Goal: Task Accomplishment & Management: Complete application form

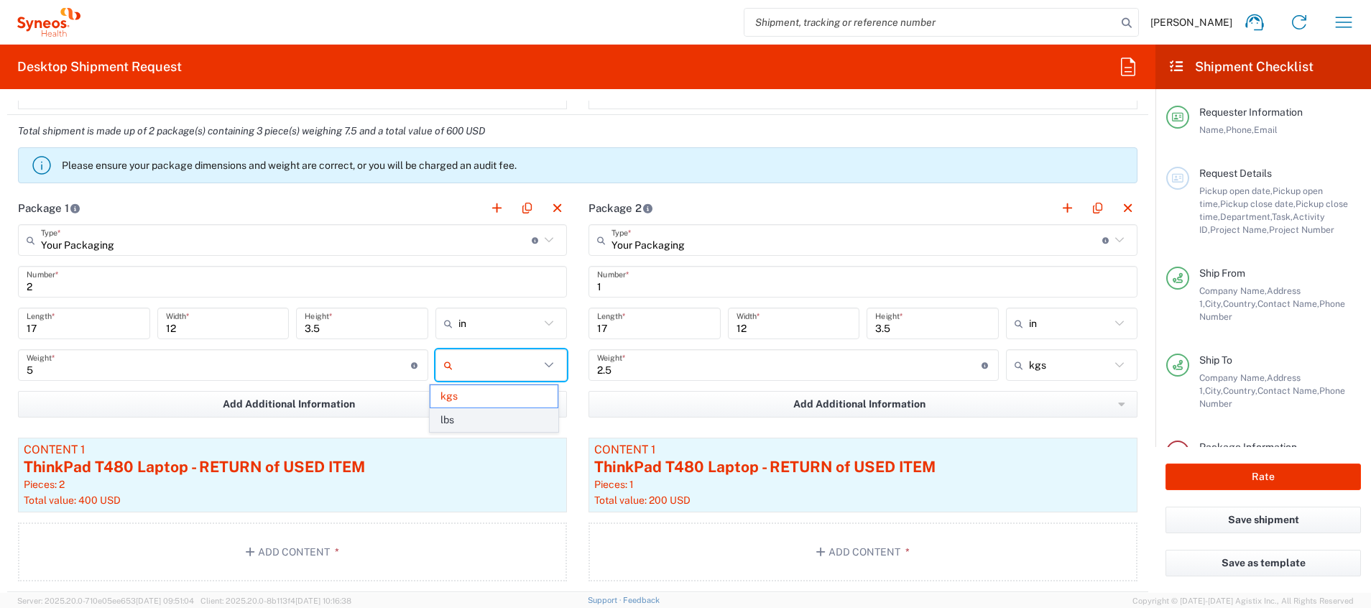
scroll to position [171, 0]
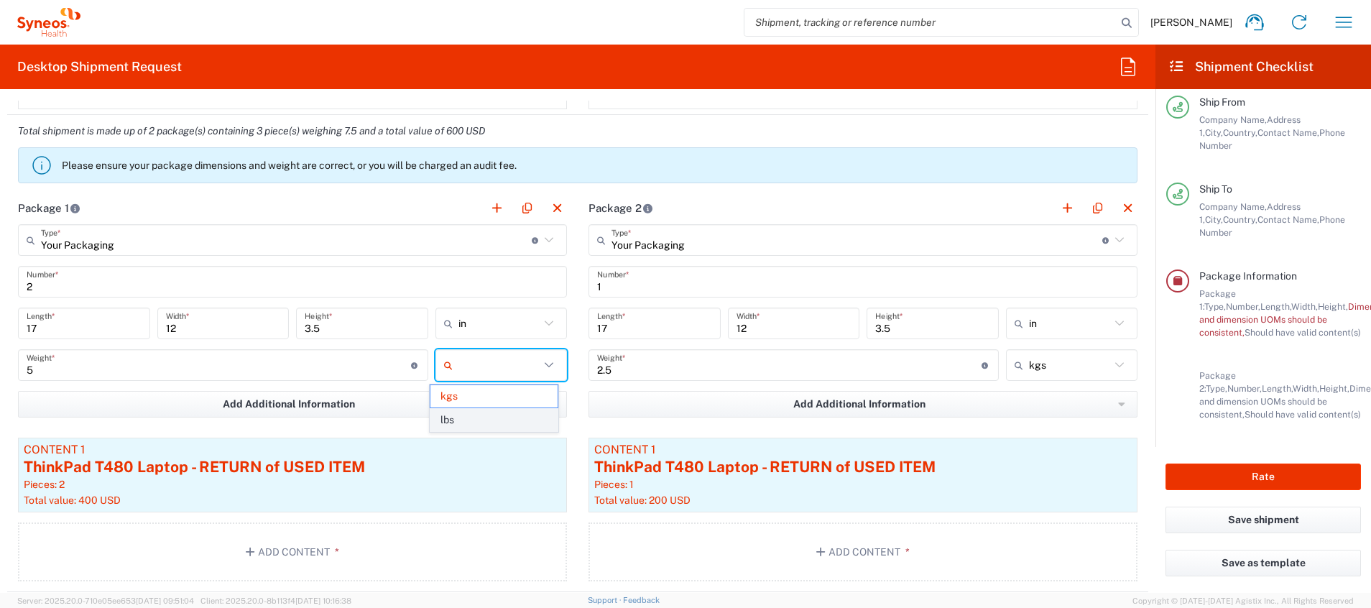
click at [533, 418] on span "lbs" at bounding box center [494, 420] width 127 height 22
type input "11.02"
type input "lbs"
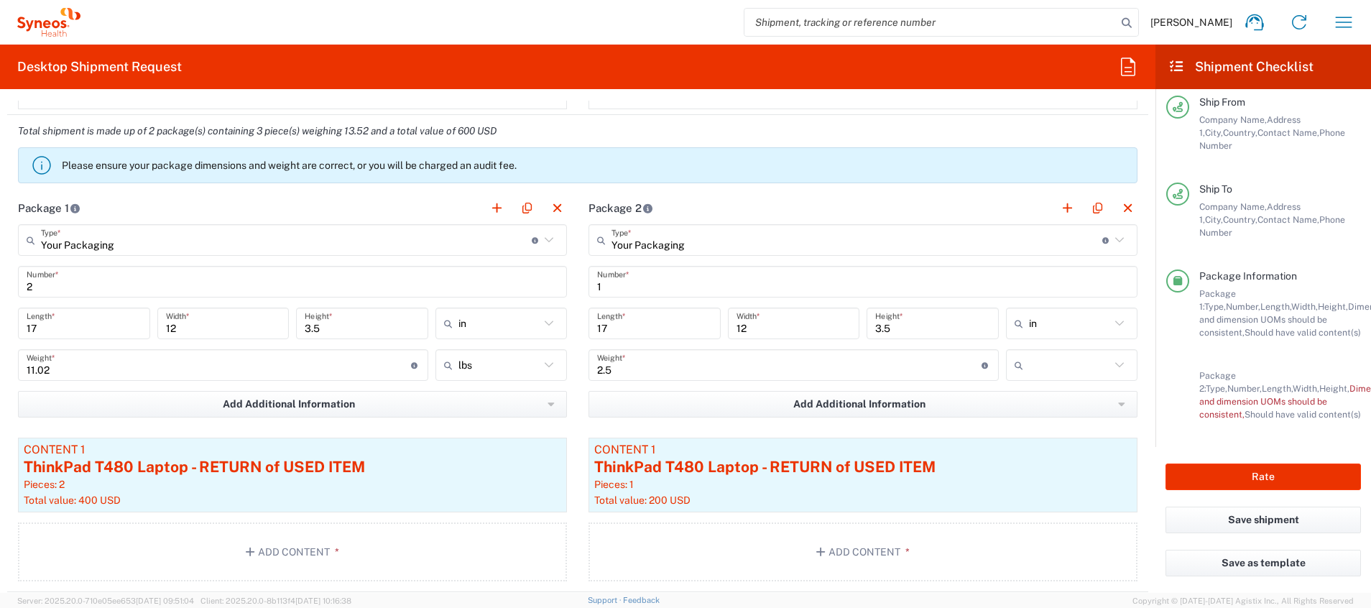
click at [1072, 372] on input "text" at bounding box center [1070, 365] width 82 height 23
click at [1059, 418] on span "lbs" at bounding box center [1056, 420] width 127 height 22
type input "5.51"
type input "lbs"
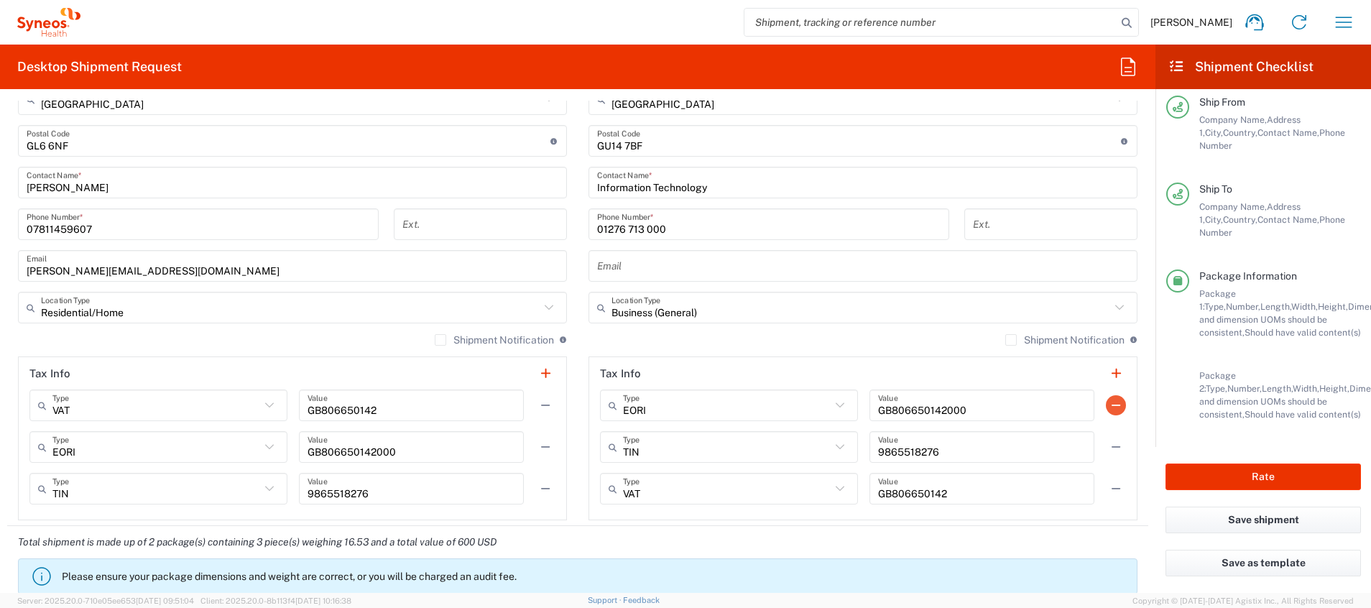
scroll to position [884, 0]
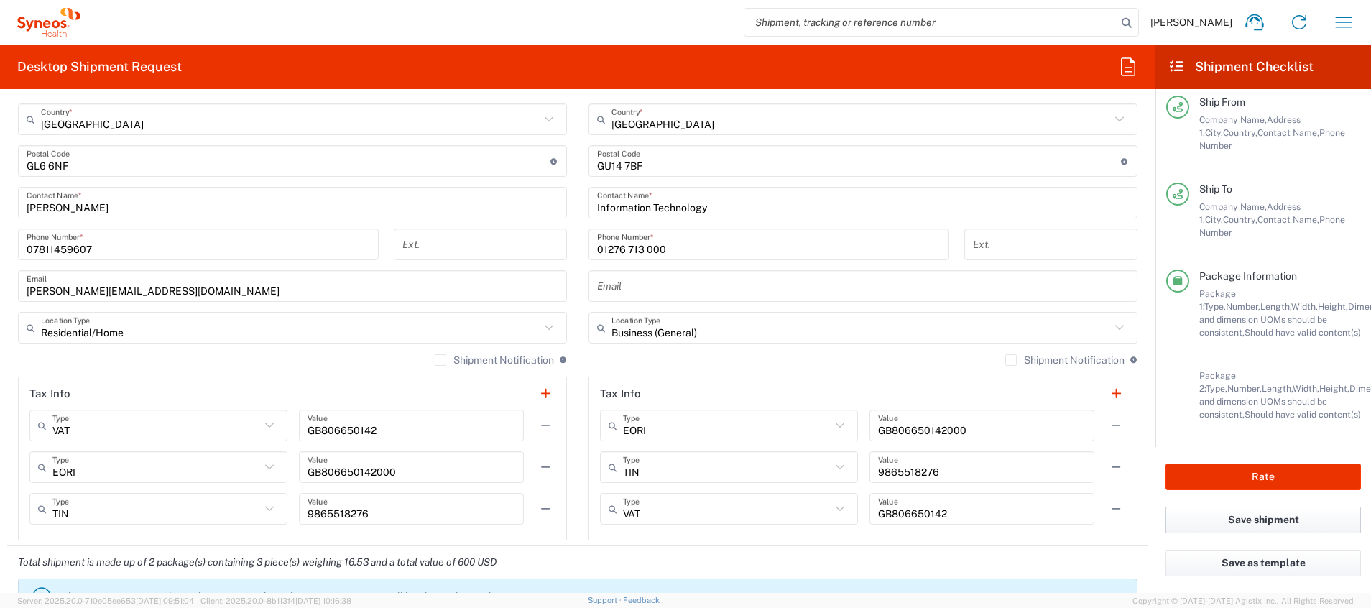
click at [1245, 520] on button "Save shipment" at bounding box center [1263, 520] width 195 height 27
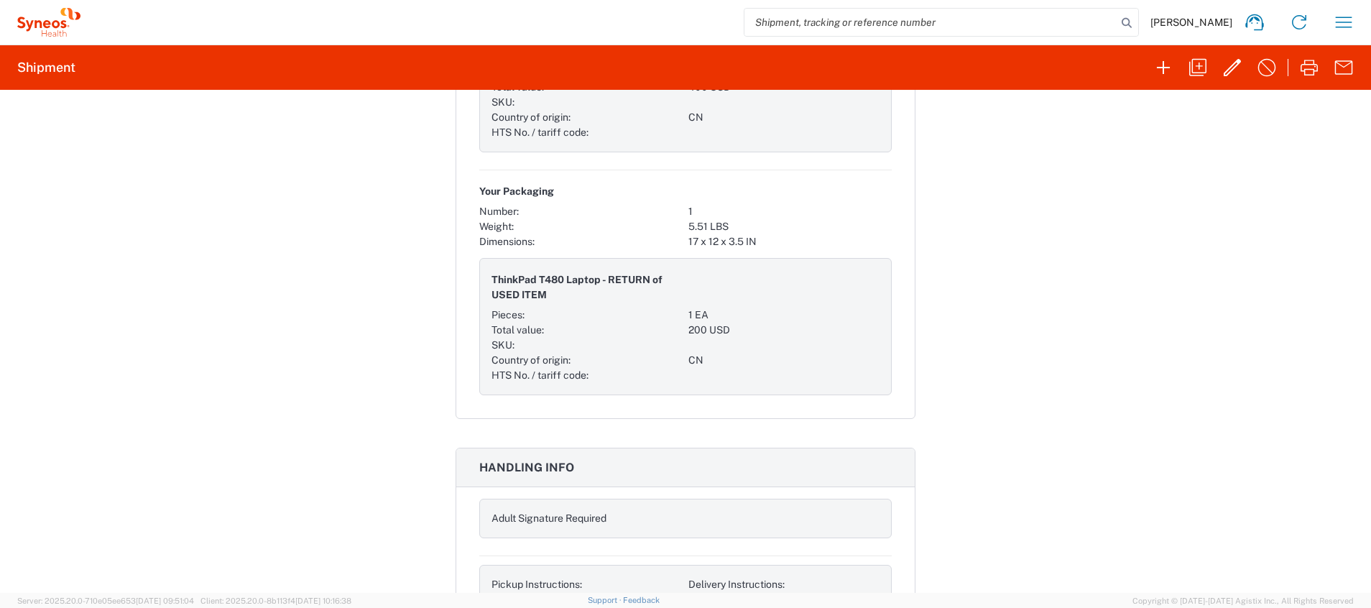
scroll to position [1186, 0]
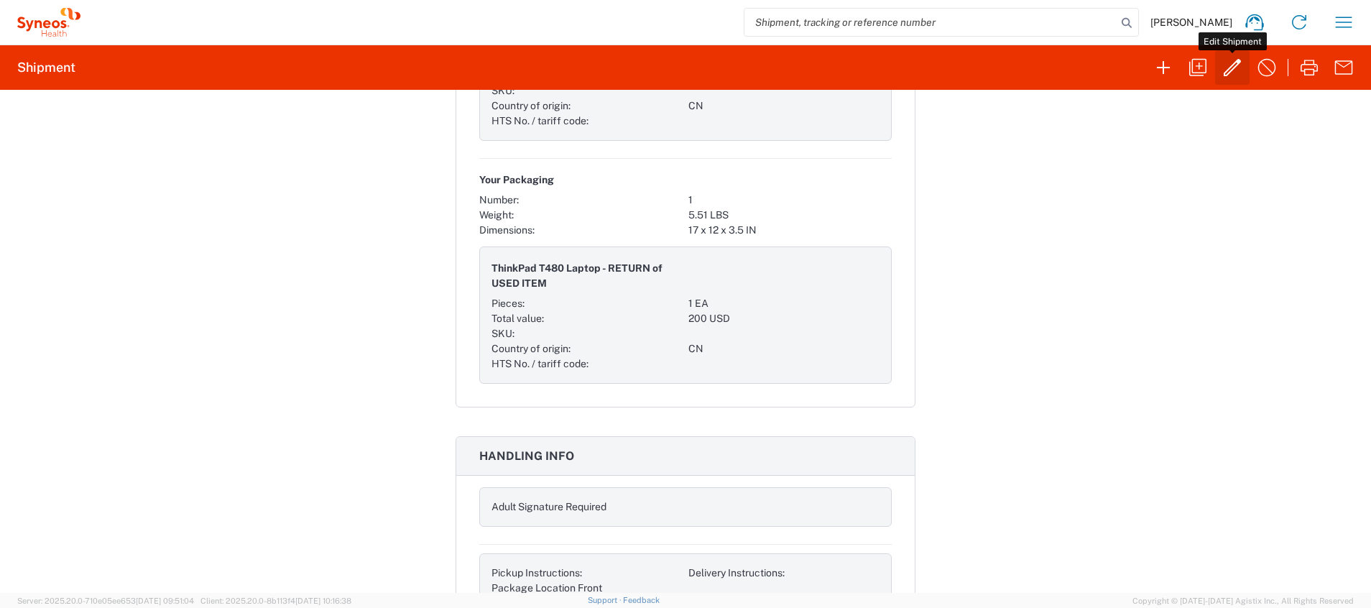
click at [1235, 72] on icon "button" at bounding box center [1232, 67] width 23 height 23
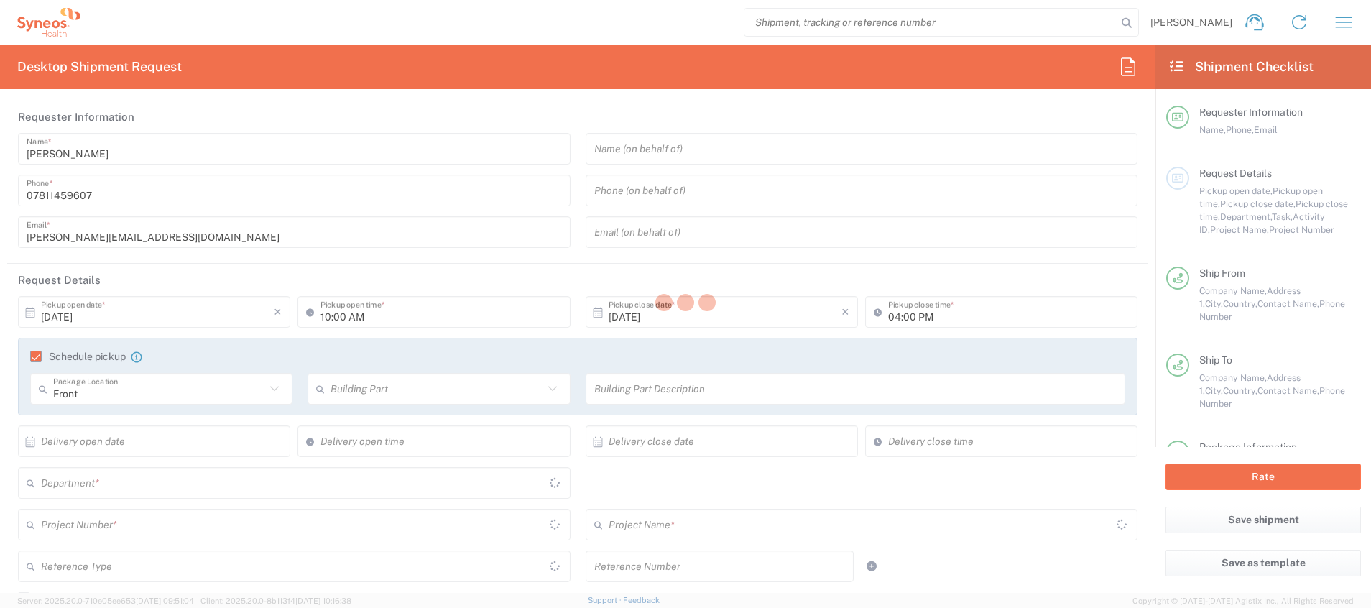
type input "[GEOGRAPHIC_DATA]"
type input "Business (General)"
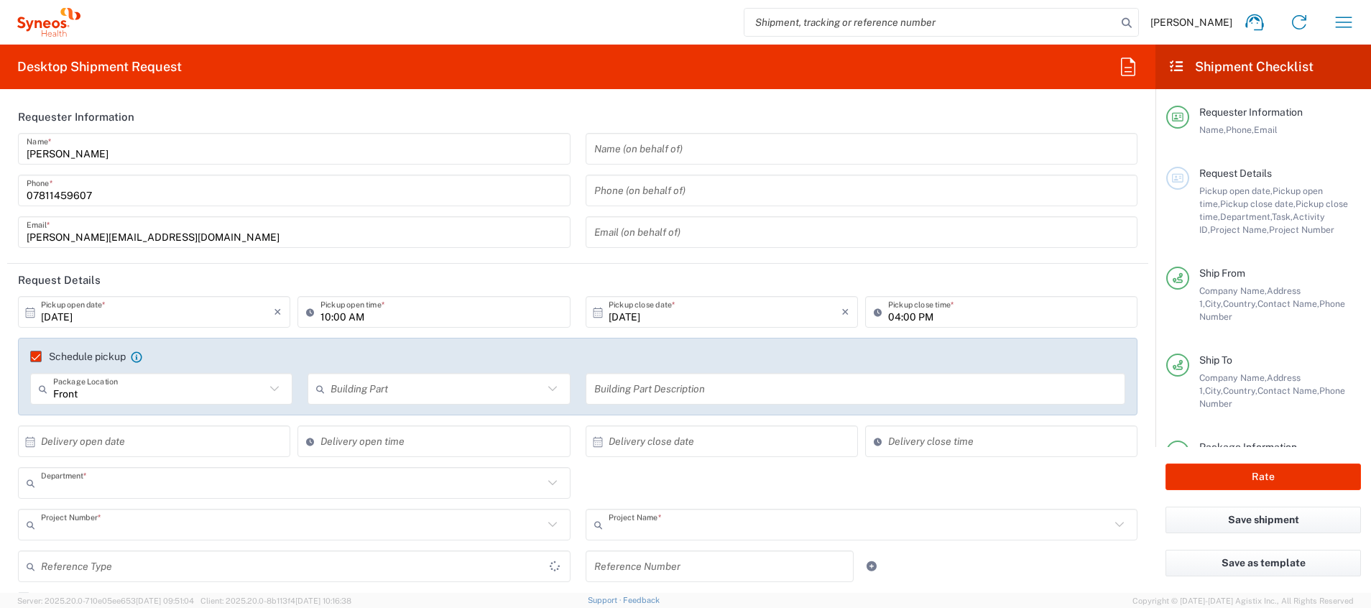
type input "6161"
type input "**6183 DEPARTMENTAL EXPENSE"
type input "6183"
type input "[GEOGRAPHIC_DATA]"
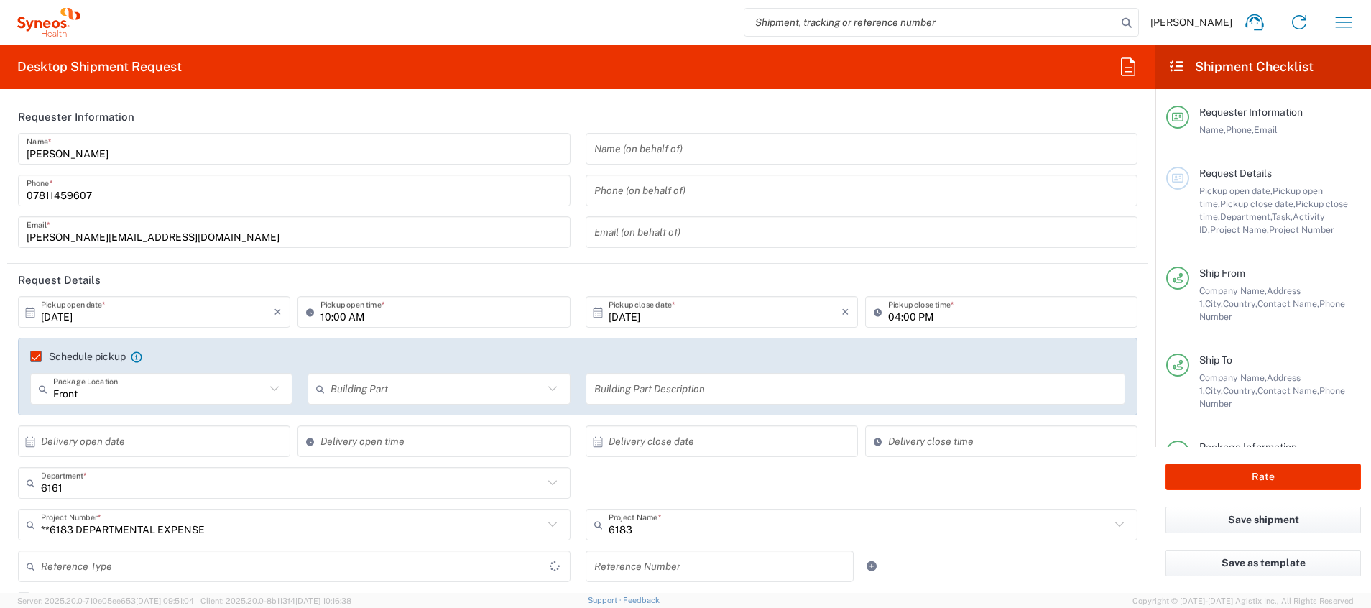
type input "Residential/Home"
type input "Your Packaging"
type input "[GEOGRAPHIC_DATA]"
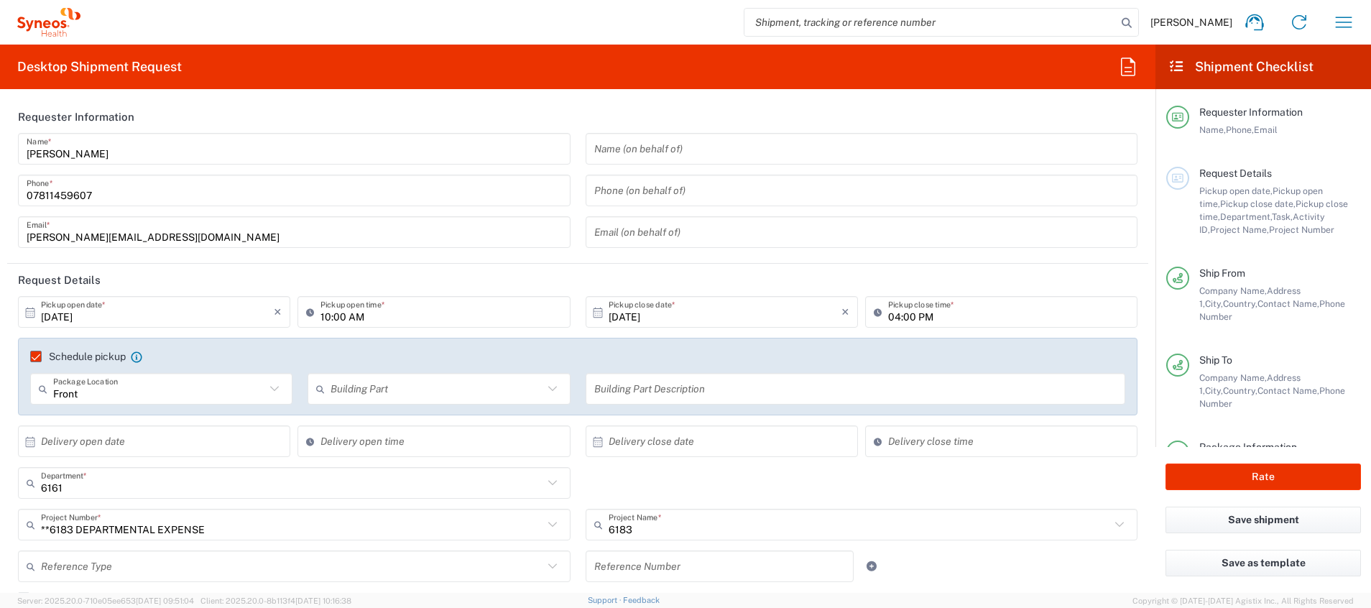
click at [202, 300] on input "[DATE]" at bounding box center [157, 312] width 233 height 25
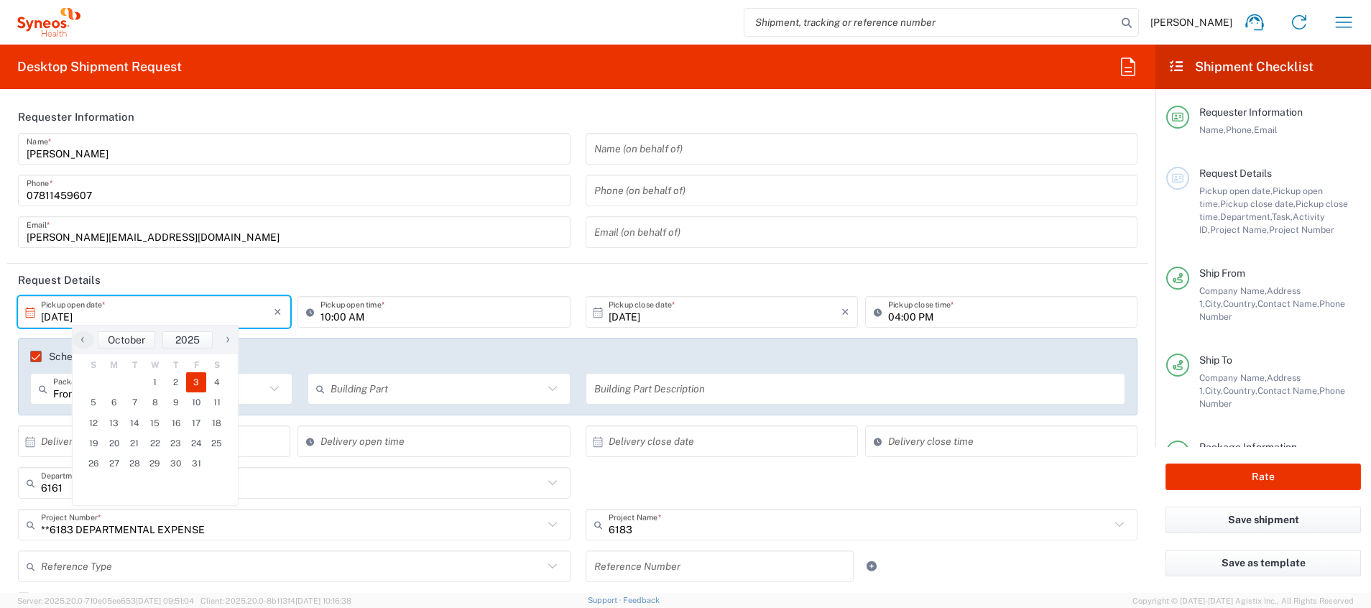
click at [434, 305] on input "10:00 AM" at bounding box center [441, 312] width 241 height 25
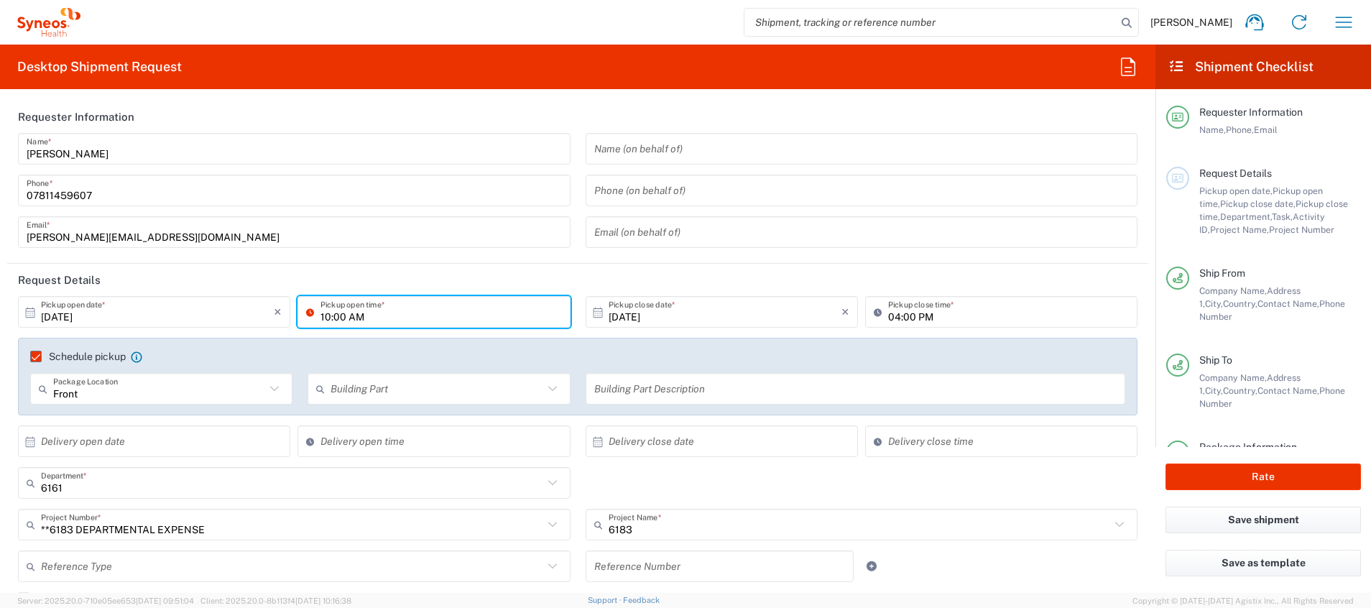
click at [731, 312] on input "[DATE]" at bounding box center [725, 312] width 233 height 25
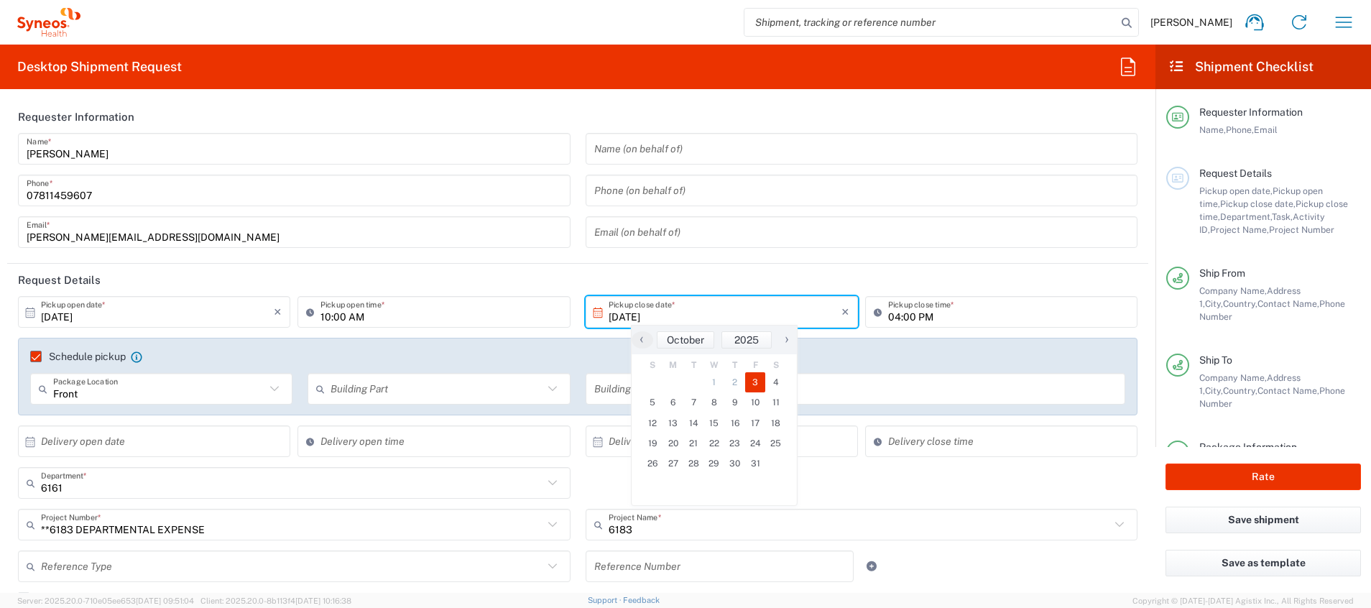
click at [966, 316] on input "04:00 PM" at bounding box center [1008, 312] width 241 height 25
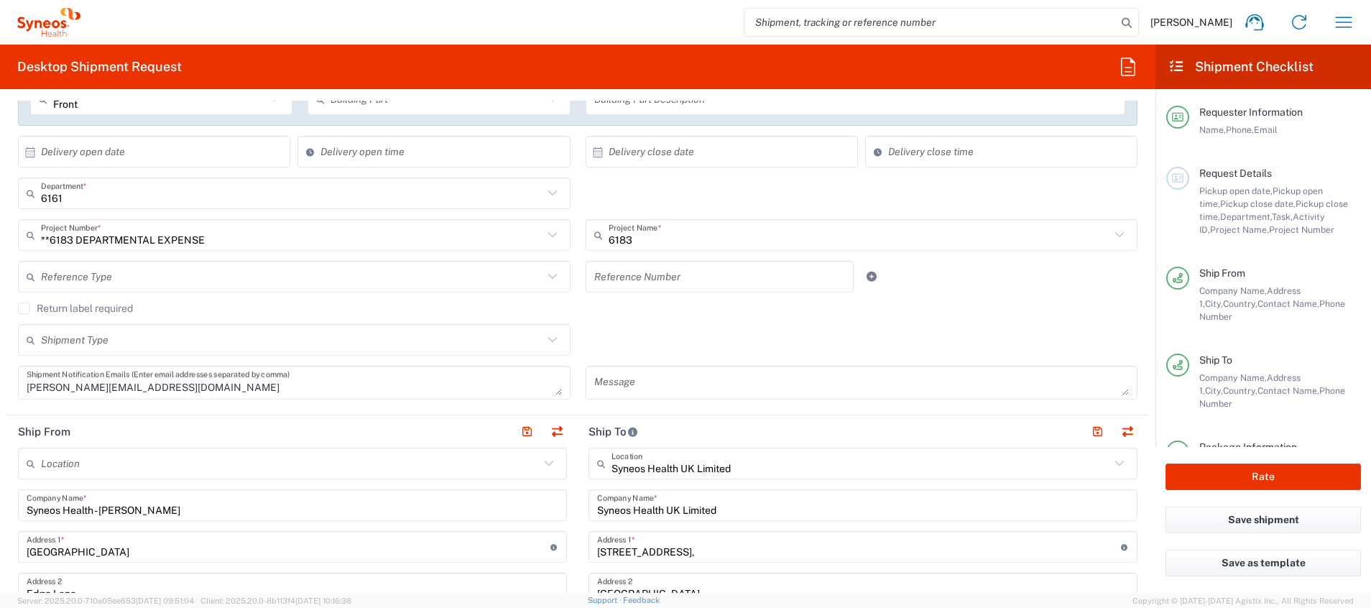
scroll to position [323, 0]
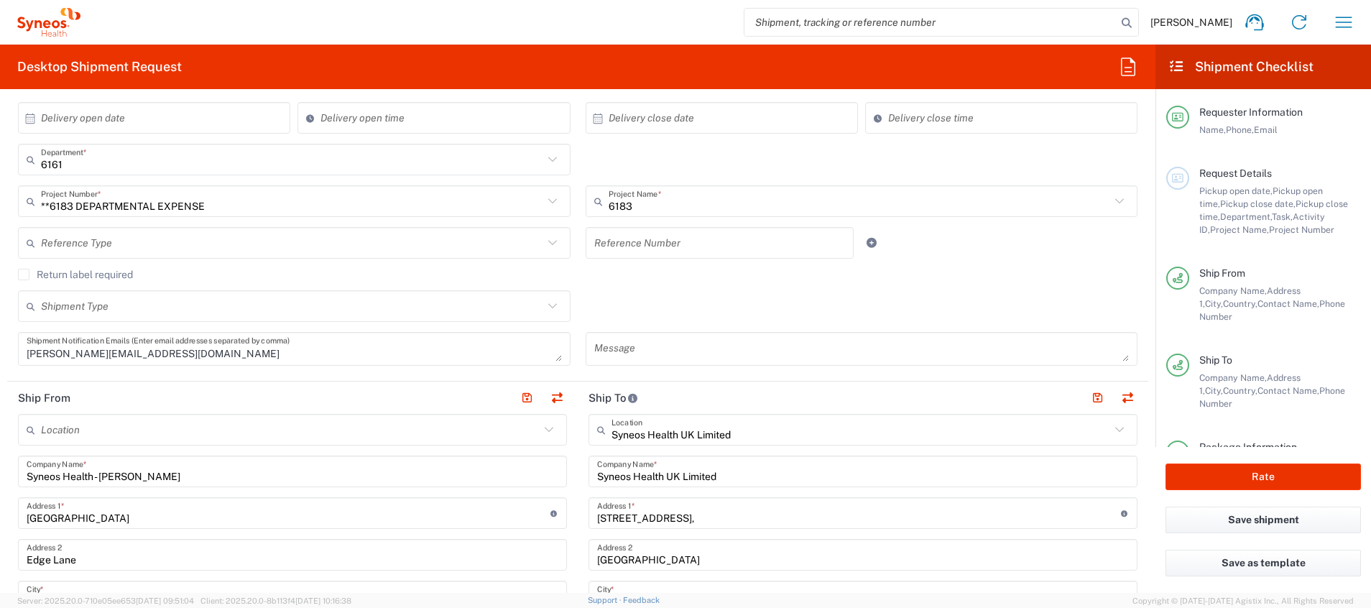
click at [344, 247] on input "text" at bounding box center [292, 243] width 502 height 25
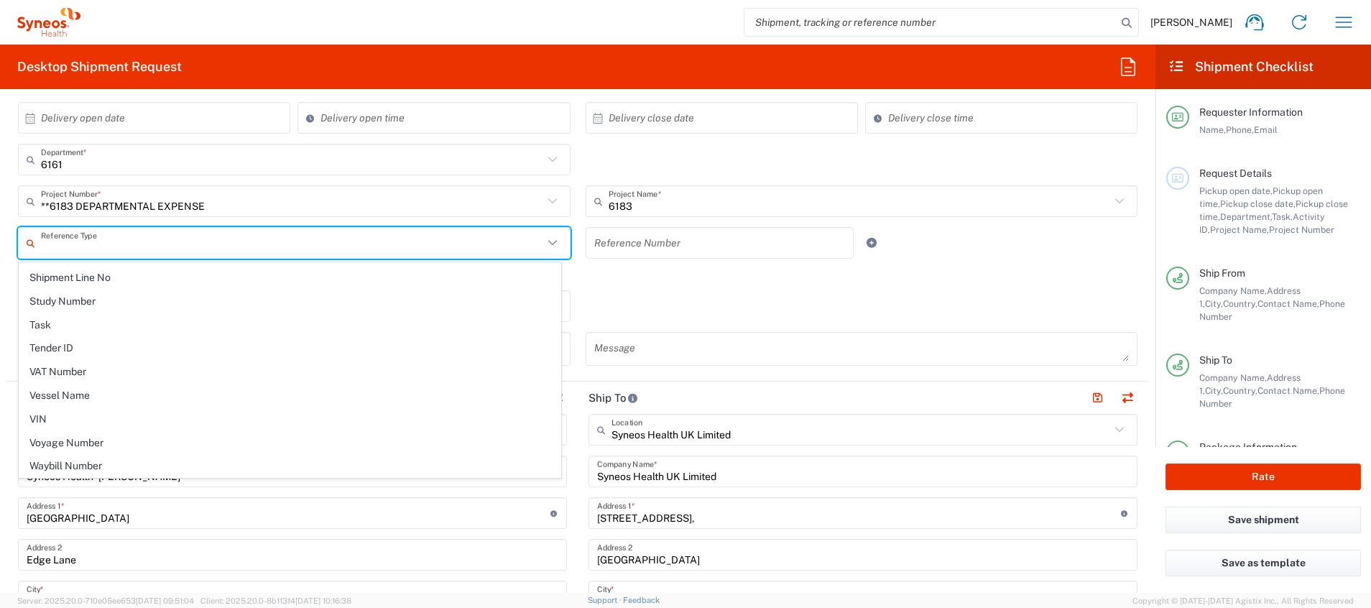
scroll to position [1293, 0]
click at [562, 213] on div "**6183 DEPARTMENTAL EXPENSE Project Number * **6183 DEPARTMENTAL EXPENSE #C2015…" at bounding box center [295, 206] width 568 height 42
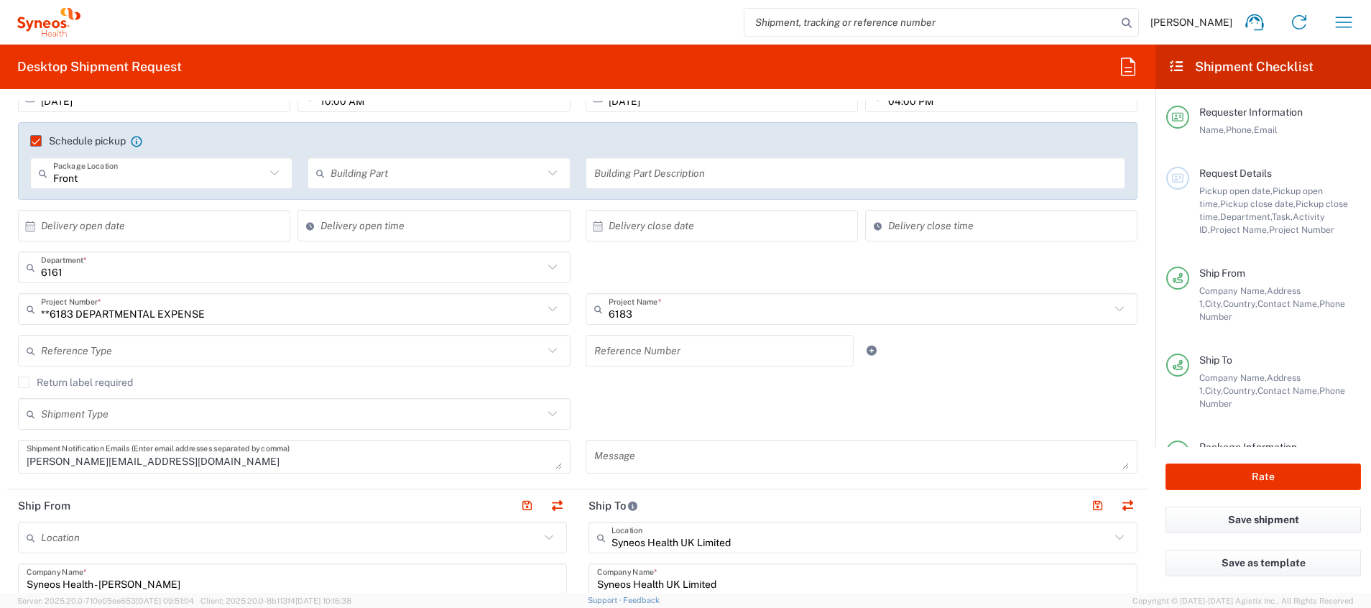
scroll to position [0, 0]
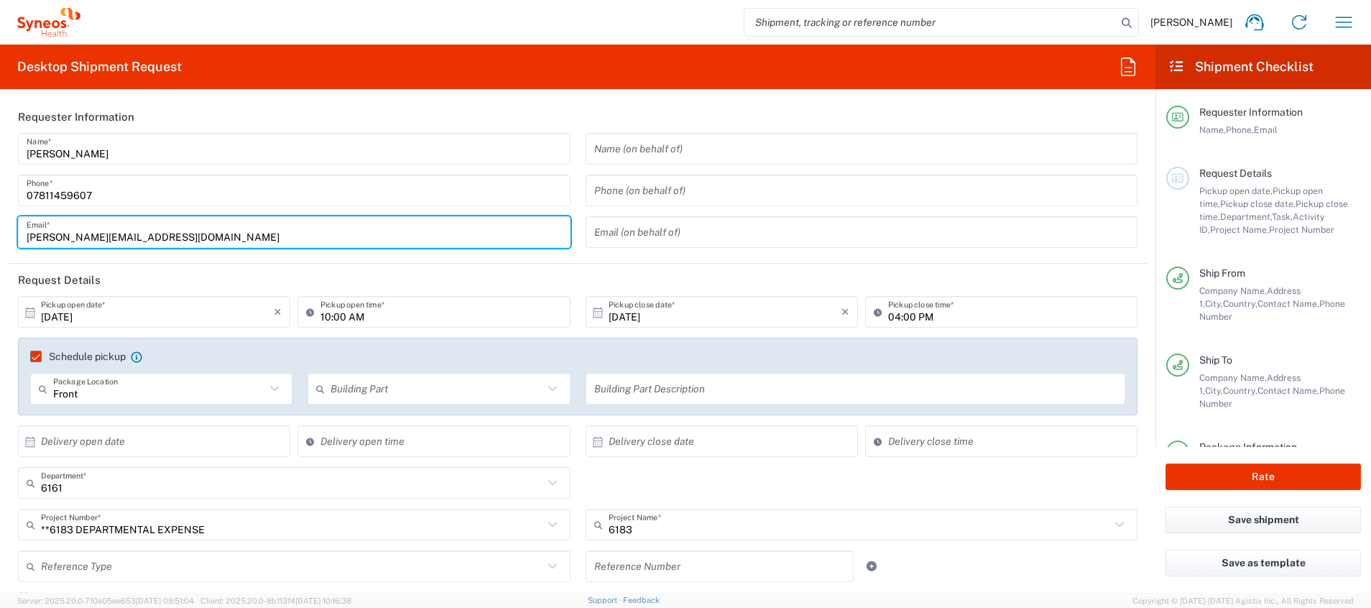
click at [348, 236] on input "[PERSON_NAME][EMAIL_ADDRESS][DOMAIN_NAME]" at bounding box center [294, 232] width 535 height 25
click at [549, 249] on div "[PERSON_NAME] Name * [PHONE_NUMBER] Phone * [PERSON_NAME][EMAIL_ADDRESS][DOMAIN…" at bounding box center [295, 195] width 568 height 125
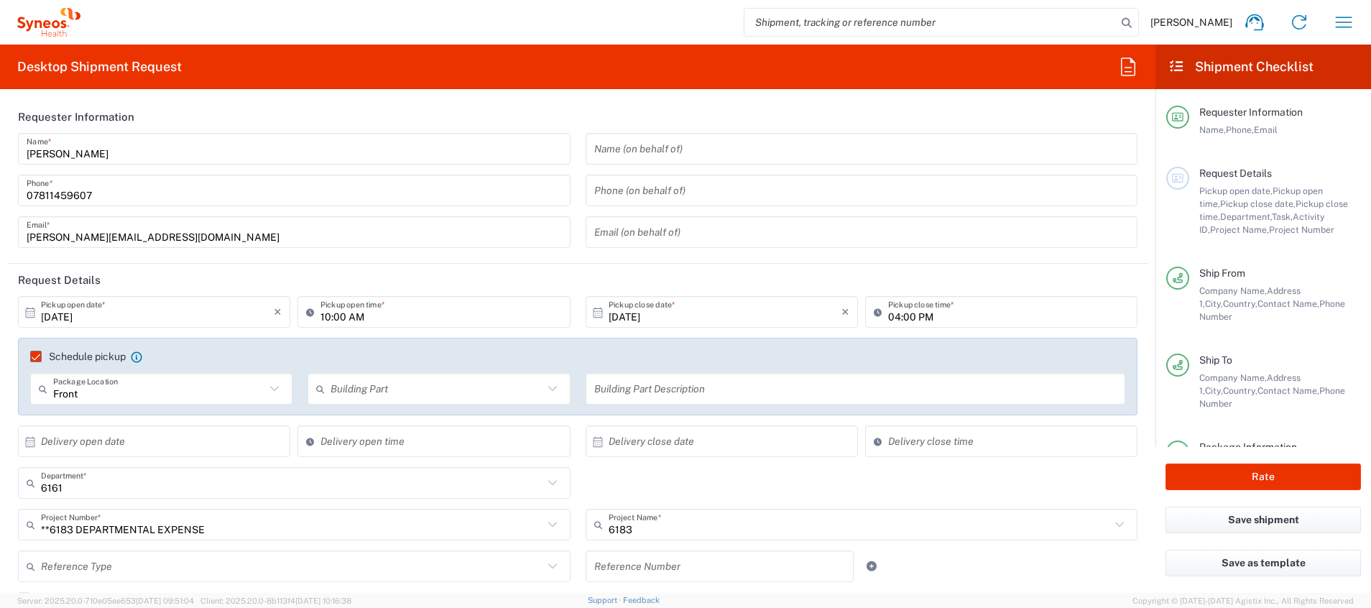
click at [1218, 210] on div "Pickup open date, Pickup open time, Pickup close date, Pickup close time, Depar…" at bounding box center [1281, 211] width 162 height 52
click at [201, 300] on input "[DATE]" at bounding box center [157, 312] width 233 height 25
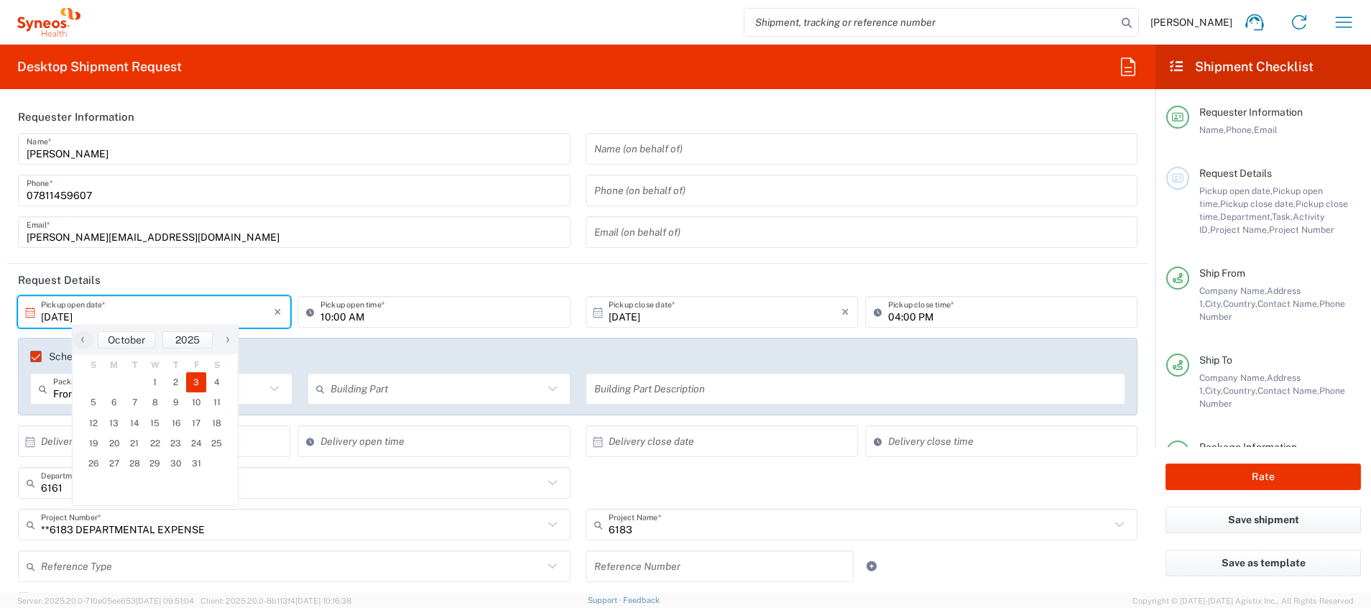
click at [454, 276] on header "Request Details" at bounding box center [577, 280] width 1141 height 32
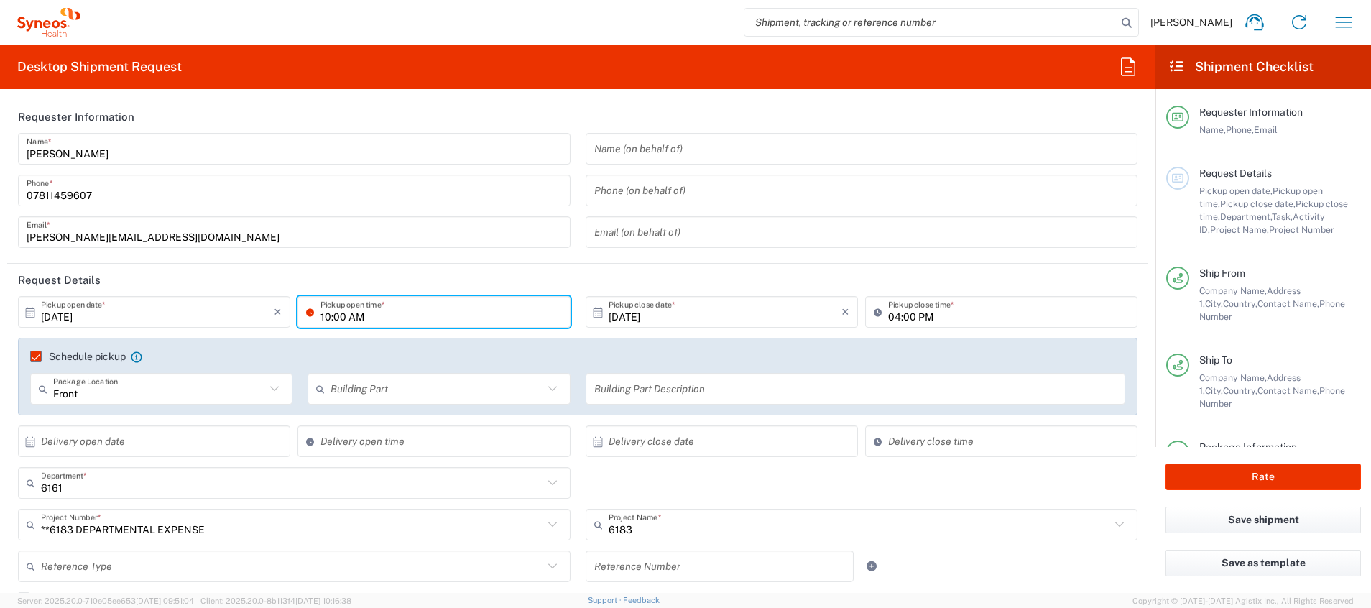
click at [423, 318] on input "10:00 AM" at bounding box center [441, 312] width 241 height 25
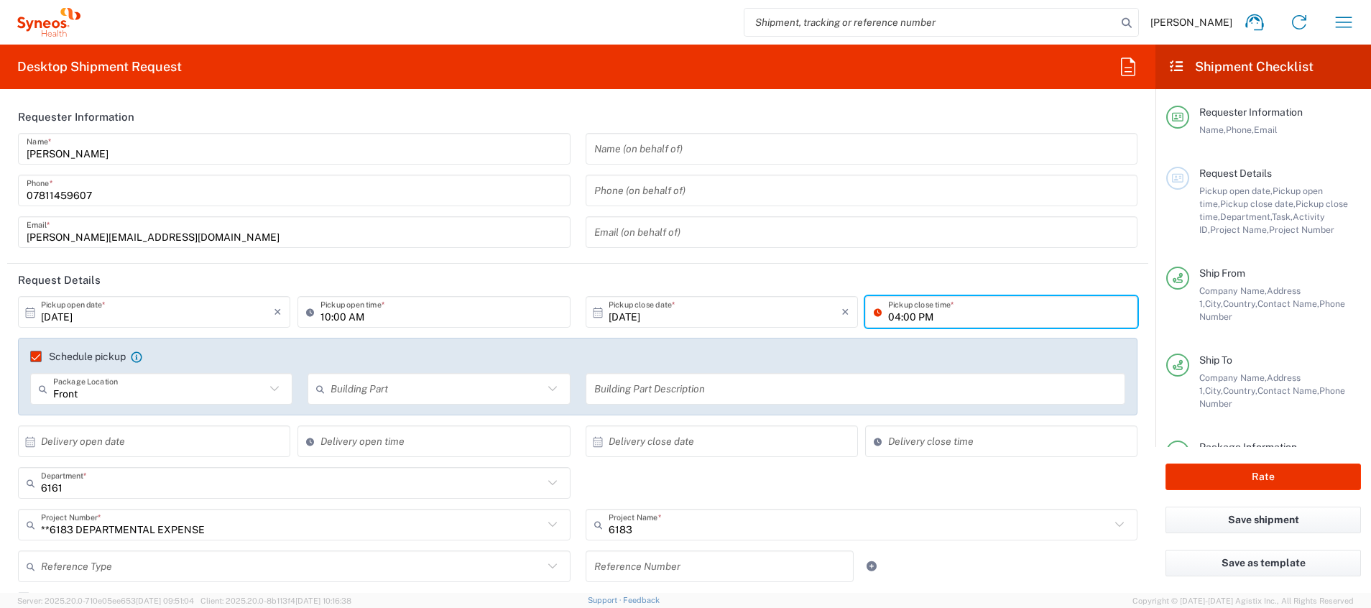
click at [912, 303] on input "04:00 PM" at bounding box center [1008, 312] width 241 height 25
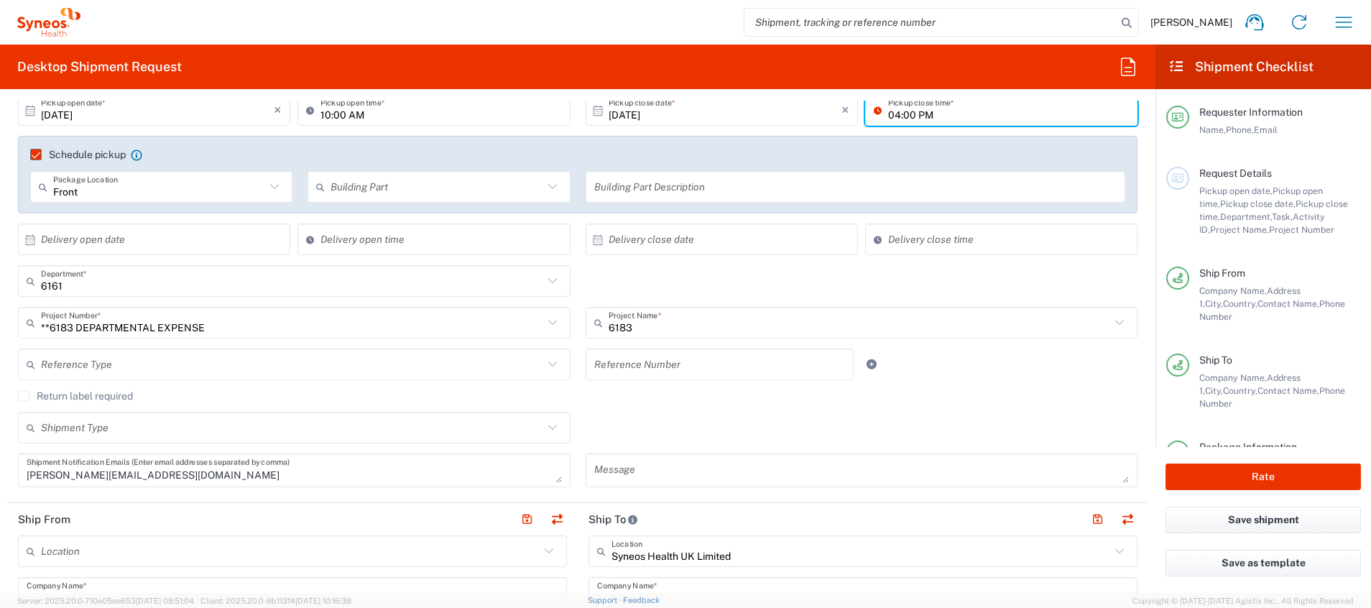
scroll to position [216, 0]
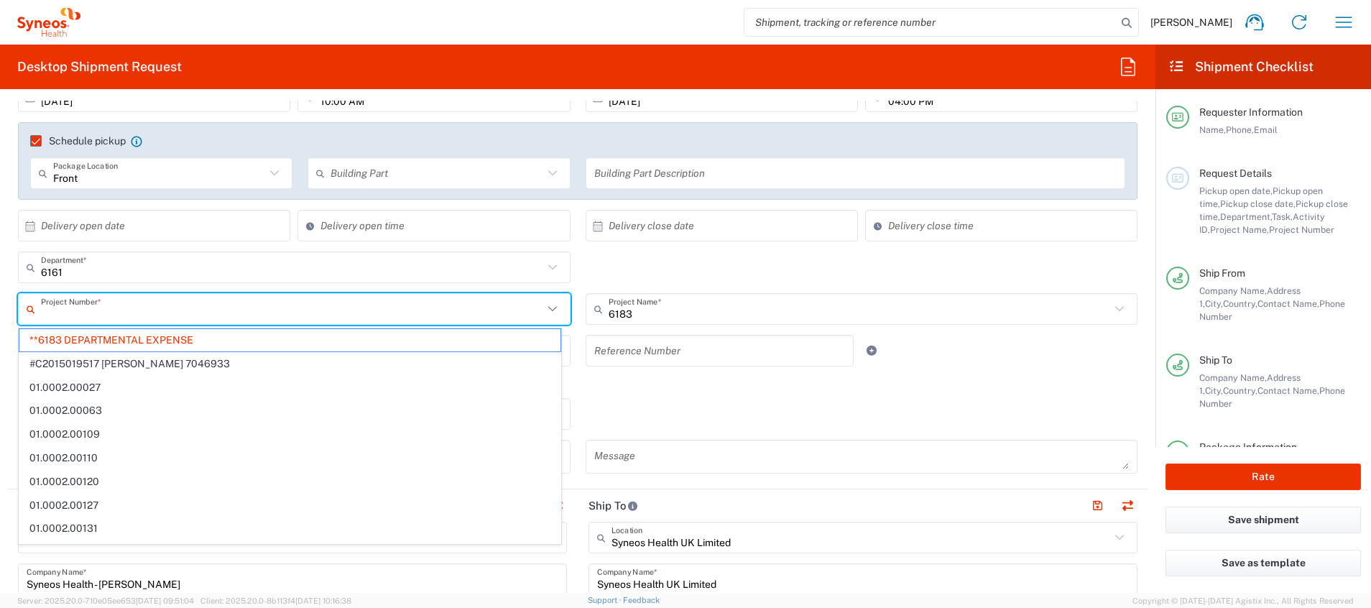
click at [378, 313] on input "text" at bounding box center [292, 309] width 502 height 25
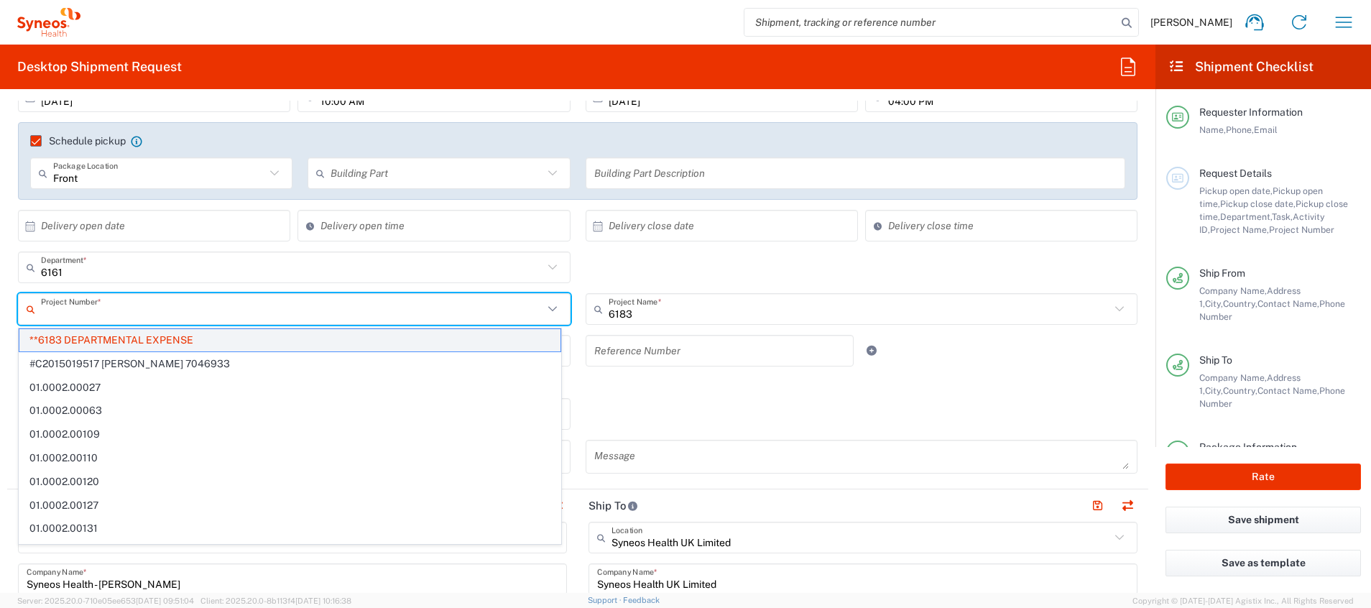
click at [333, 344] on span "**6183 DEPARTMENTAL EXPENSE" at bounding box center [289, 340] width 541 height 22
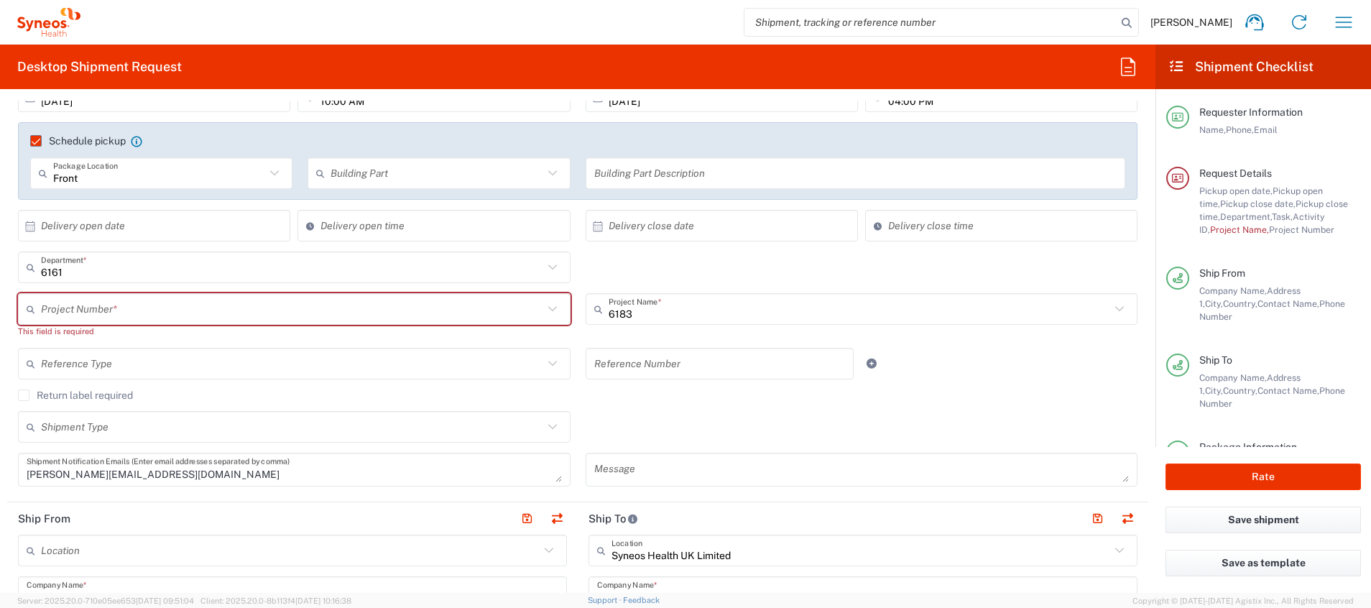
click at [207, 308] on input "text" at bounding box center [292, 309] width 502 height 25
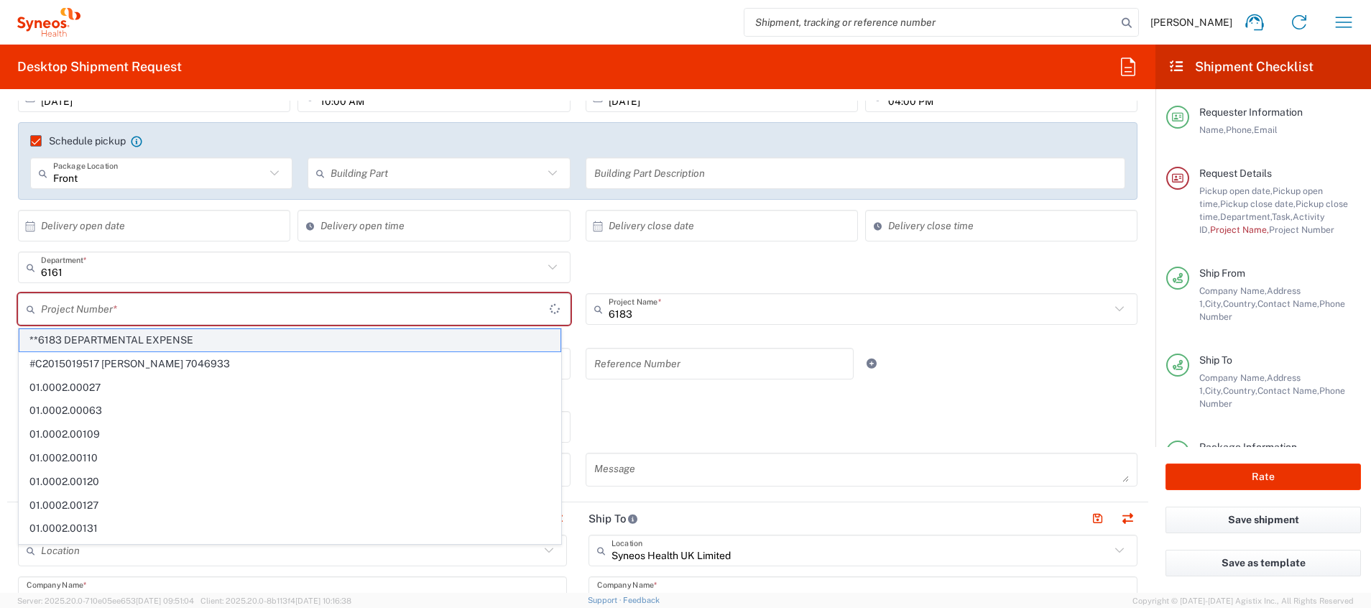
click at [167, 339] on span "**6183 DEPARTMENTAL EXPENSE" at bounding box center [289, 340] width 541 height 22
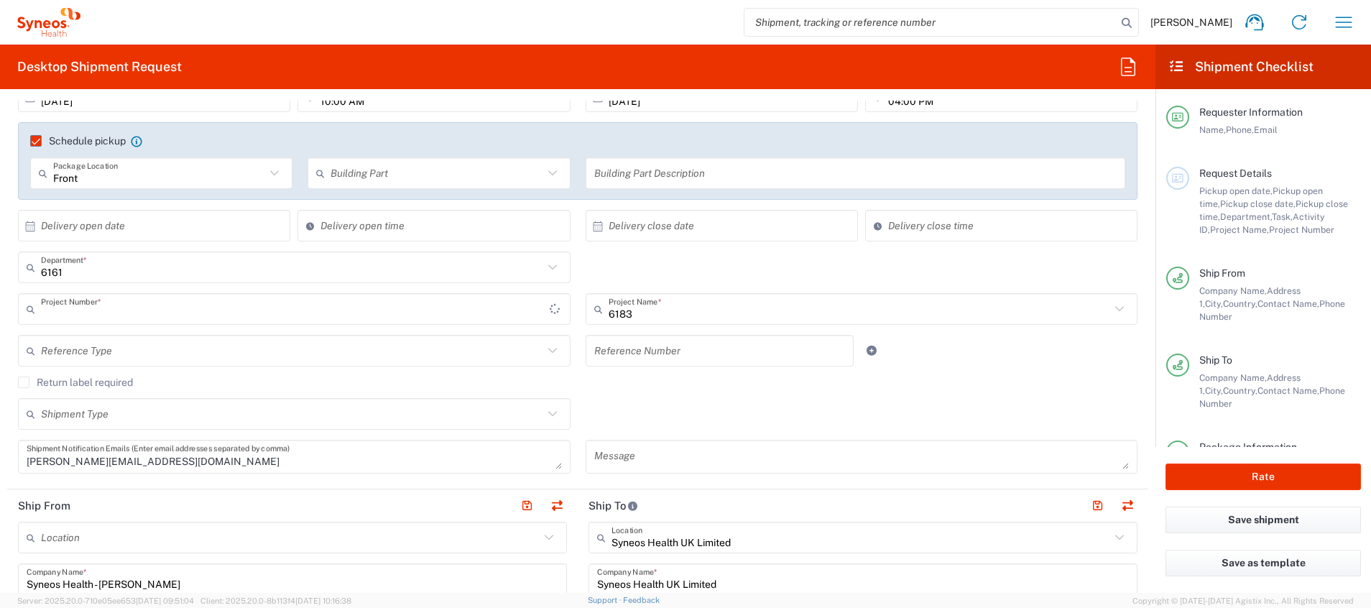
type input "**6183 DEPARTMENTAL EXPENSE"
click at [543, 410] on icon at bounding box center [552, 414] width 19 height 19
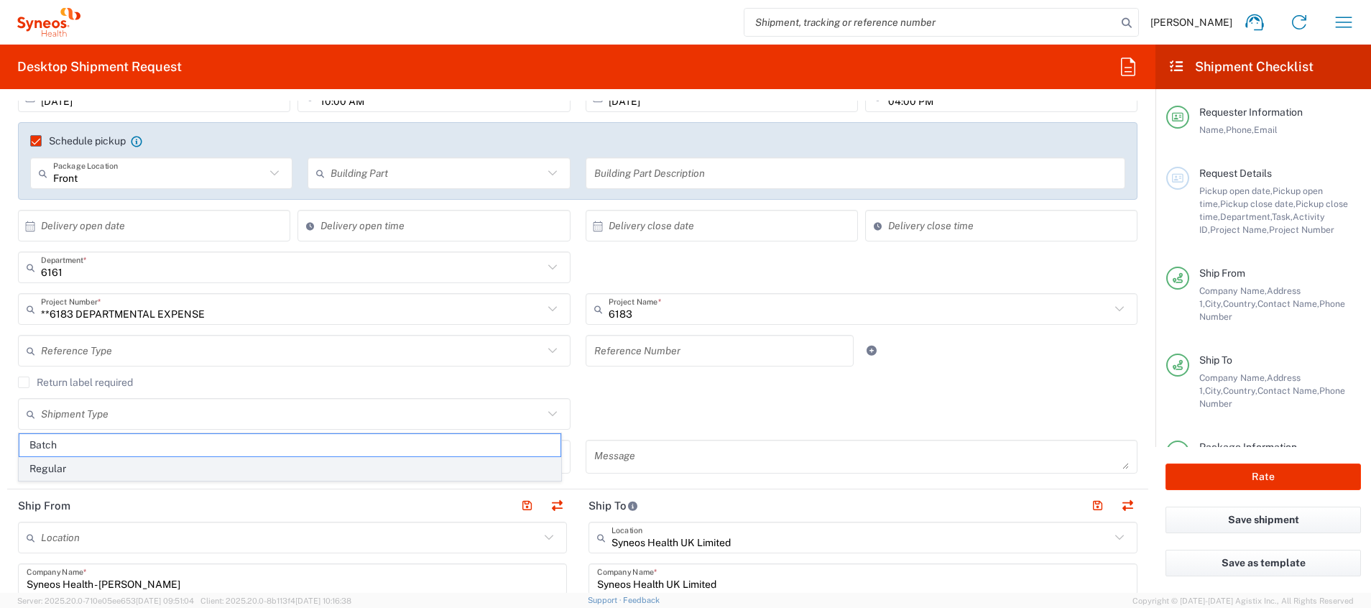
click at [517, 464] on span "Regular" at bounding box center [289, 469] width 541 height 22
type input "Regular"
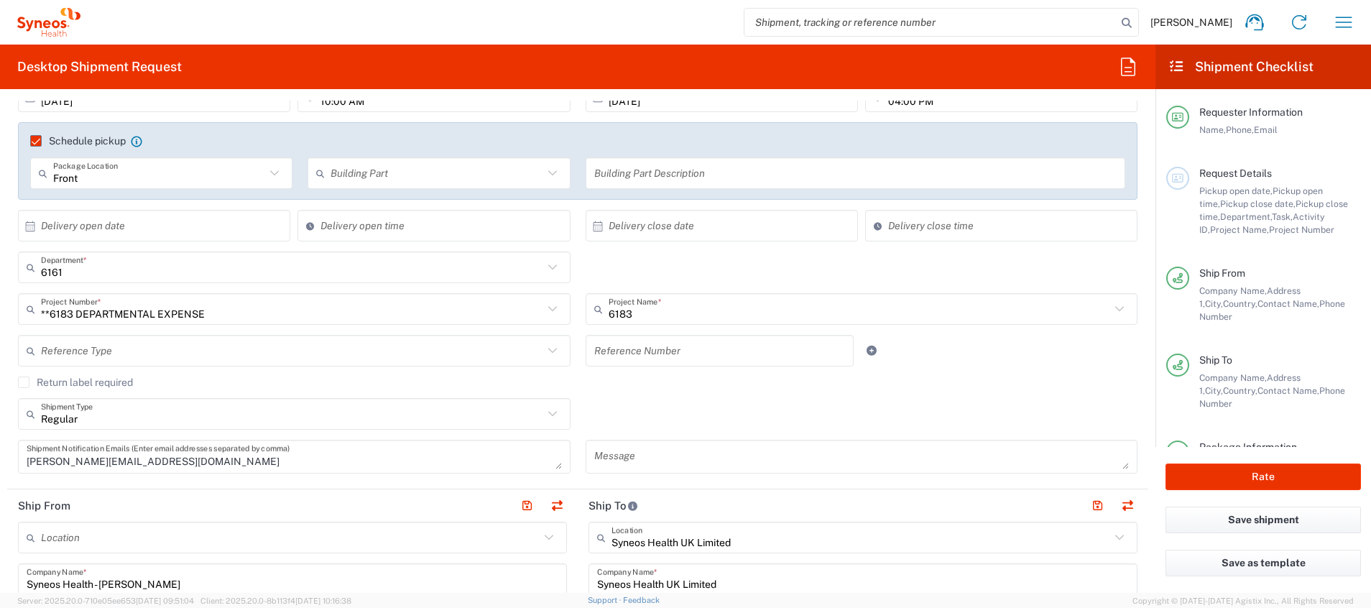
click at [710, 391] on div "Return label required" at bounding box center [578, 388] width 1120 height 22
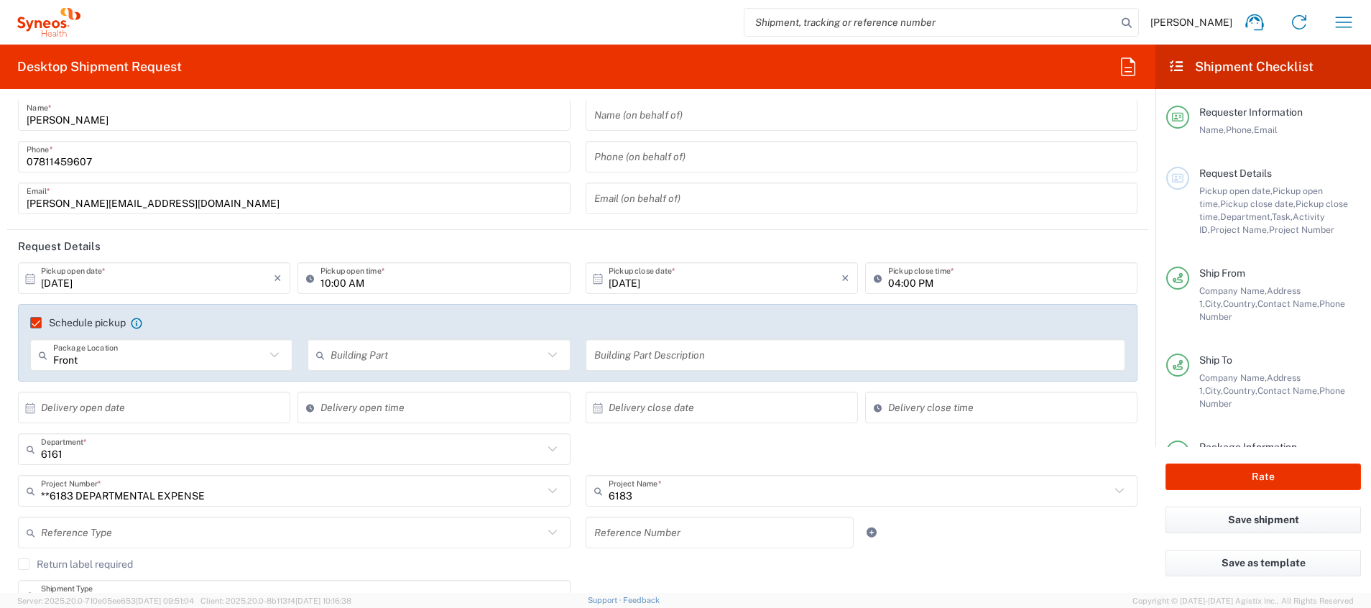
scroll to position [0, 0]
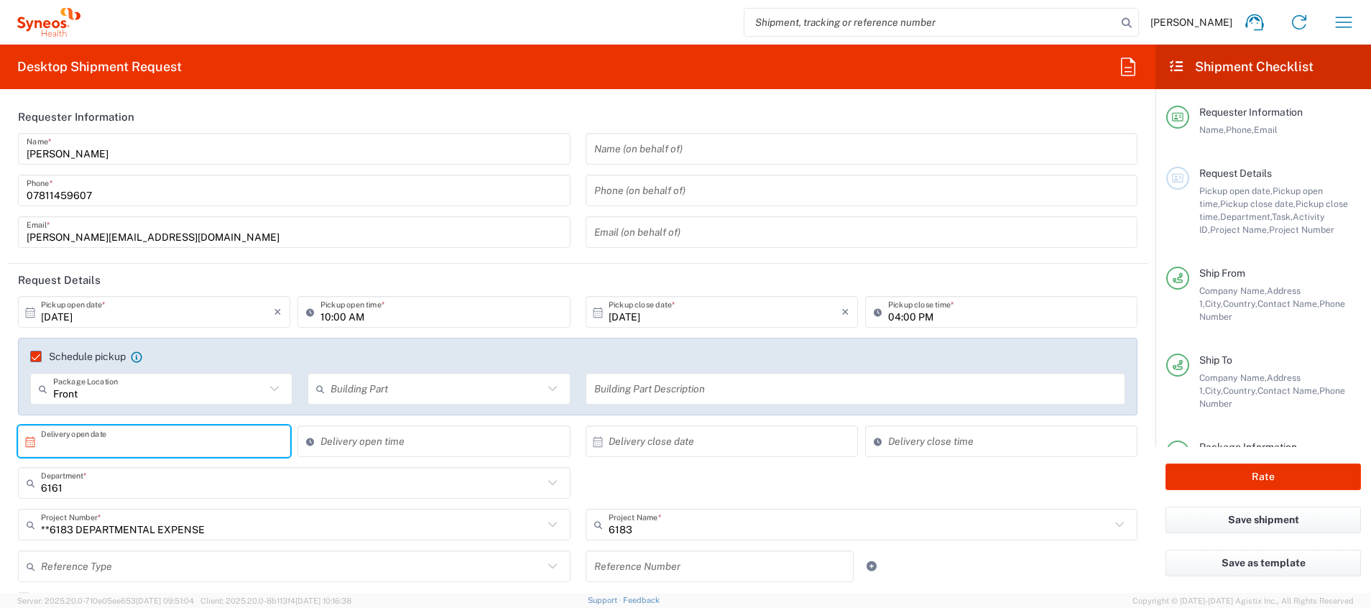
click at [188, 446] on input "text" at bounding box center [157, 441] width 233 height 25
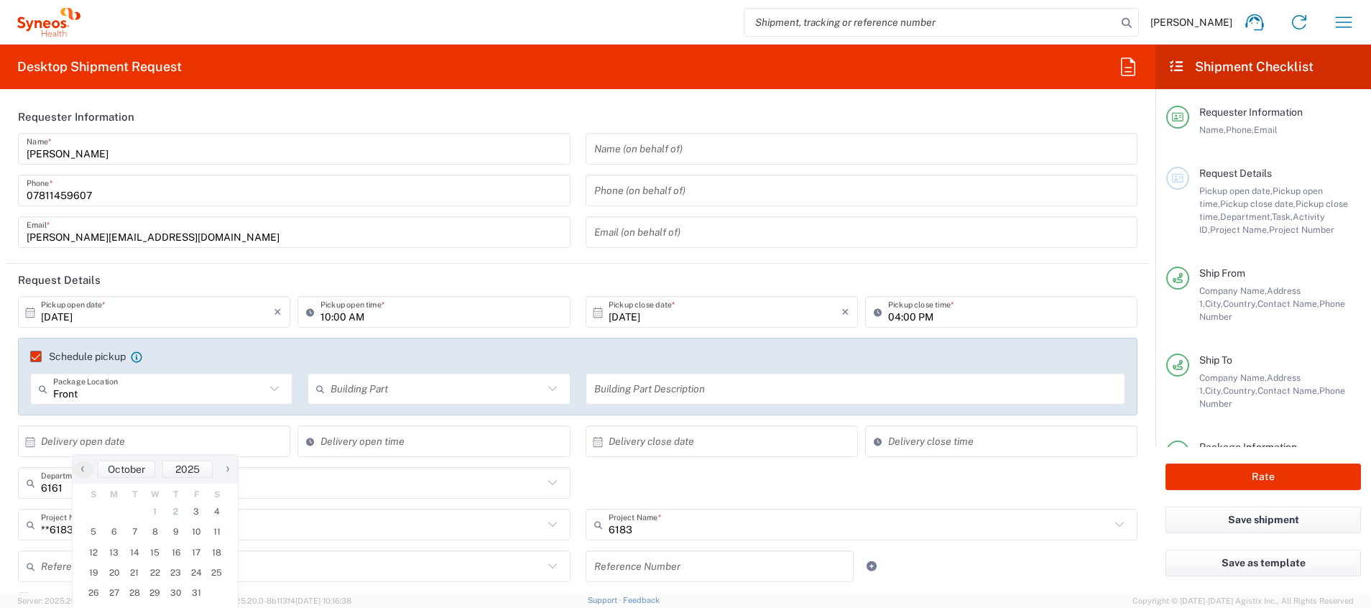
click at [742, 483] on div "6161 Department * 6161 3000 3100 3109 3110 3111 3112 3125 3130 3135 3136 3150 3…" at bounding box center [578, 488] width 1135 height 42
click at [1172, 175] on div at bounding box center [1177, 178] width 23 height 23
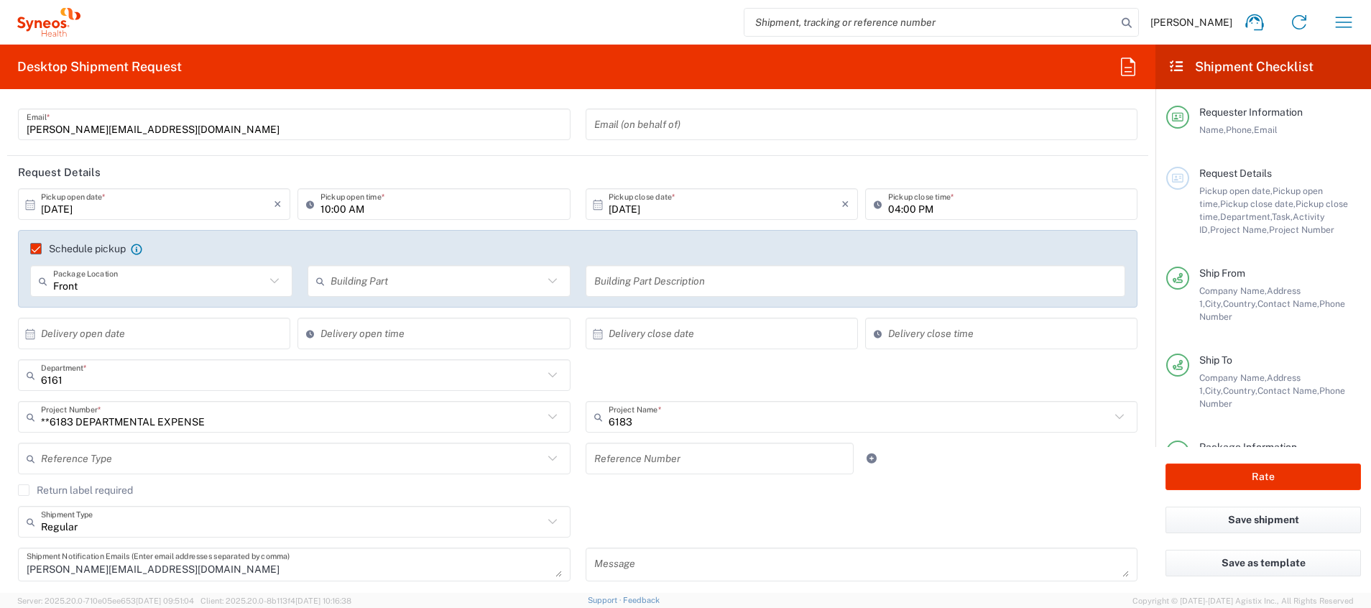
click at [172, 204] on input "[DATE]" at bounding box center [157, 204] width 233 height 25
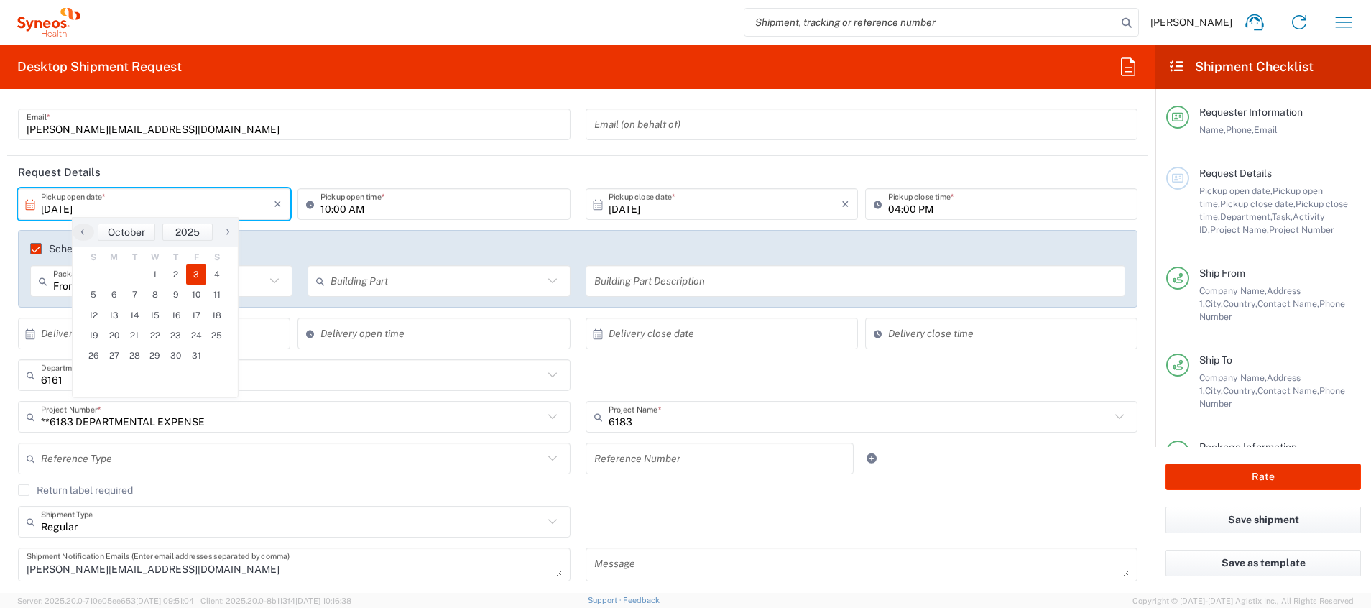
click at [55, 200] on input "[DATE]" at bounding box center [157, 204] width 233 height 25
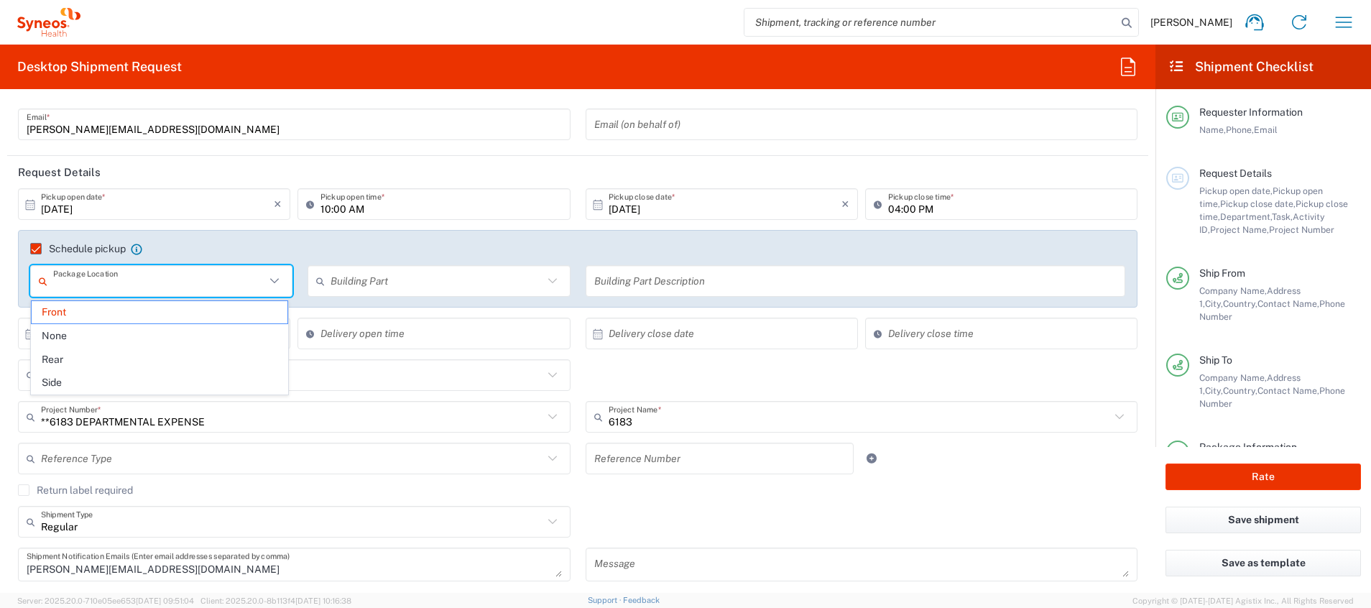
click at [195, 275] on input "text" at bounding box center [159, 281] width 212 height 25
click at [173, 305] on span "Front" at bounding box center [160, 312] width 256 height 22
click at [272, 276] on icon at bounding box center [274, 281] width 19 height 19
click at [193, 313] on span "Front" at bounding box center [160, 312] width 256 height 22
type input "Front"
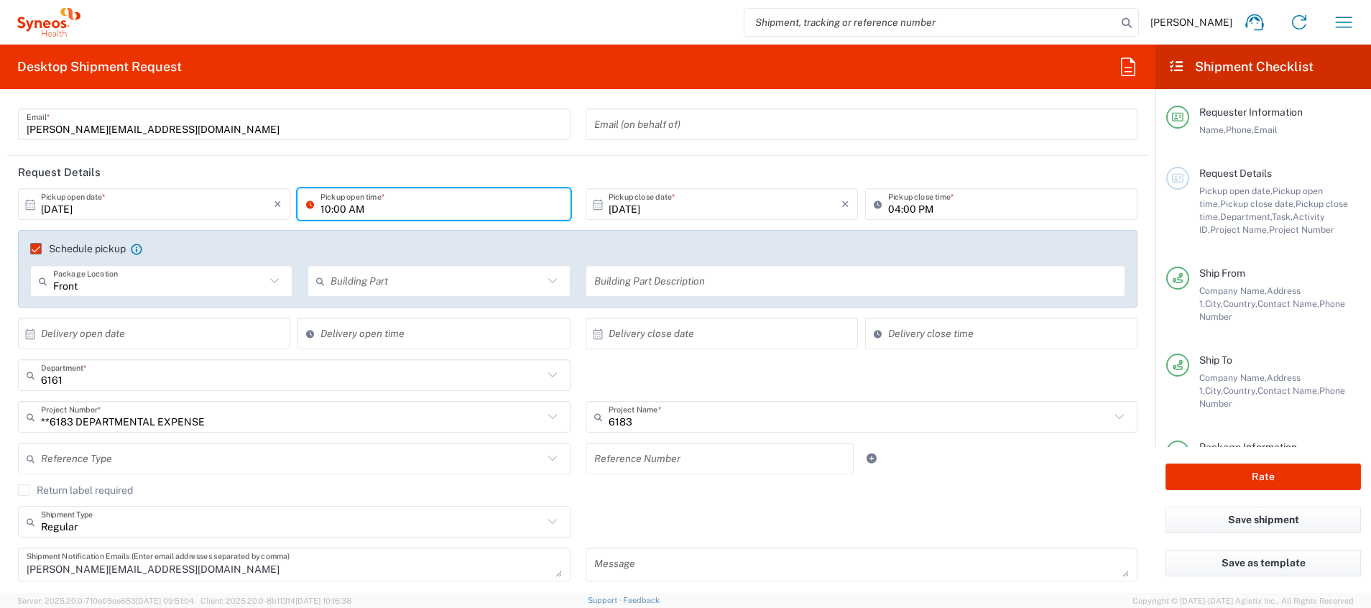
click at [402, 202] on input "10:00 AM" at bounding box center [441, 204] width 241 height 25
click at [334, 204] on input "10:00 AM" at bounding box center [441, 204] width 241 height 25
click at [669, 202] on input "[DATE]" at bounding box center [725, 204] width 233 height 25
click at [592, 206] on icon at bounding box center [598, 204] width 13 height 13
click at [582, 206] on div "[DATE] × Pickup close date * Cancel Apply" at bounding box center [722, 209] width 280 height 42
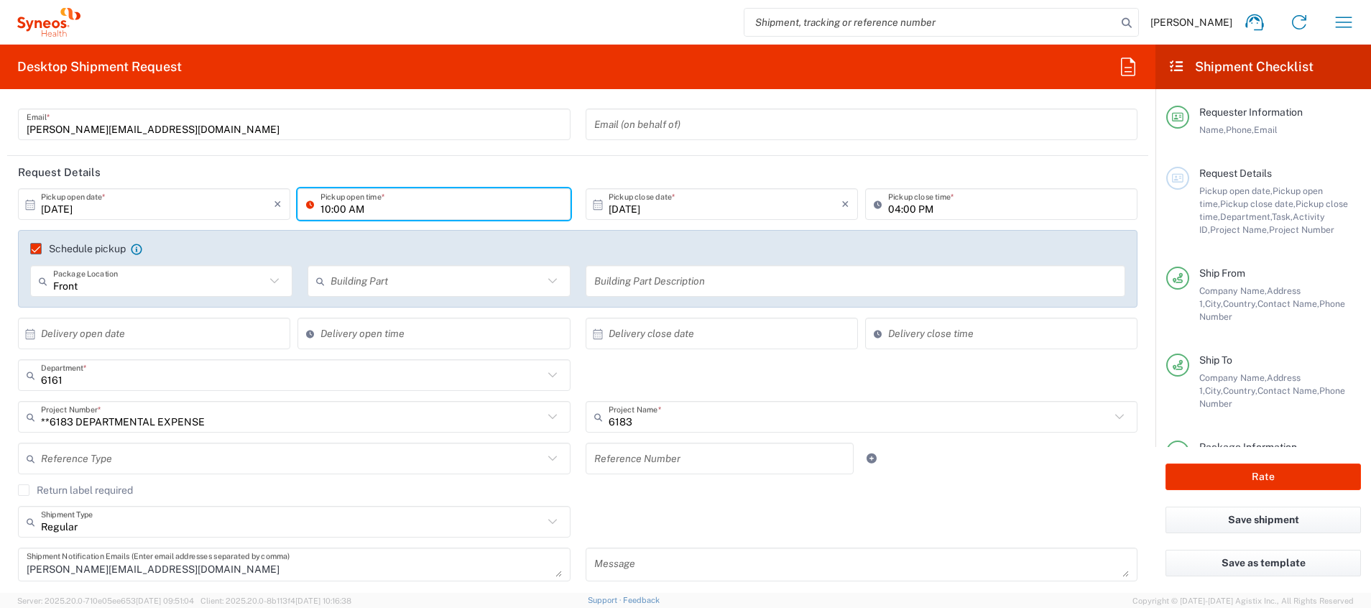
click at [592, 206] on icon at bounding box center [598, 204] width 13 height 13
click at [683, 199] on input "[DATE]" at bounding box center [725, 204] width 233 height 25
click at [908, 201] on input "04:00 PM" at bounding box center [1008, 204] width 241 height 25
click at [892, 226] on div "04:00 PM Pickup close time *" at bounding box center [1002, 209] width 280 height 42
click at [855, 243] on agx-checkbox-control "Schedule pickup When scheduling a pickup please be sure to meet the following c…" at bounding box center [577, 248] width 1095 height 13
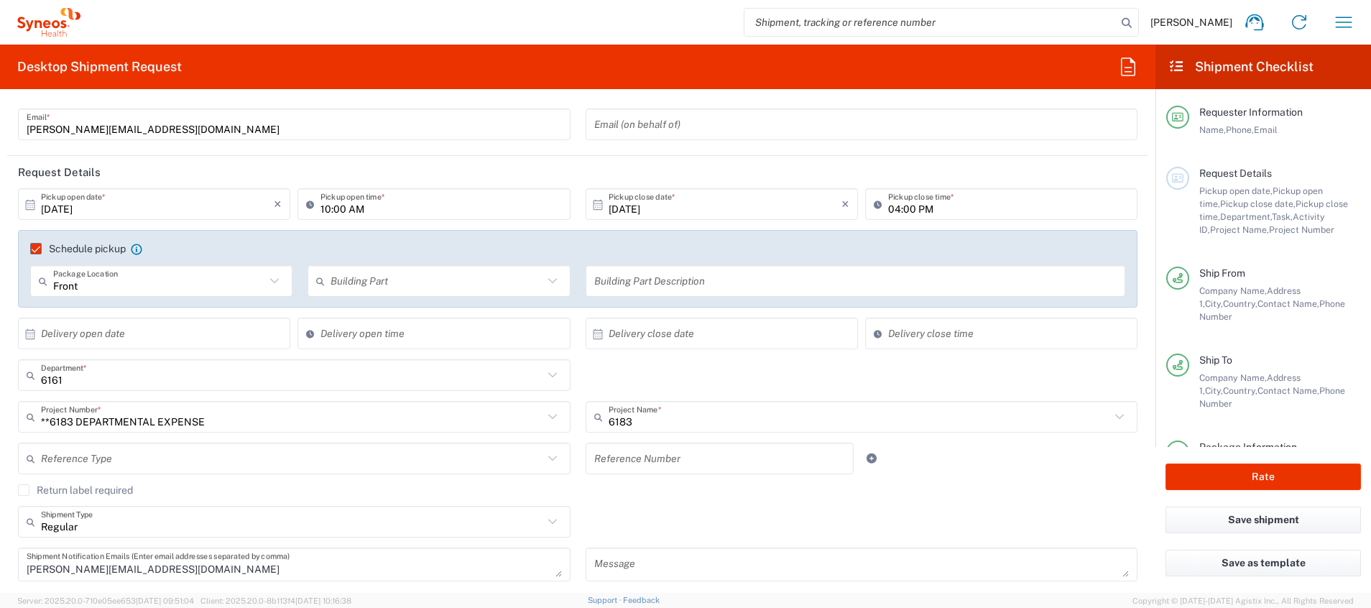
click at [873, 255] on div "Schedule pickup When scheduling a pickup please be sure to meet the following c…" at bounding box center [578, 253] width 1110 height 23
click at [745, 354] on div "× Delivery close date Cancel Apply" at bounding box center [722, 339] width 280 height 42
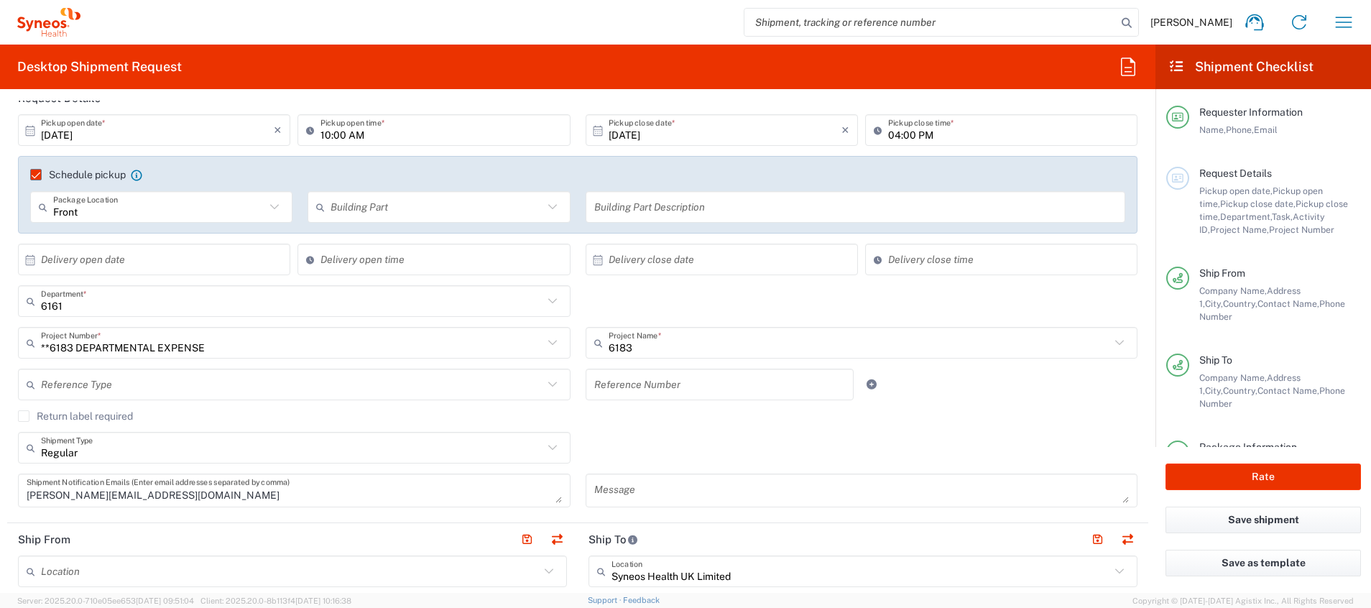
scroll to position [216, 0]
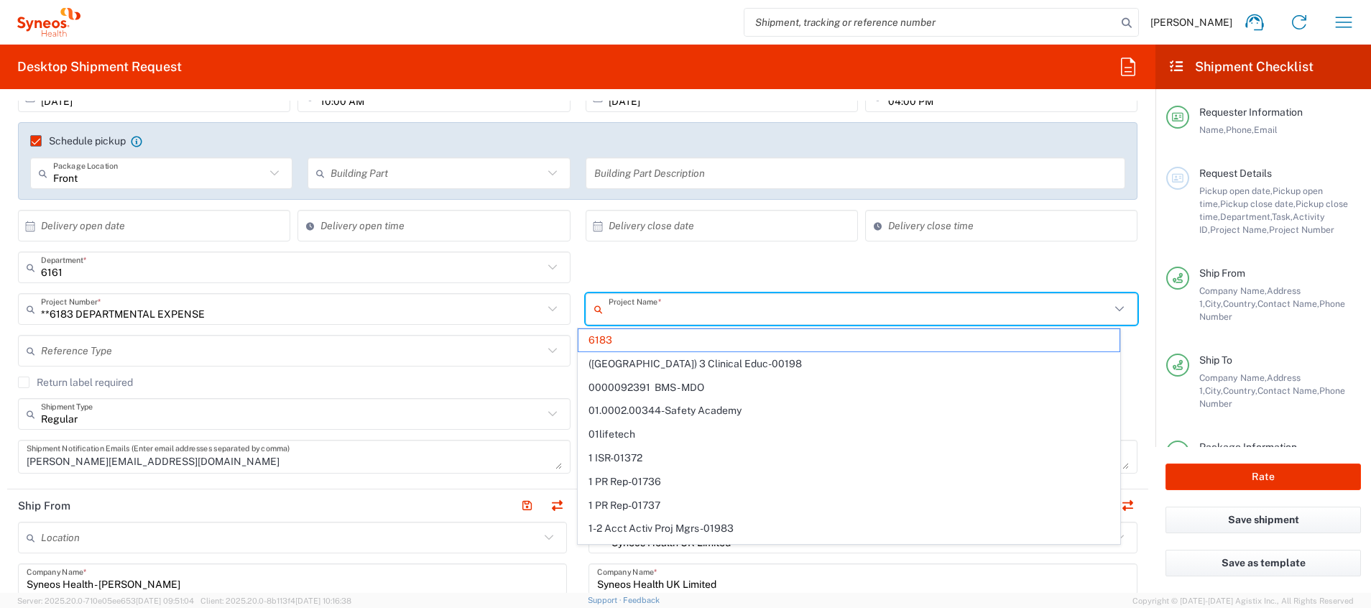
click at [661, 305] on input "text" at bounding box center [860, 309] width 502 height 25
type input "6161"
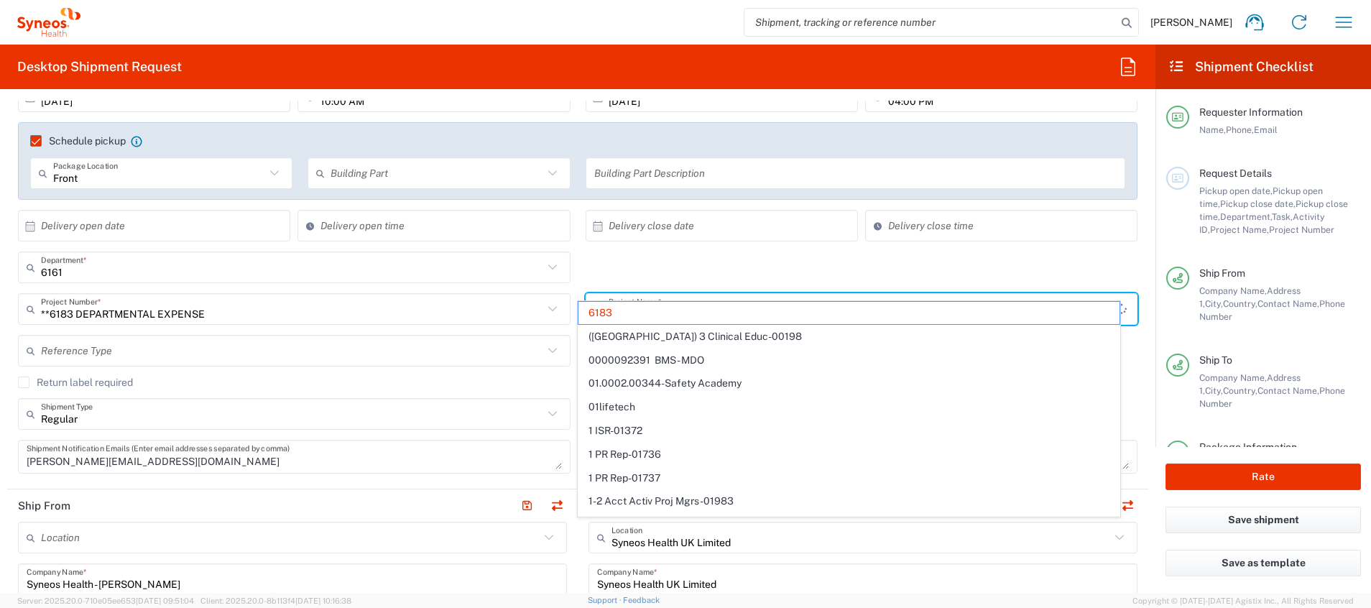
scroll to position [431, 0]
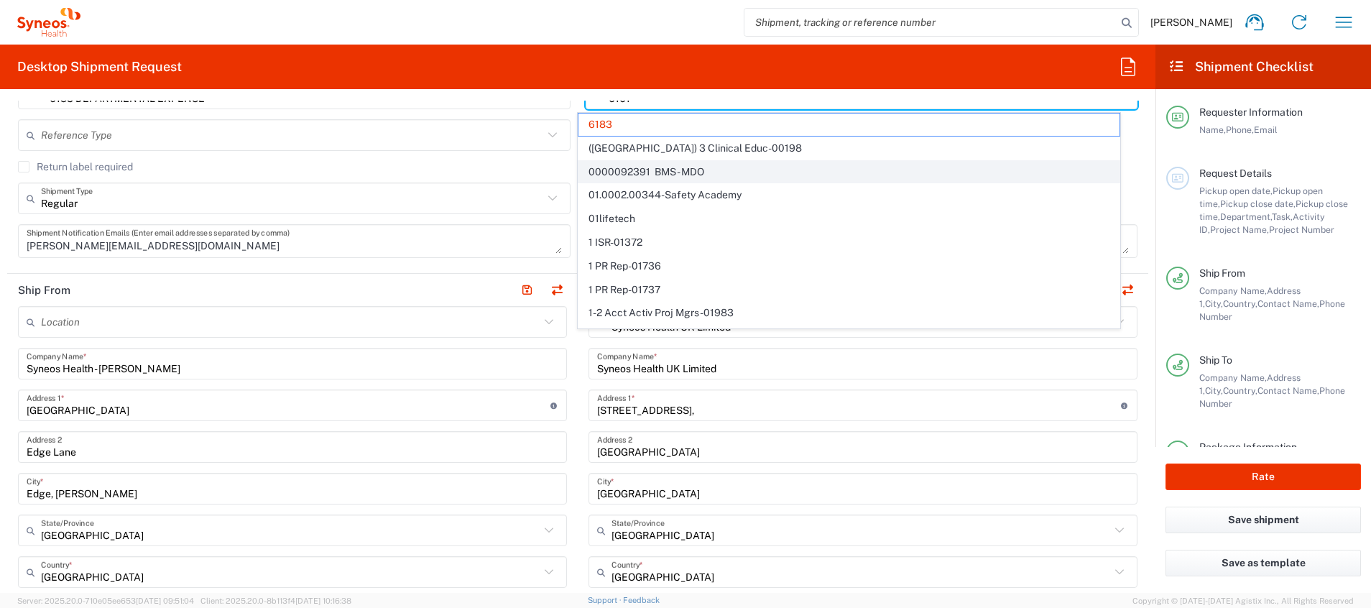
type input "**6183 DEPARTMENTAL EXPENSE"
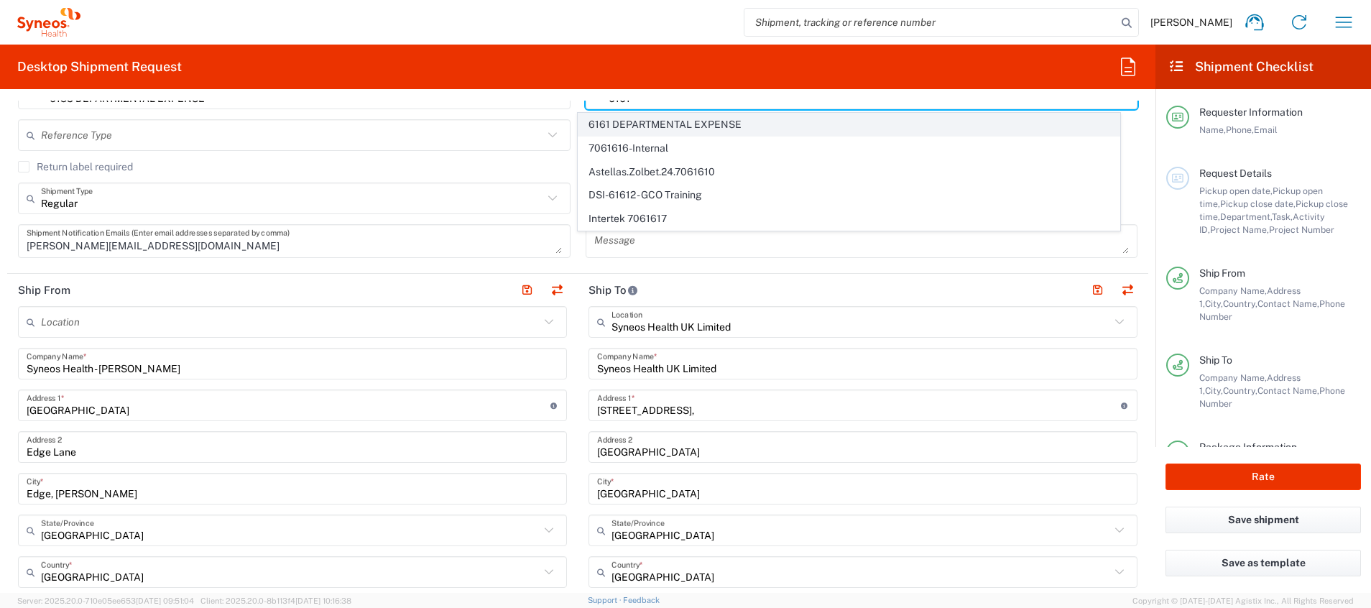
click at [716, 113] on li "6161 DEPARTMENTAL EXPENSE" at bounding box center [849, 125] width 543 height 24
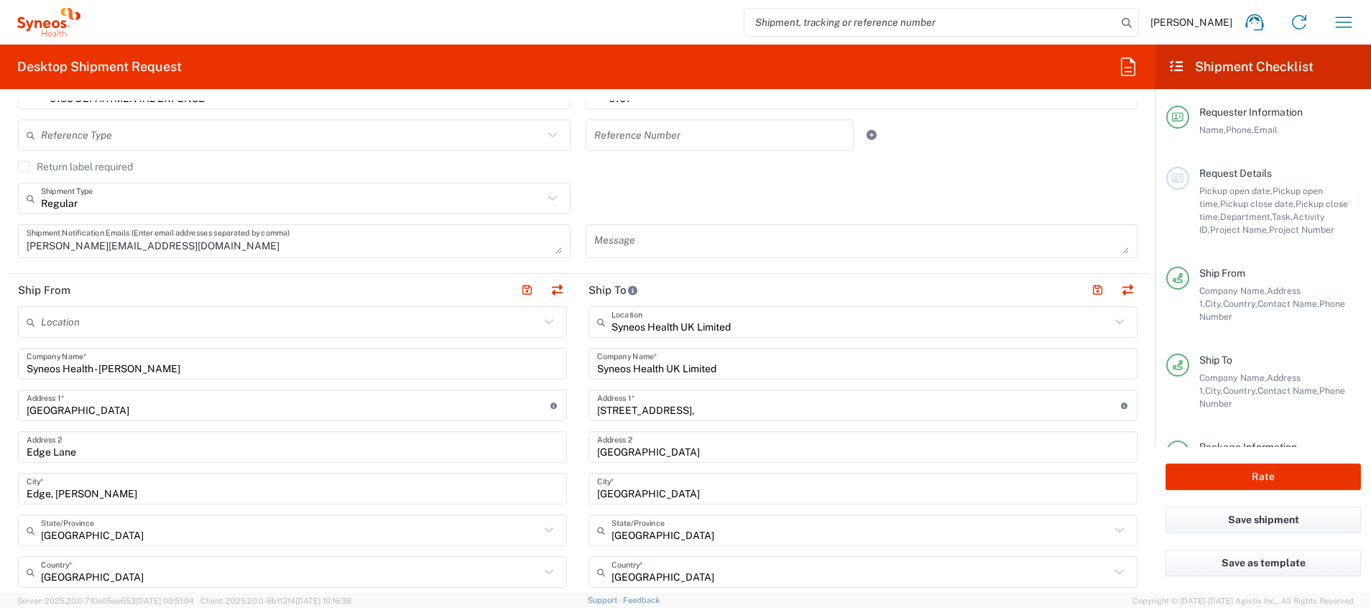
type input "6161 DEPARTMENTAL EXPENSE"
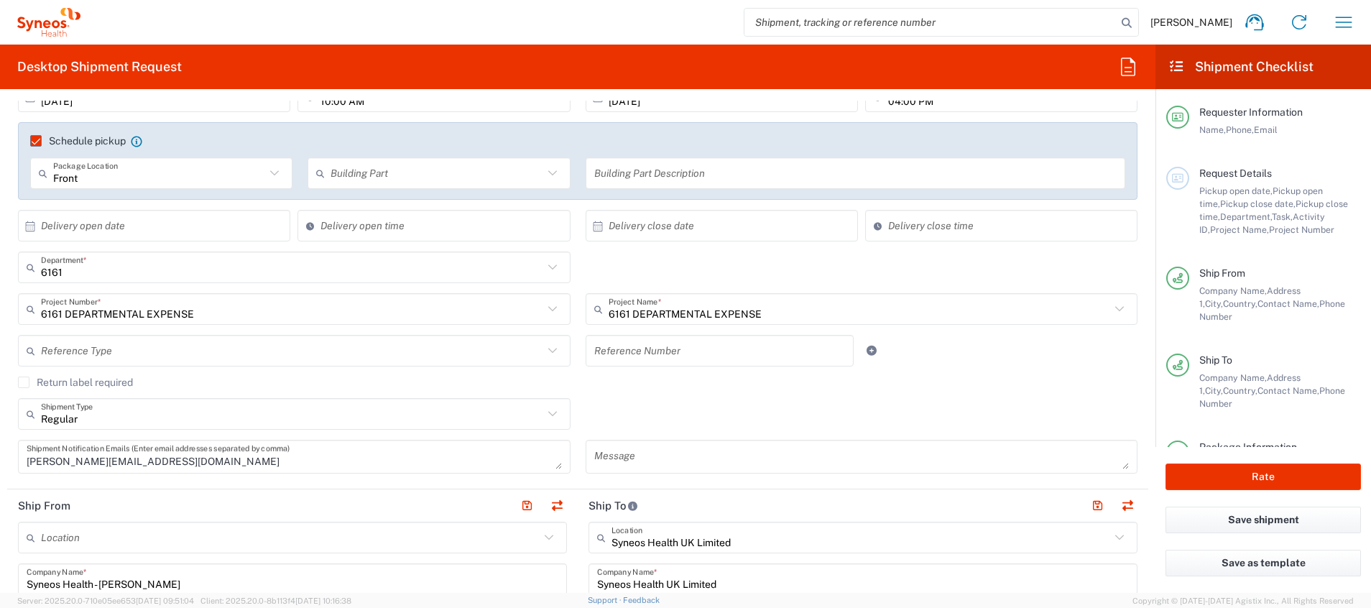
click at [890, 405] on div "Regular Shipment Type Batch Regular" at bounding box center [578, 419] width 1135 height 42
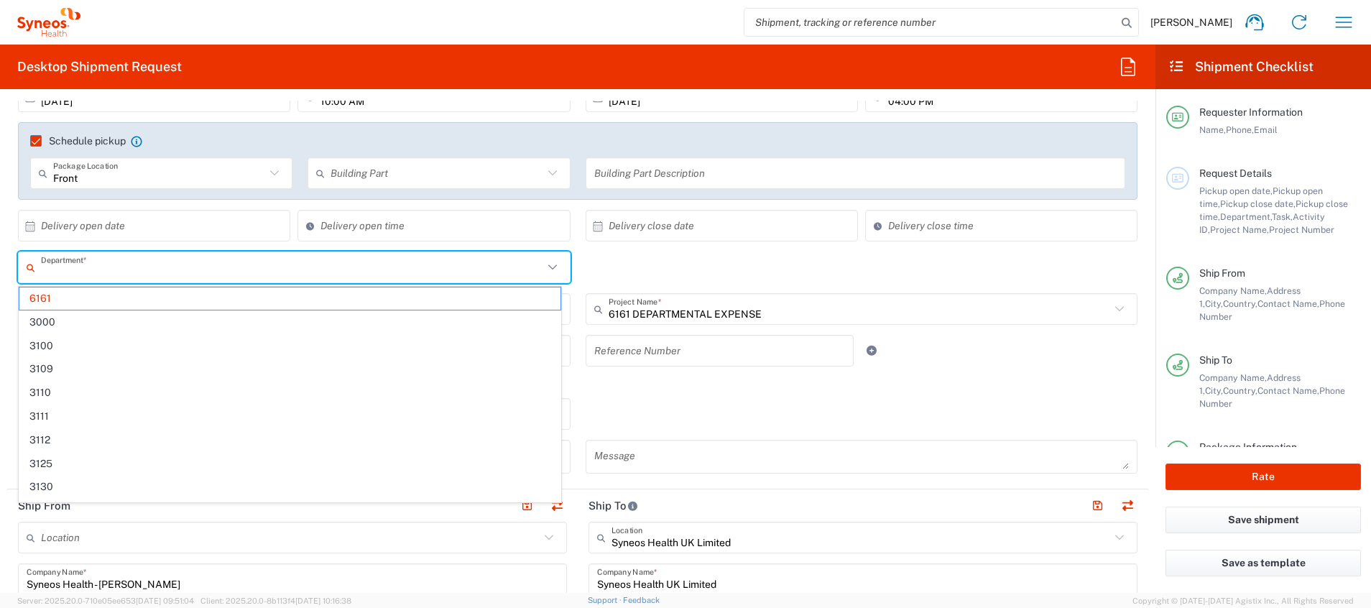
click at [384, 263] on input "text" at bounding box center [292, 267] width 502 height 25
click at [383, 264] on input "text" at bounding box center [292, 267] width 502 height 25
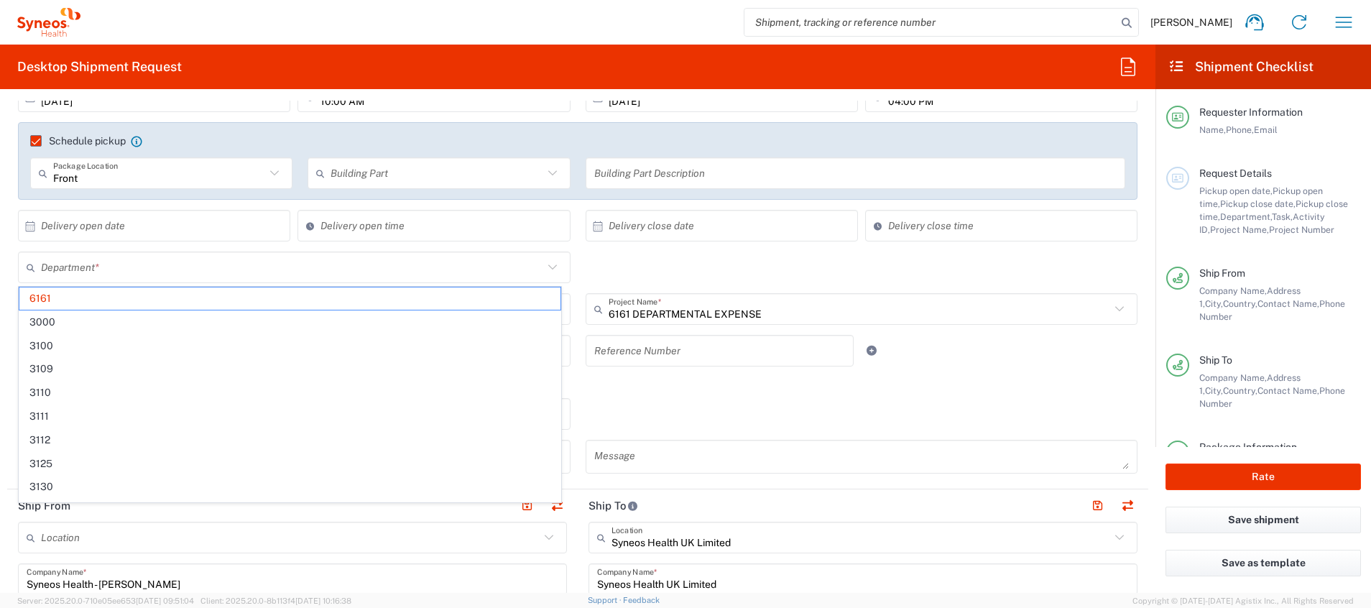
click at [658, 264] on div "Department * 6161 3000 3100 3109 3110 3111 3112 3125 3130 3135 3136 3150 3155 3…" at bounding box center [578, 273] width 1135 height 42
type input "6161"
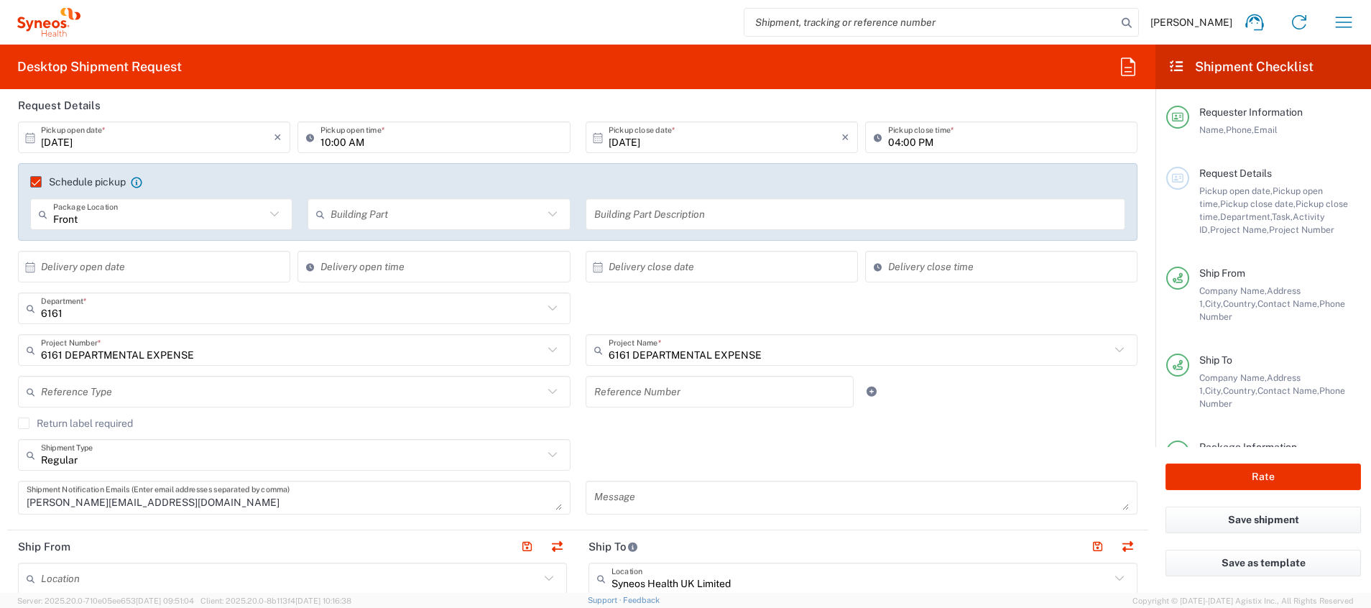
scroll to position [108, 0]
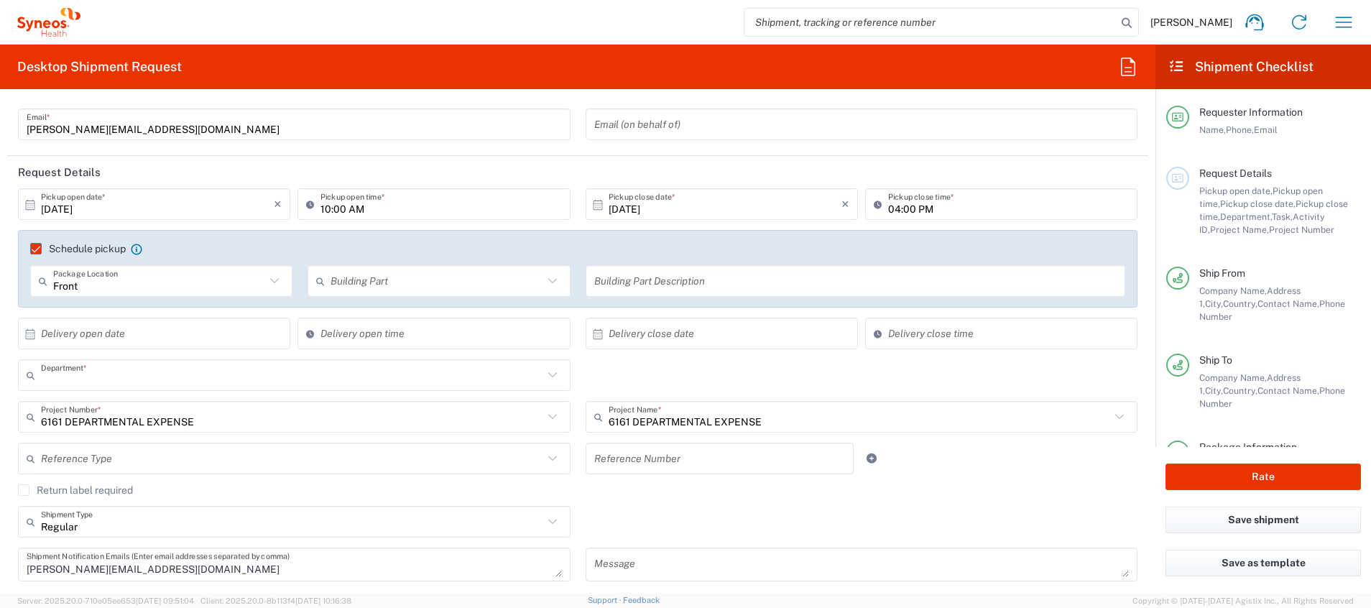
click at [426, 382] on input "text" at bounding box center [292, 375] width 502 height 25
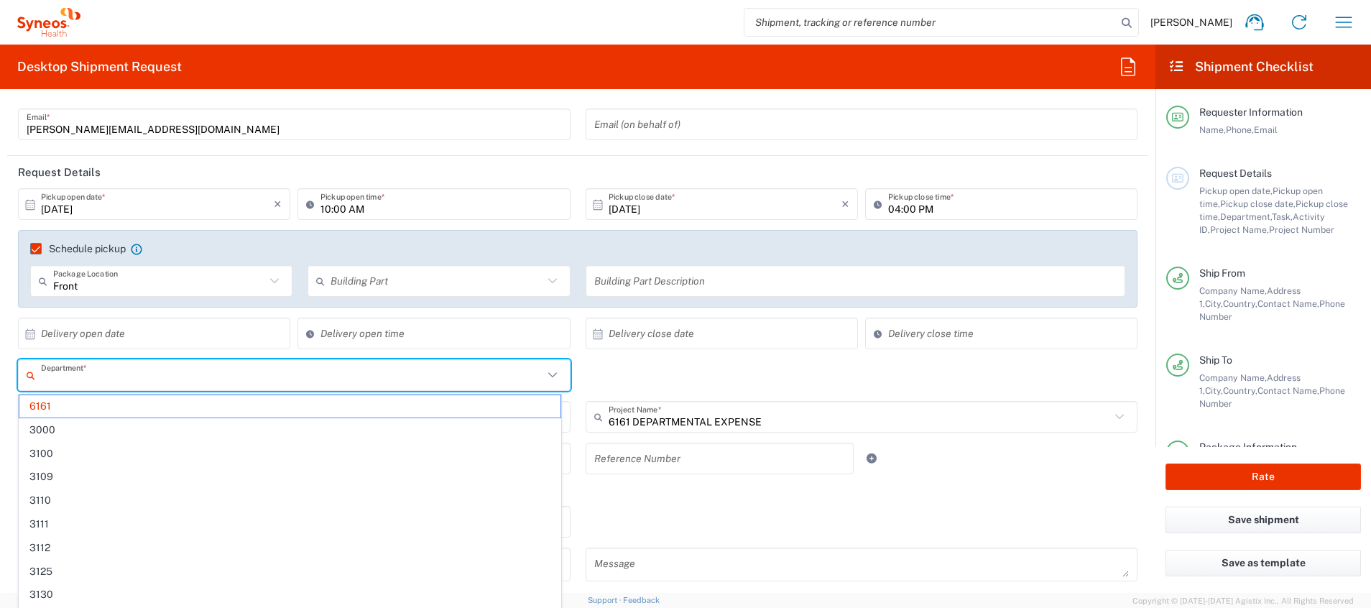
click at [427, 380] on input "text" at bounding box center [292, 375] width 502 height 25
click at [680, 363] on div "Department * 6161 3000 3100 3109 3110 3111 3112 3125 3130 3135 3136 3150 3155 3…" at bounding box center [578, 380] width 1135 height 42
type input "6161"
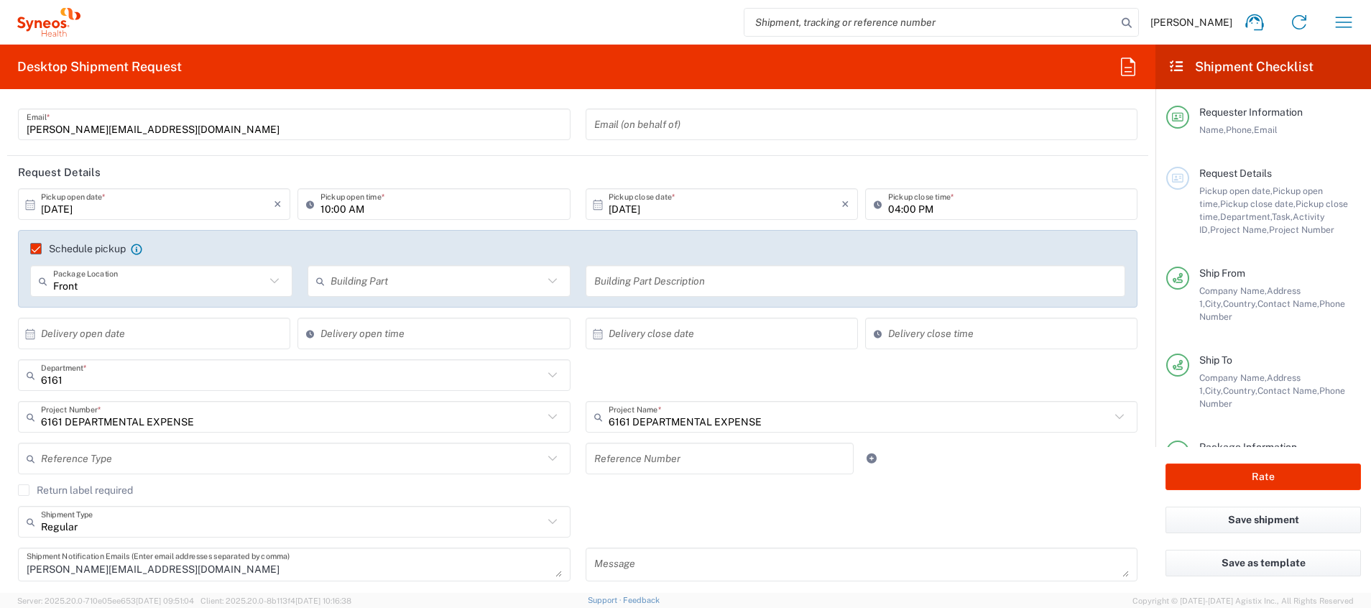
click at [543, 382] on icon at bounding box center [552, 375] width 19 height 19
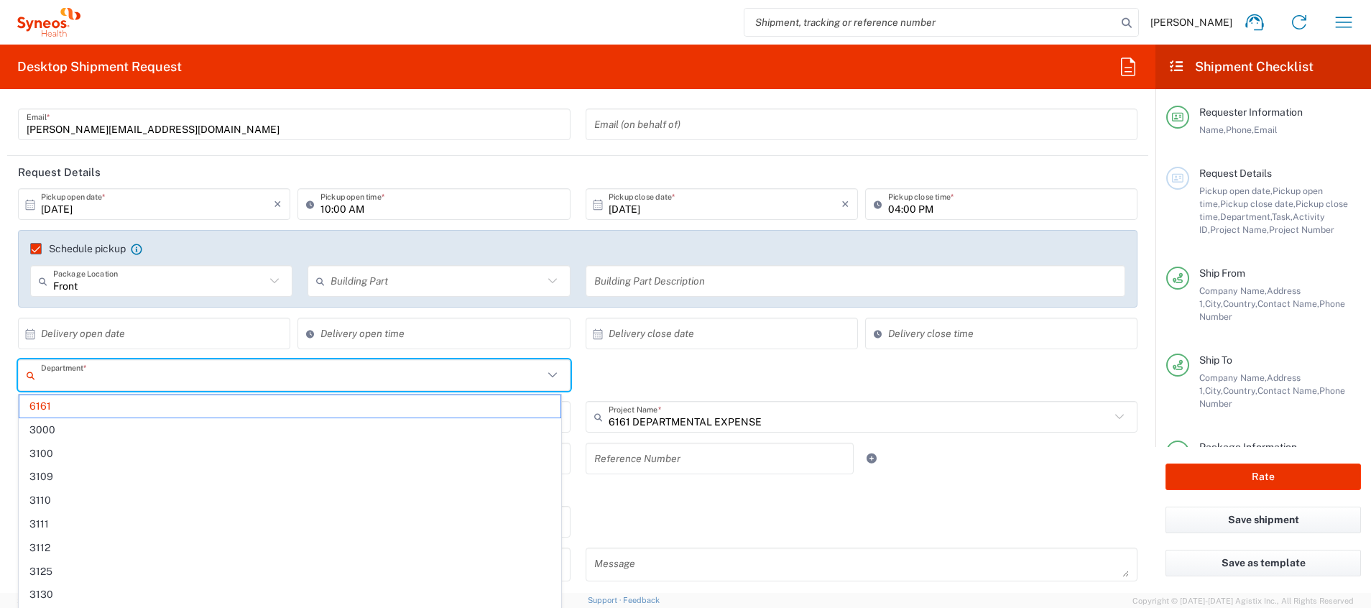
click at [543, 382] on icon at bounding box center [552, 375] width 19 height 19
click at [553, 376] on div "Department *" at bounding box center [294, 375] width 553 height 32
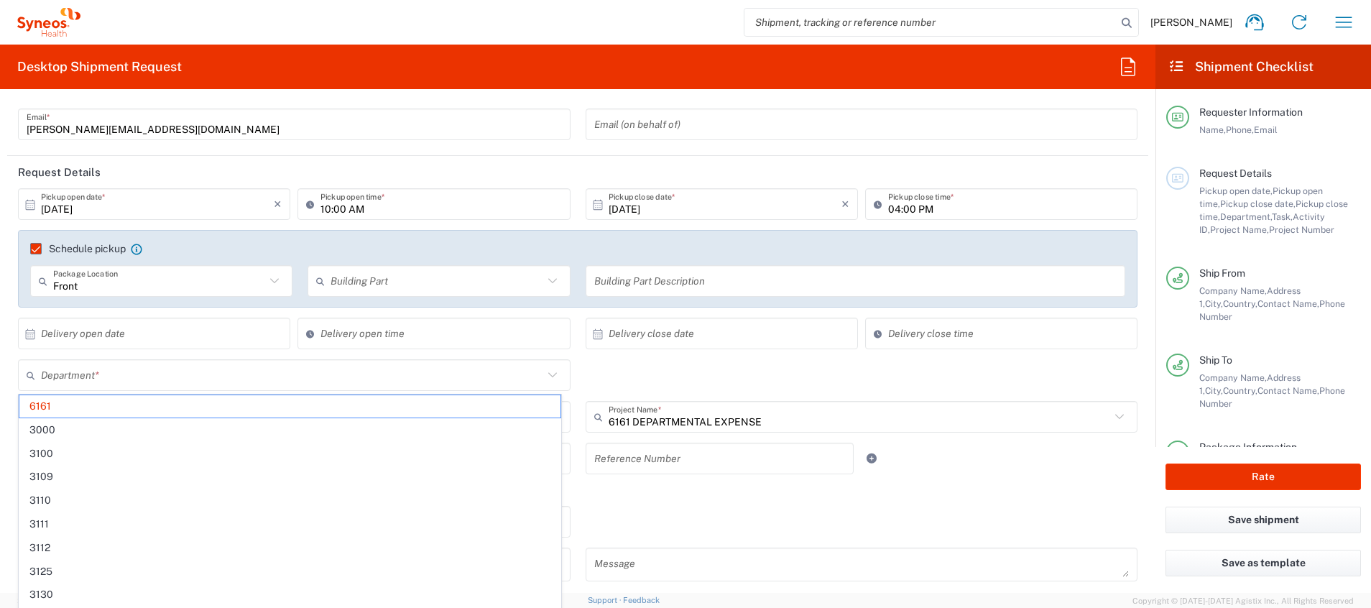
click at [625, 372] on div "Department * 6161 3000 3100 3109 3110 3111 3112 3125 3130 3135 3136 3150 3155 3…" at bounding box center [578, 380] width 1135 height 42
type input "6161"
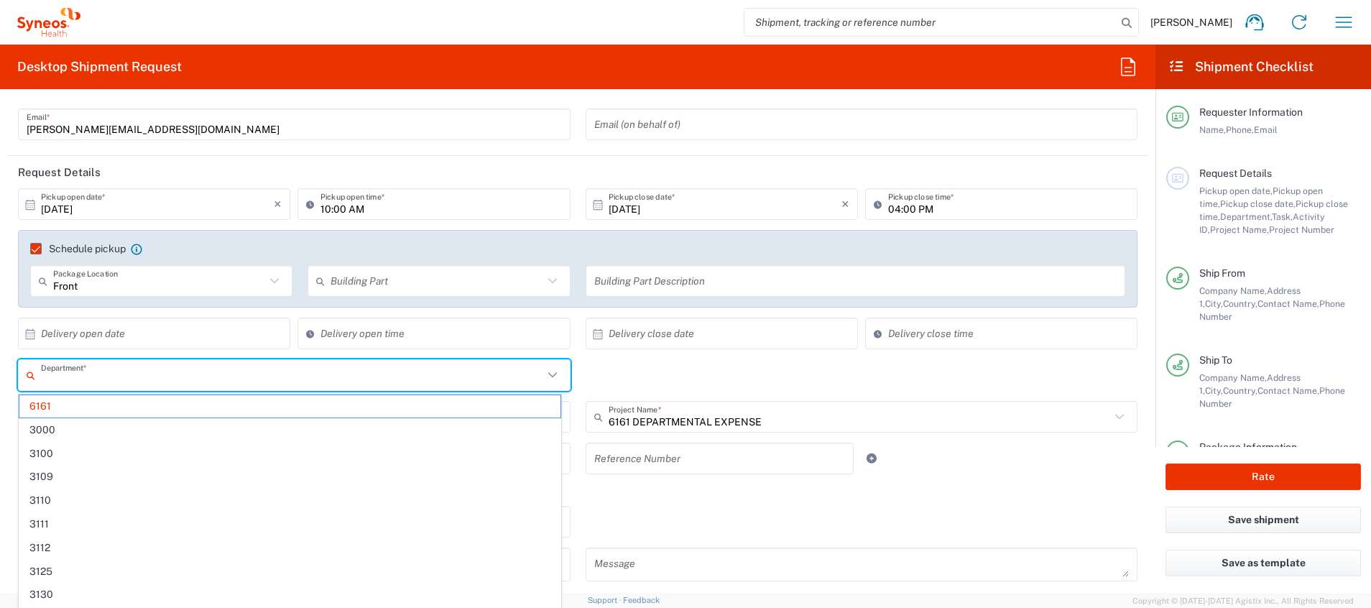
click at [312, 381] on input "text" at bounding box center [292, 375] width 502 height 25
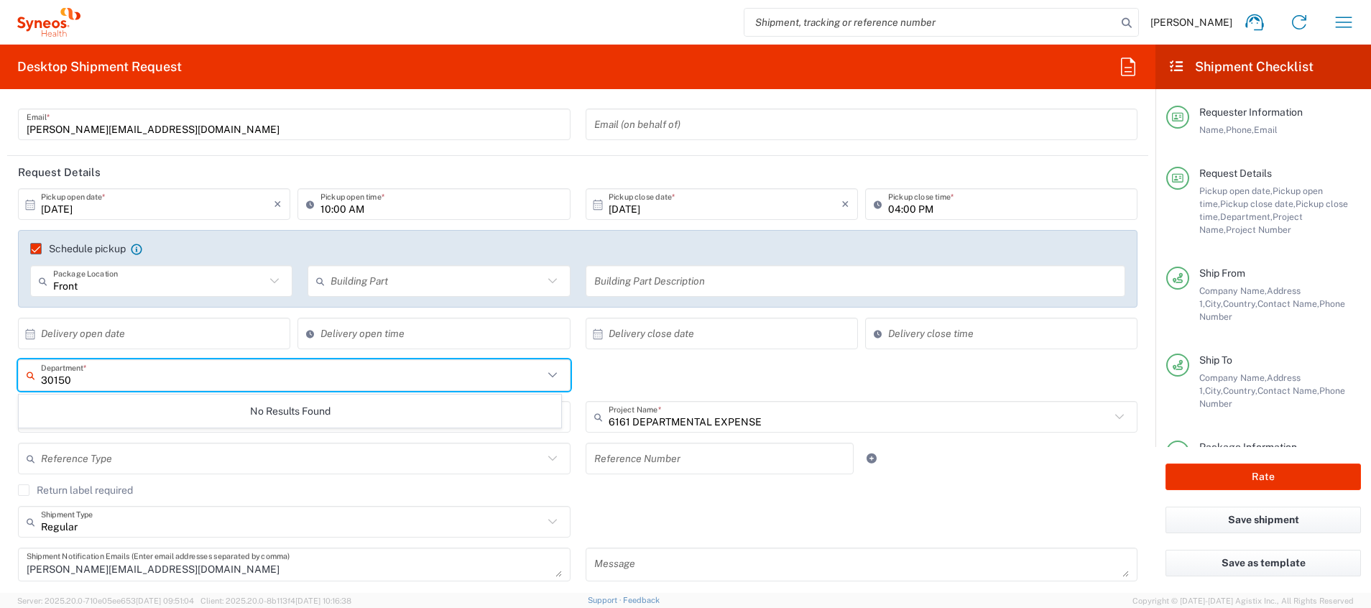
click at [313, 376] on input "30150" at bounding box center [292, 375] width 502 height 25
click at [47, 377] on input "30150" at bounding box center [292, 375] width 502 height 25
click at [116, 375] on input "0150" at bounding box center [292, 375] width 502 height 25
type input "0150"
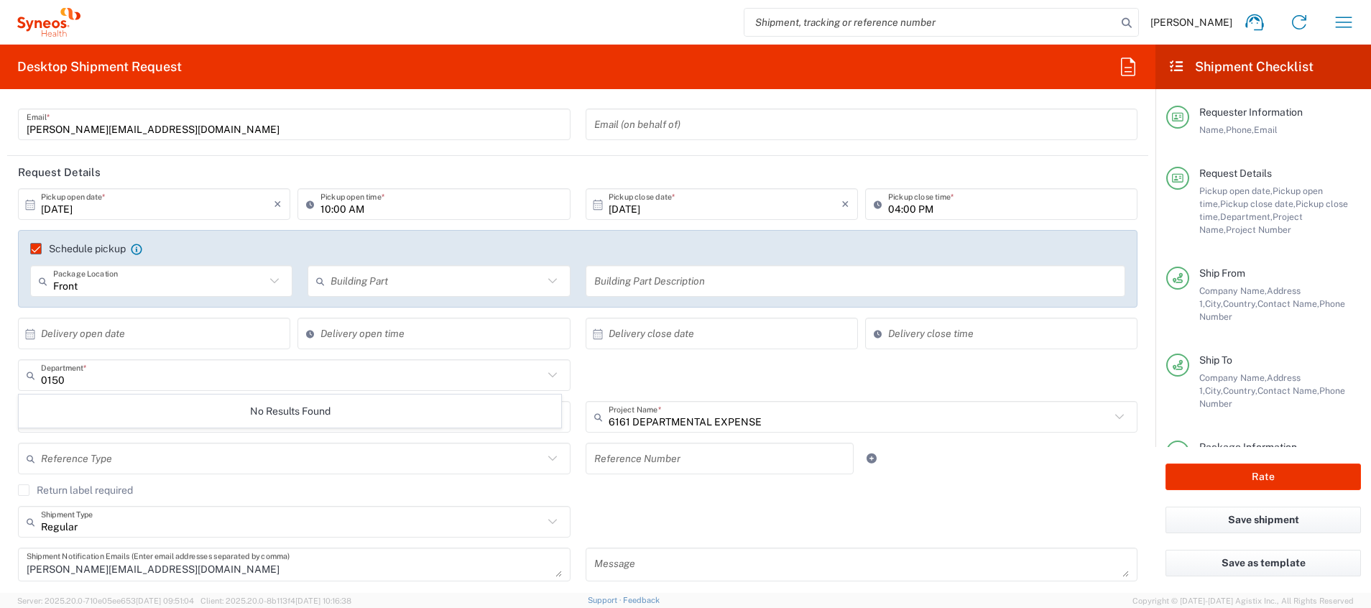
click at [544, 374] on icon at bounding box center [552, 375] width 19 height 19
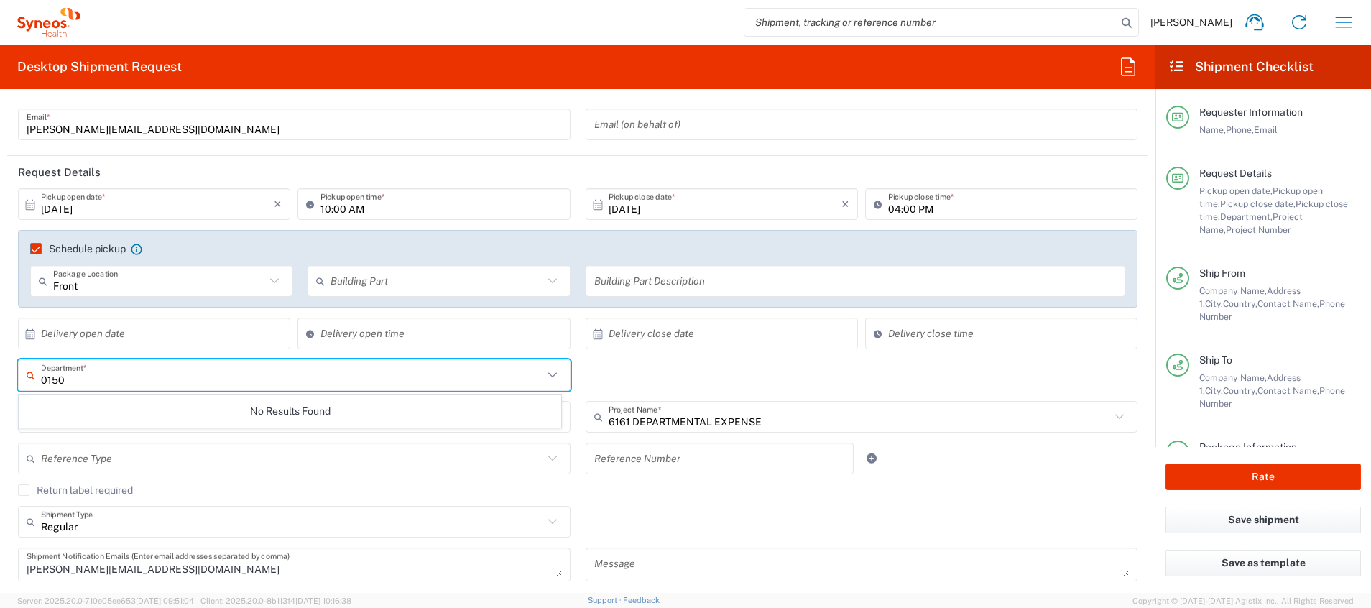
drag, startPoint x: 82, startPoint y: 379, endPoint x: 8, endPoint y: 375, distance: 74.2
click at [8, 375] on main "[DATE] × Pickup open date * Cancel Apply 10:00 AM Pickup open time * [DATE] × P…" at bounding box center [577, 389] width 1141 height 403
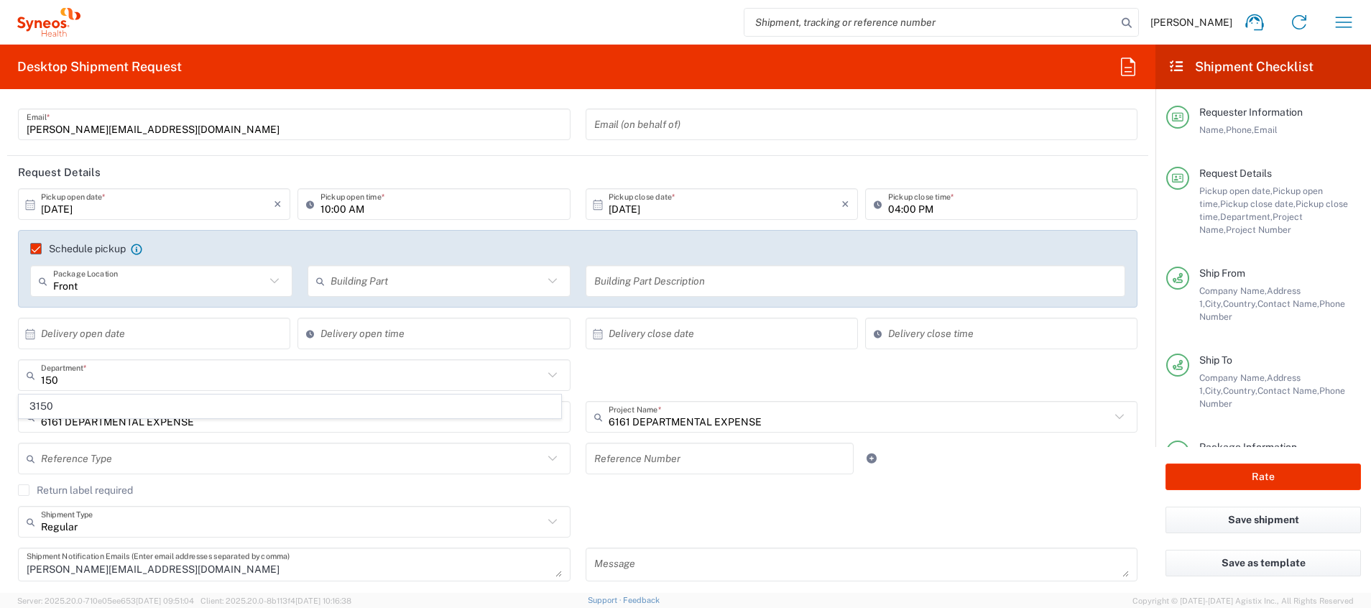
click at [147, 361] on div "150 Department *" at bounding box center [294, 375] width 553 height 32
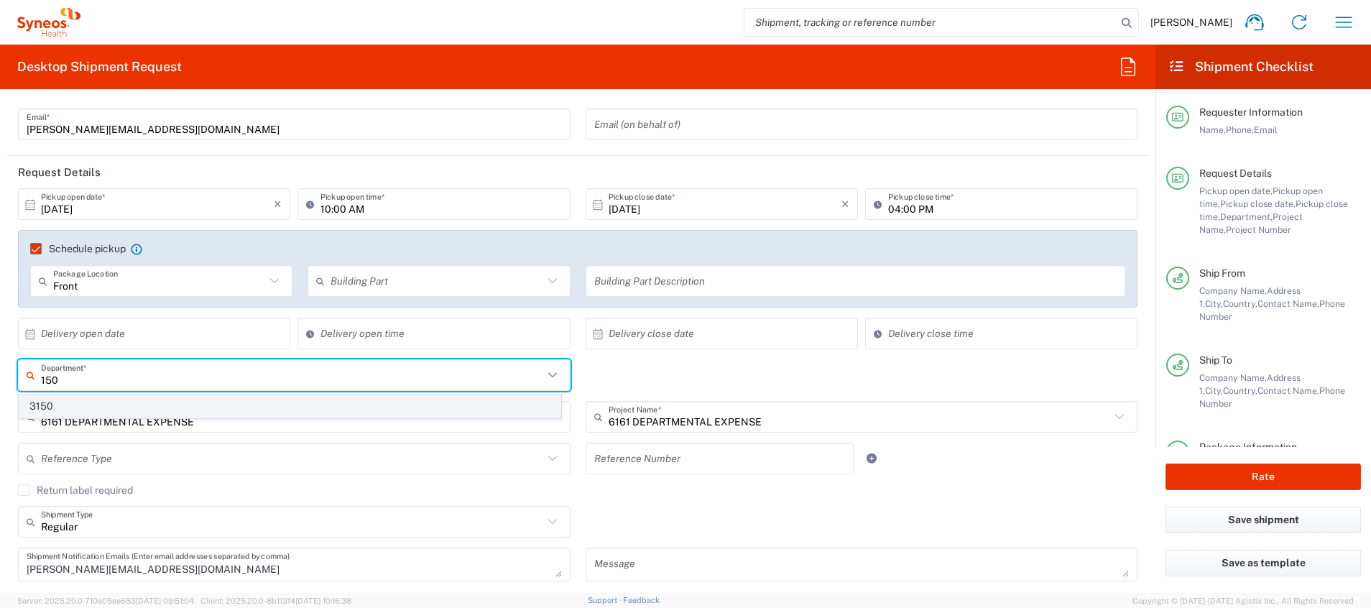
click at [144, 402] on span "3150" at bounding box center [289, 406] width 541 height 22
type input "3150"
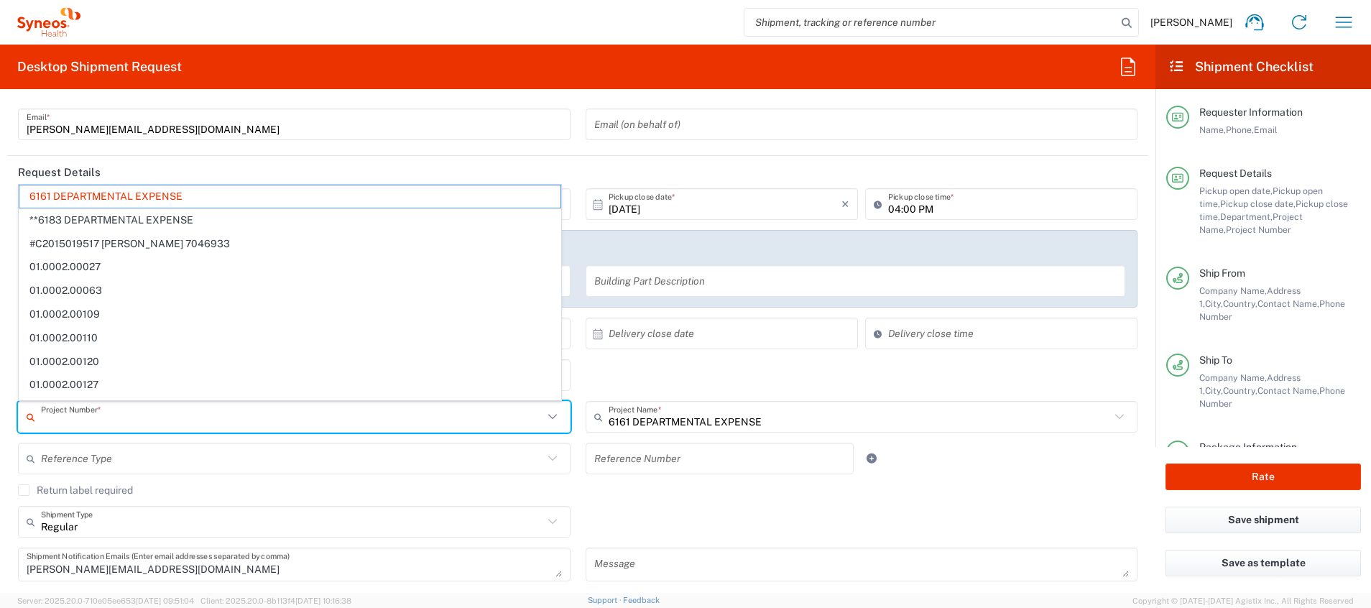
click at [218, 428] on input "text" at bounding box center [292, 417] width 502 height 25
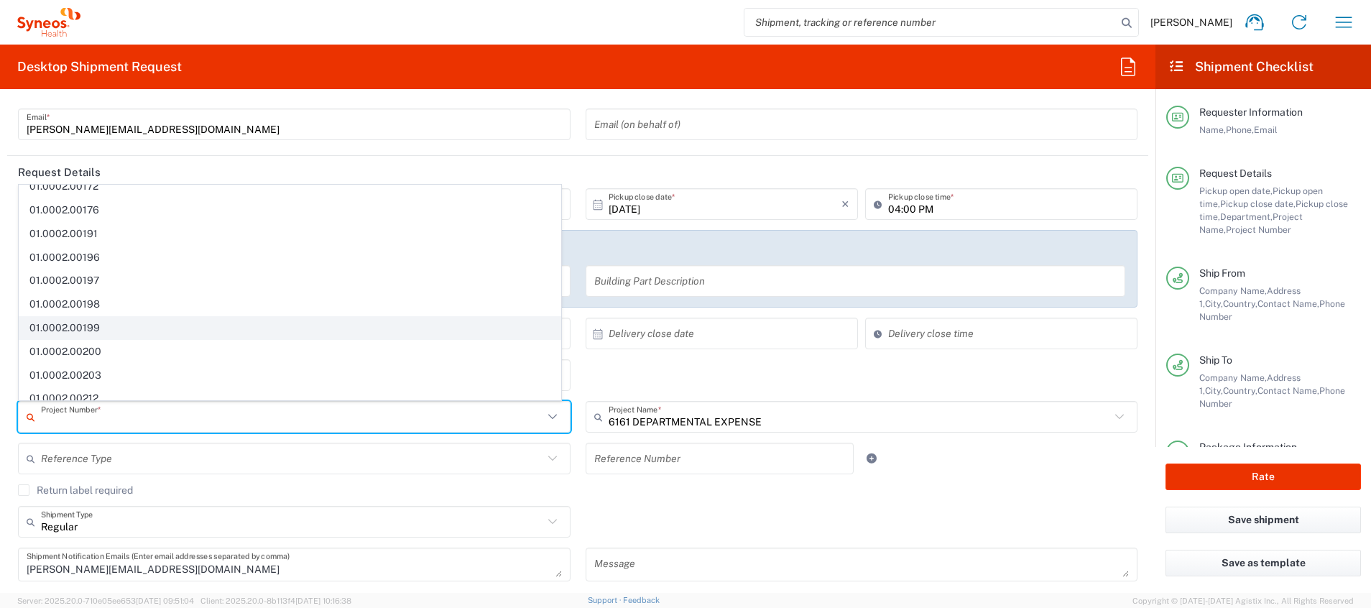
scroll to position [0, 0]
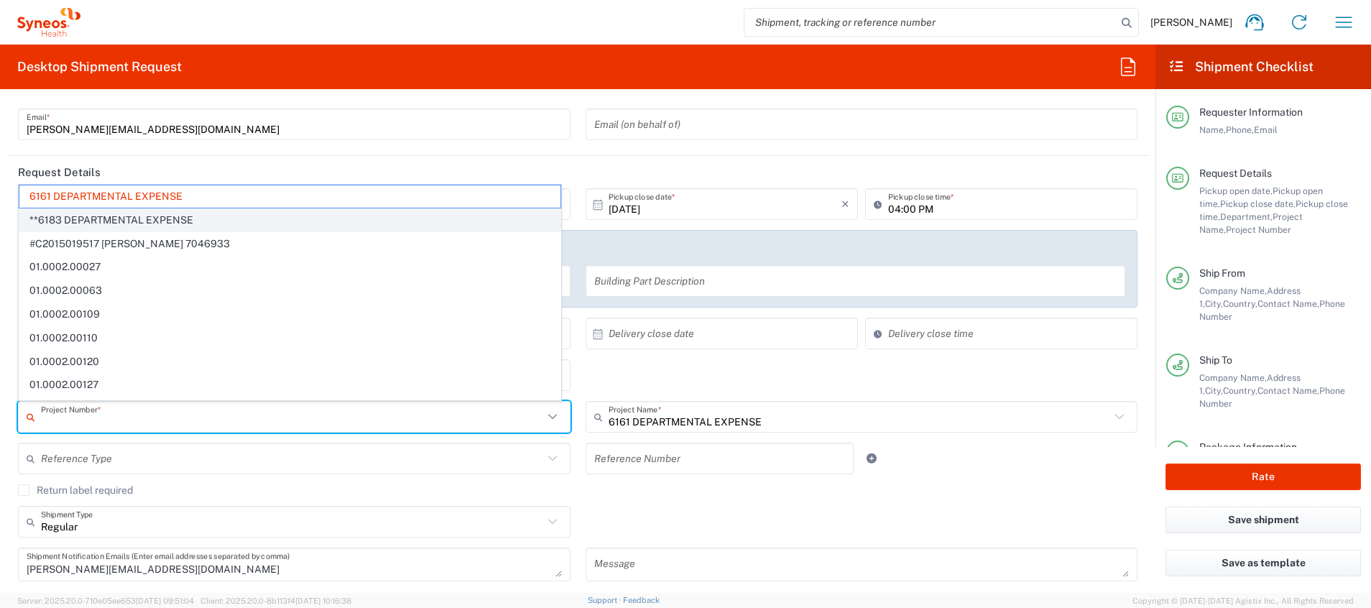
click at [176, 216] on span "**6183 DEPARTMENTAL EXPENSE" at bounding box center [289, 220] width 541 height 22
type input "**6183 DEPARTMENTAL EXPENSE"
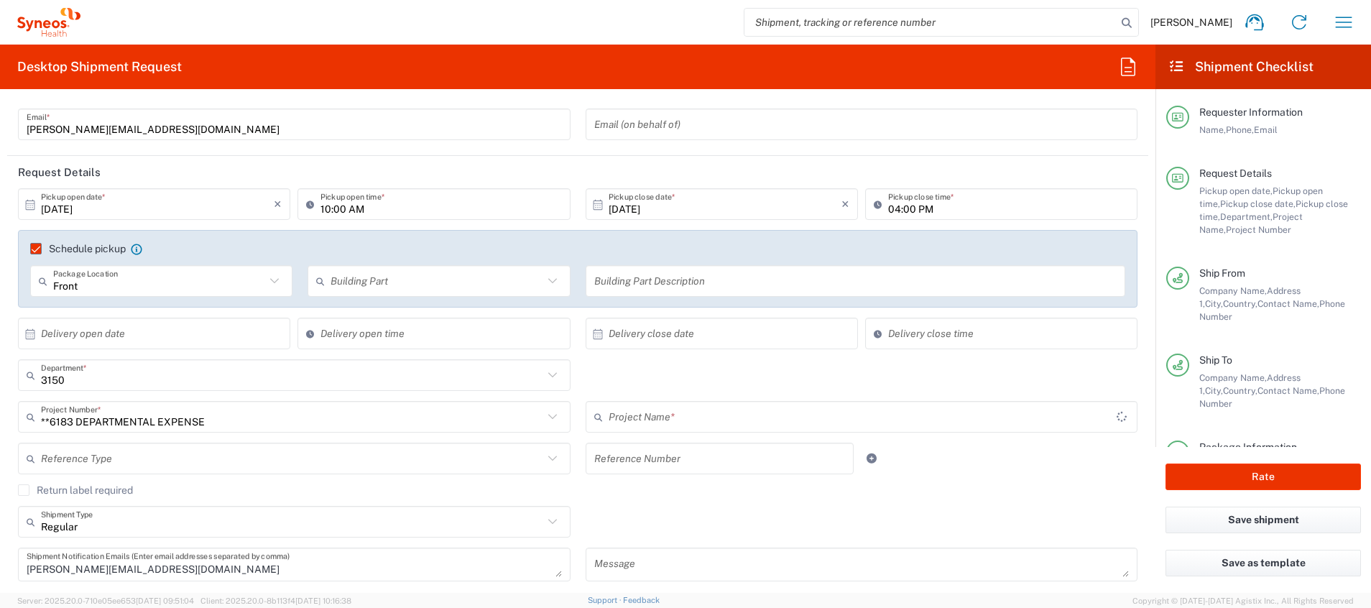
type input "6183"
click at [250, 415] on input "text" at bounding box center [292, 417] width 502 height 25
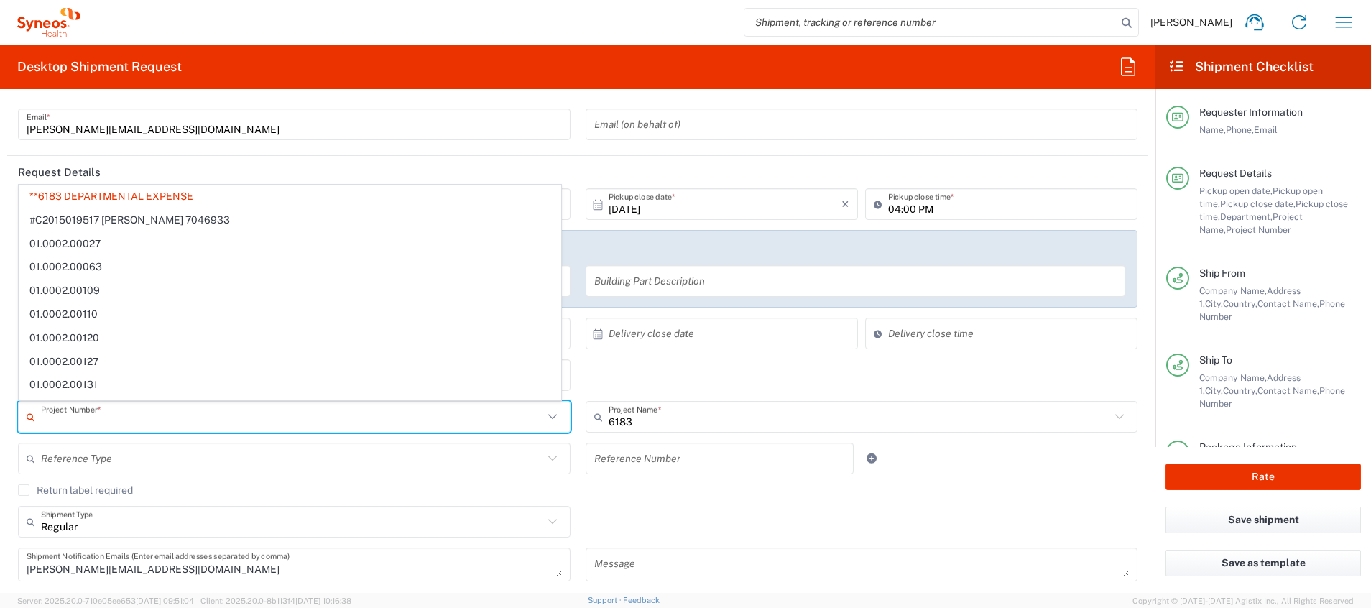
click at [323, 464] on input "text" at bounding box center [292, 458] width 502 height 25
type input "**6183 DEPARTMENTAL EXPENSE"
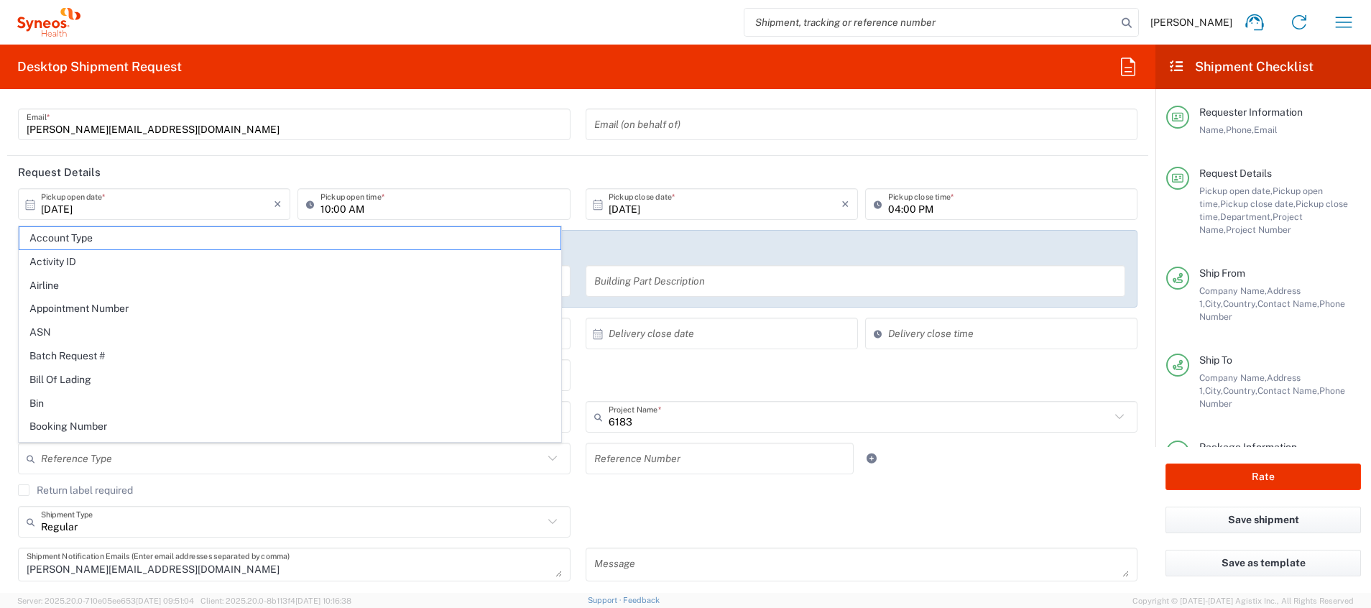
click at [727, 357] on div "× Delivery close date Cancel Apply" at bounding box center [722, 339] width 280 height 42
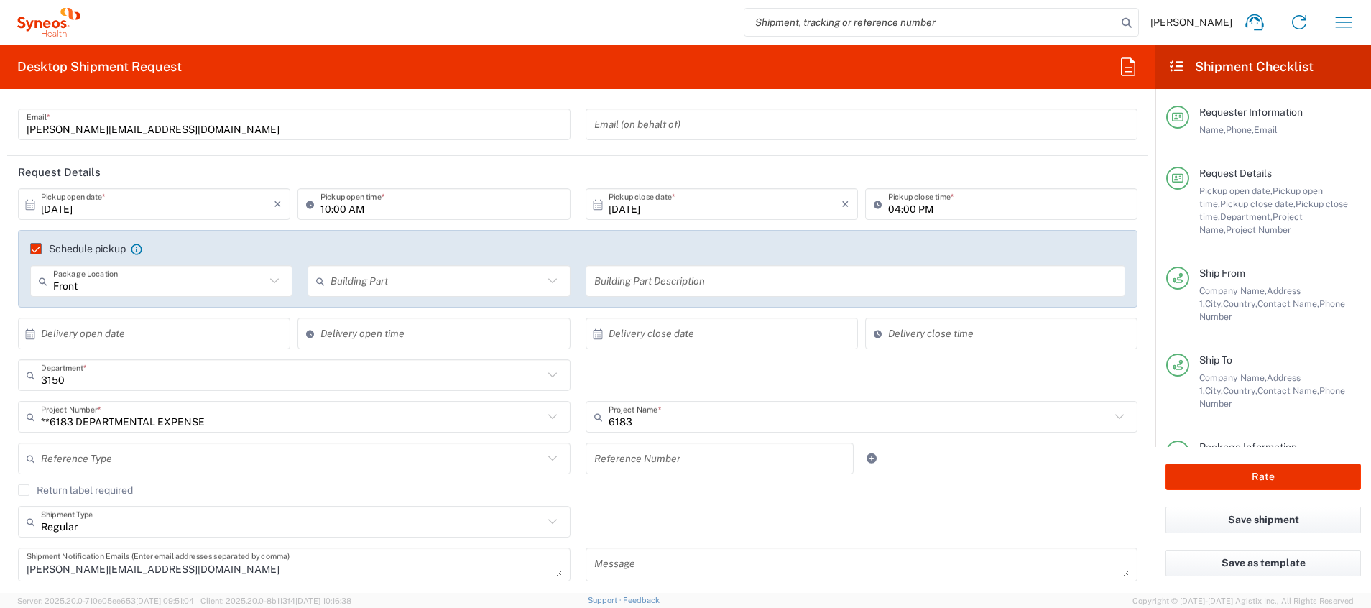
click at [714, 379] on div "3150 Department * 3150" at bounding box center [578, 380] width 1135 height 42
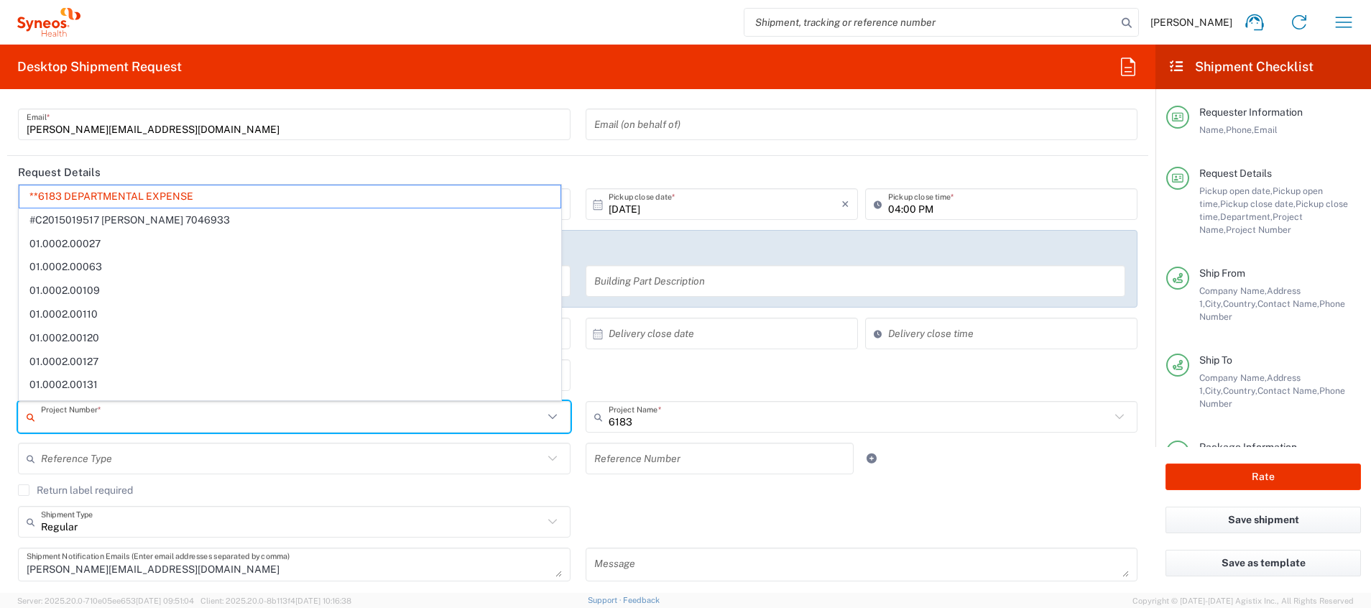
click at [224, 416] on input "text" at bounding box center [292, 417] width 502 height 25
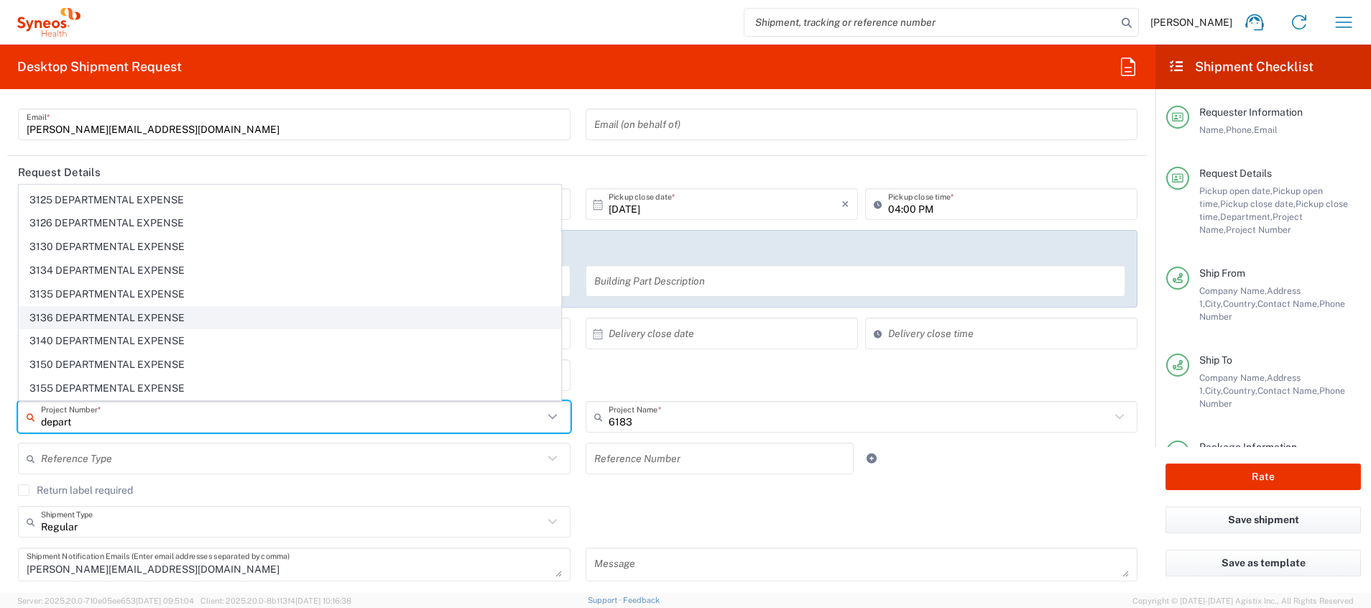
scroll to position [323, 0]
click at [97, 322] on span "3150 DEPARTMENTAL EXPENSE" at bounding box center [289, 321] width 541 height 22
type input "3150 DEPARTMENTAL EXPENSE"
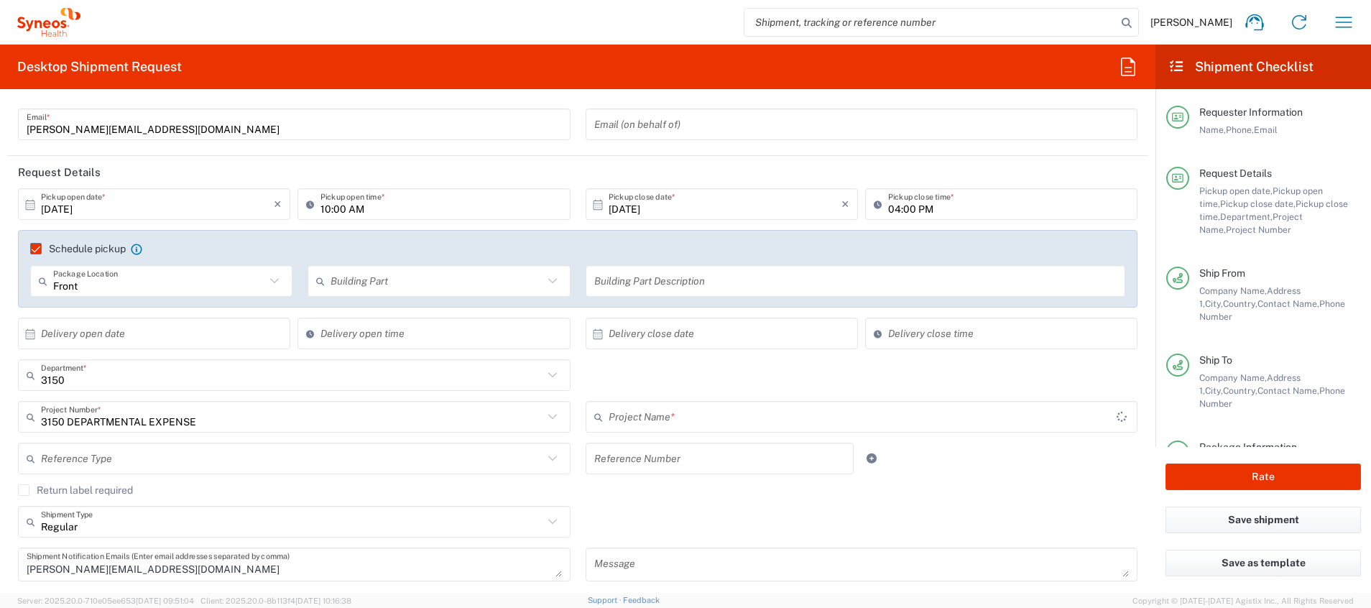
type input "3150 DEPARTMENTAL EXPENSE"
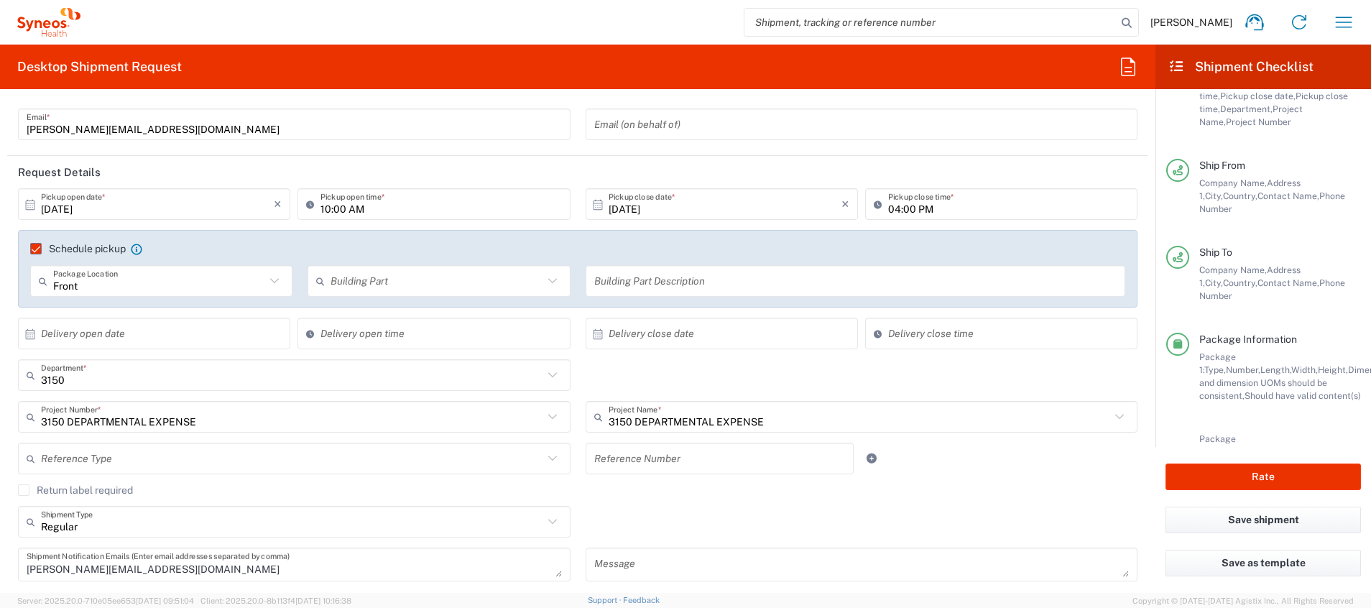
scroll to position [201, 0]
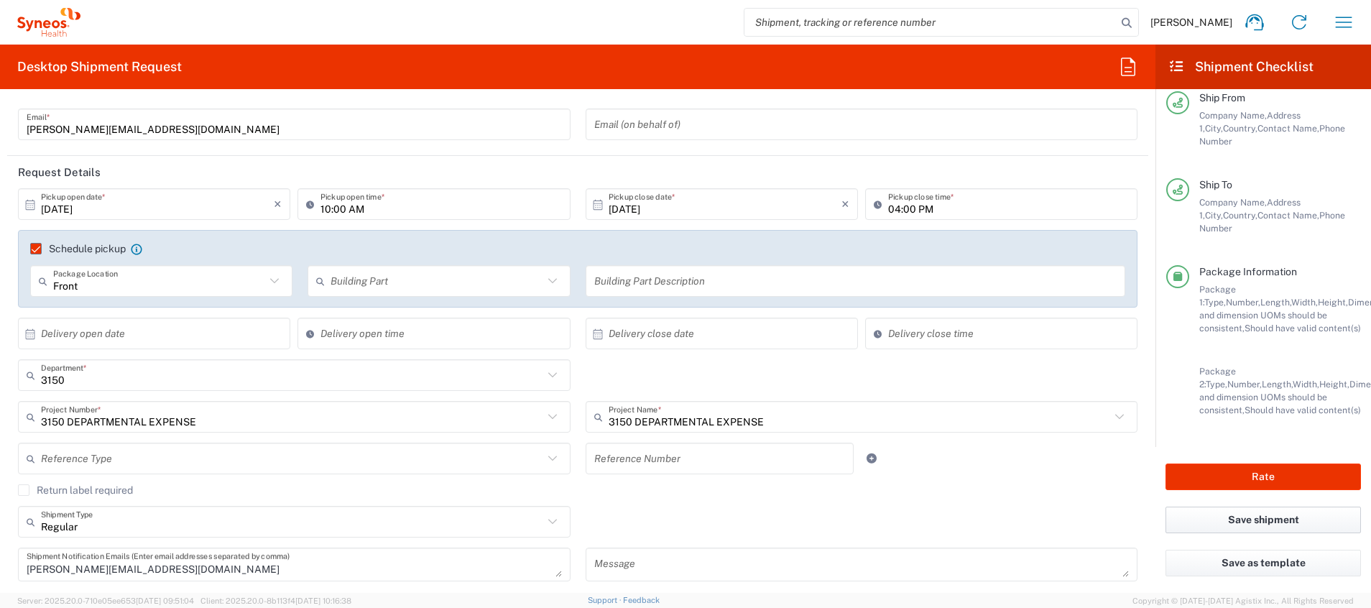
click at [1256, 517] on button "Save shipment" at bounding box center [1263, 520] width 195 height 27
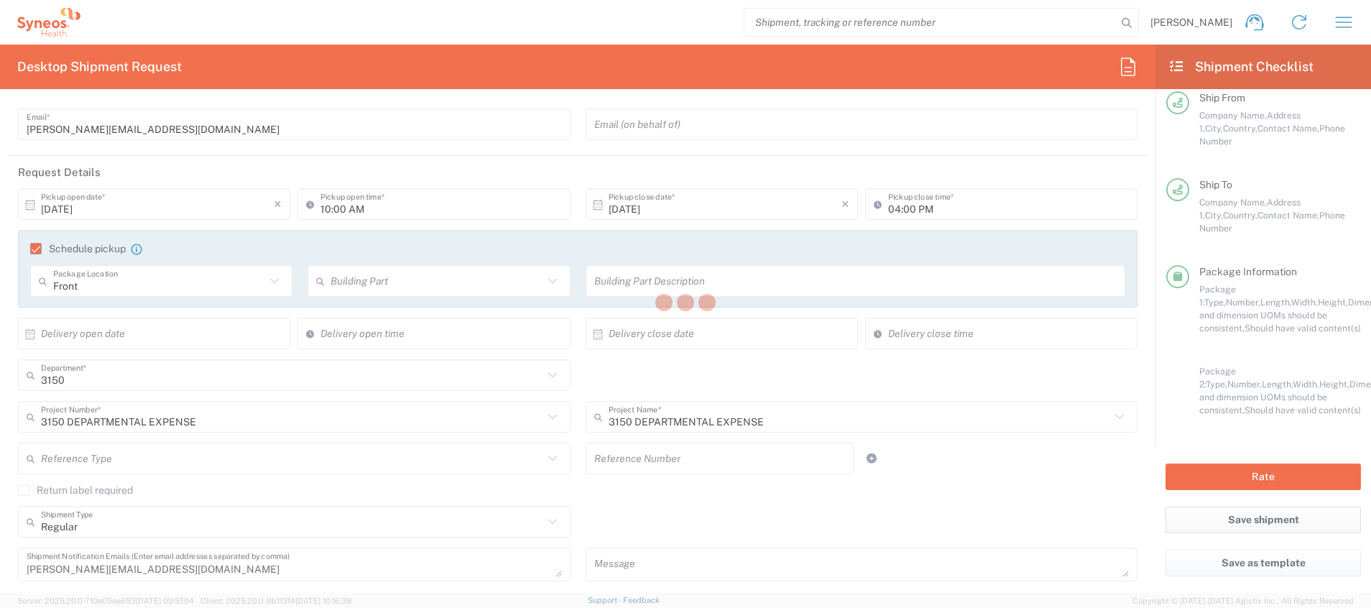
type input "3150 DEPARTMENTAL EXPENSE"
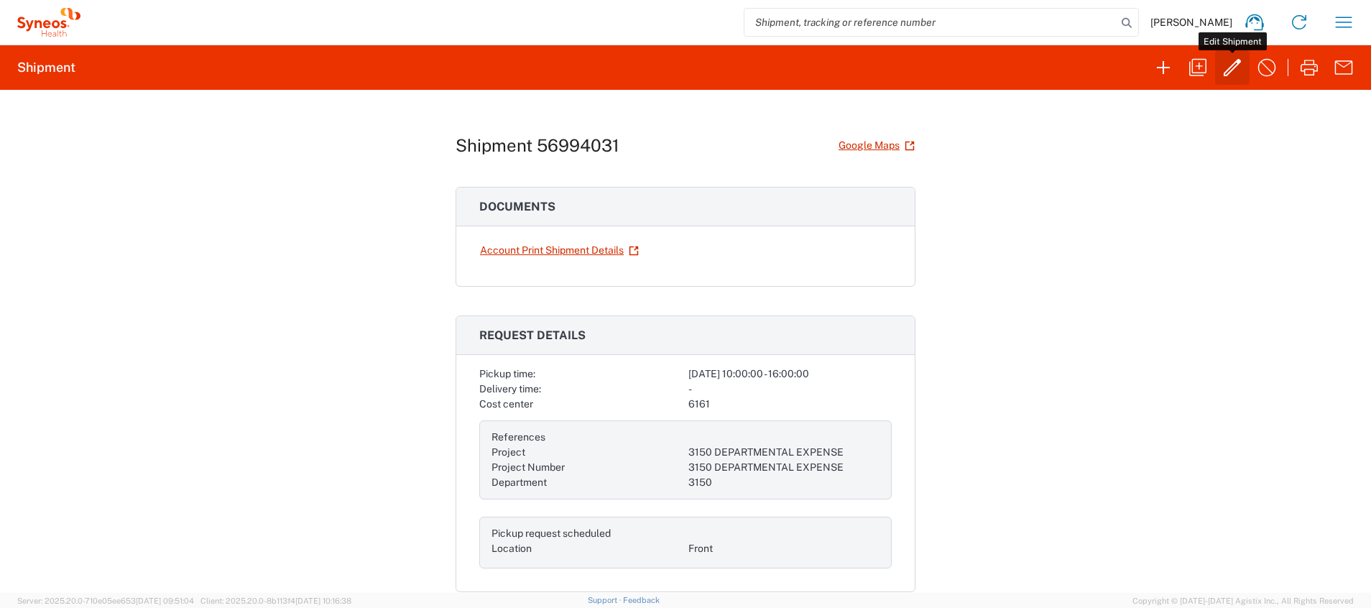
click at [1235, 66] on icon "button" at bounding box center [1232, 67] width 23 height 23
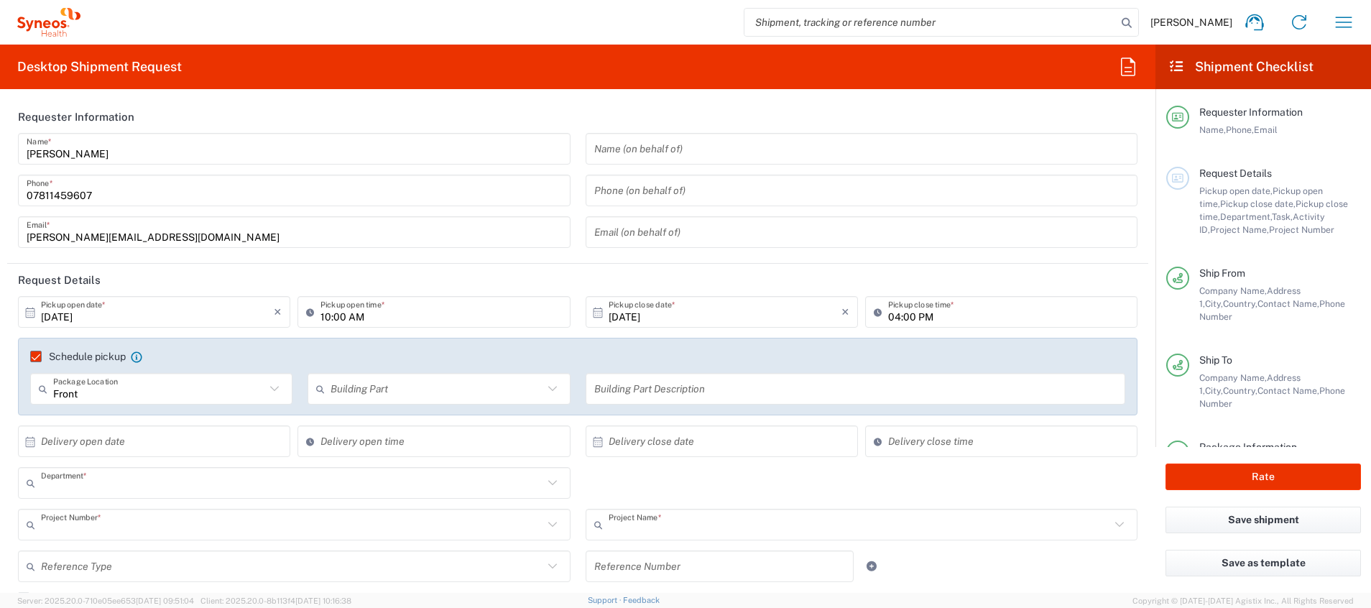
type input "3150"
type input "3150 DEPARTMENTAL EXPENSE"
type input "[GEOGRAPHIC_DATA]"
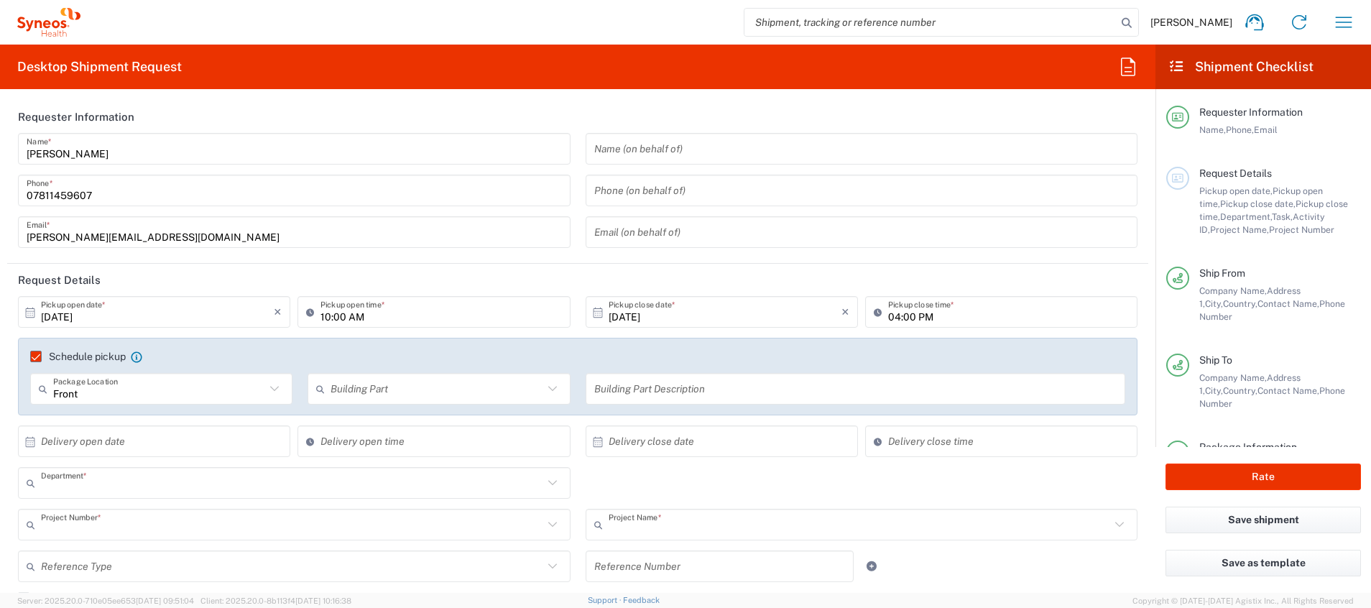
type input "Your Packaging"
type input "[GEOGRAPHIC_DATA]"
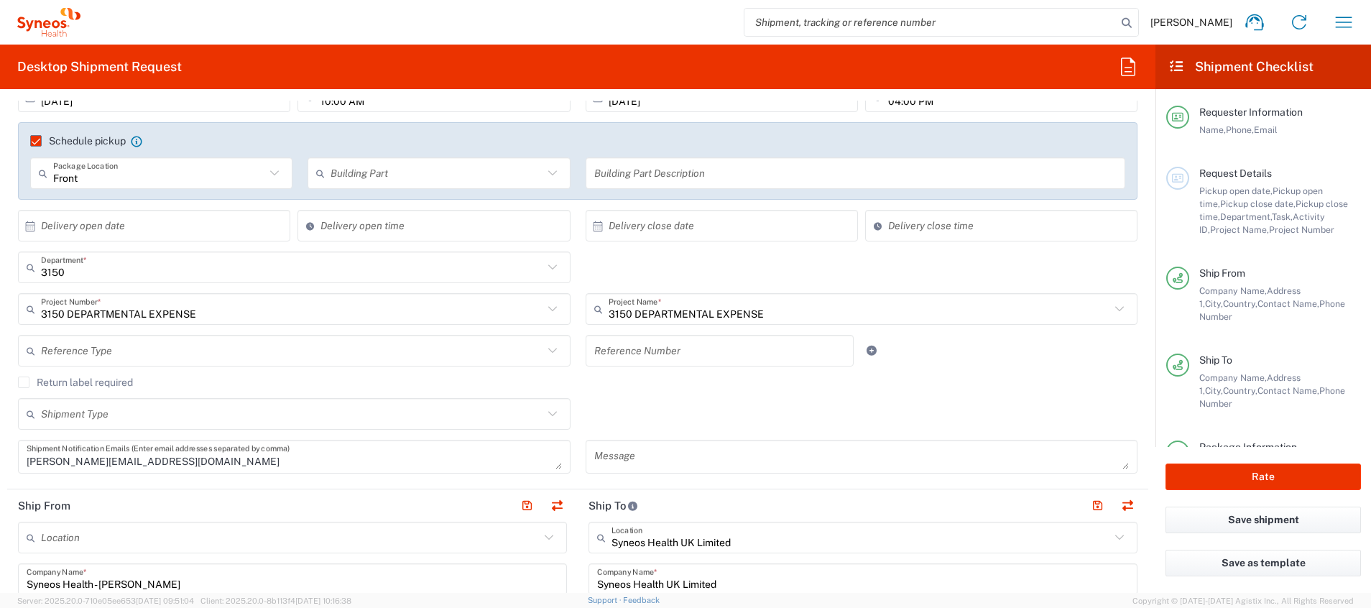
scroll to position [108, 0]
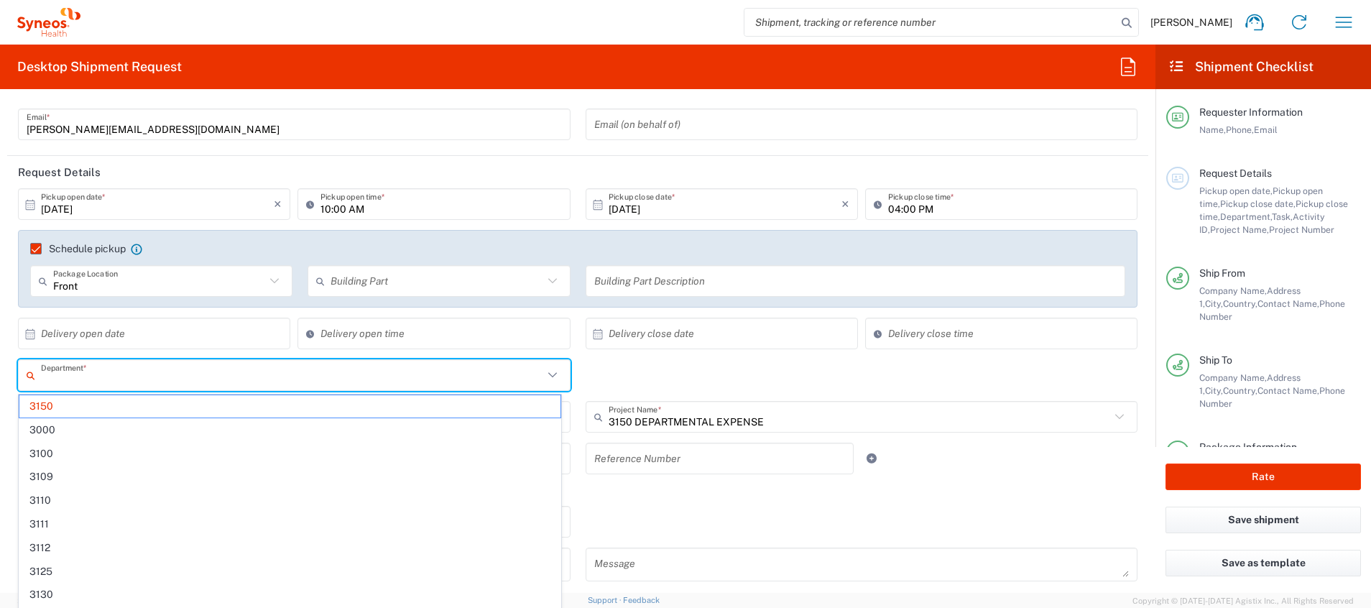
click at [320, 378] on input "text" at bounding box center [292, 375] width 502 height 25
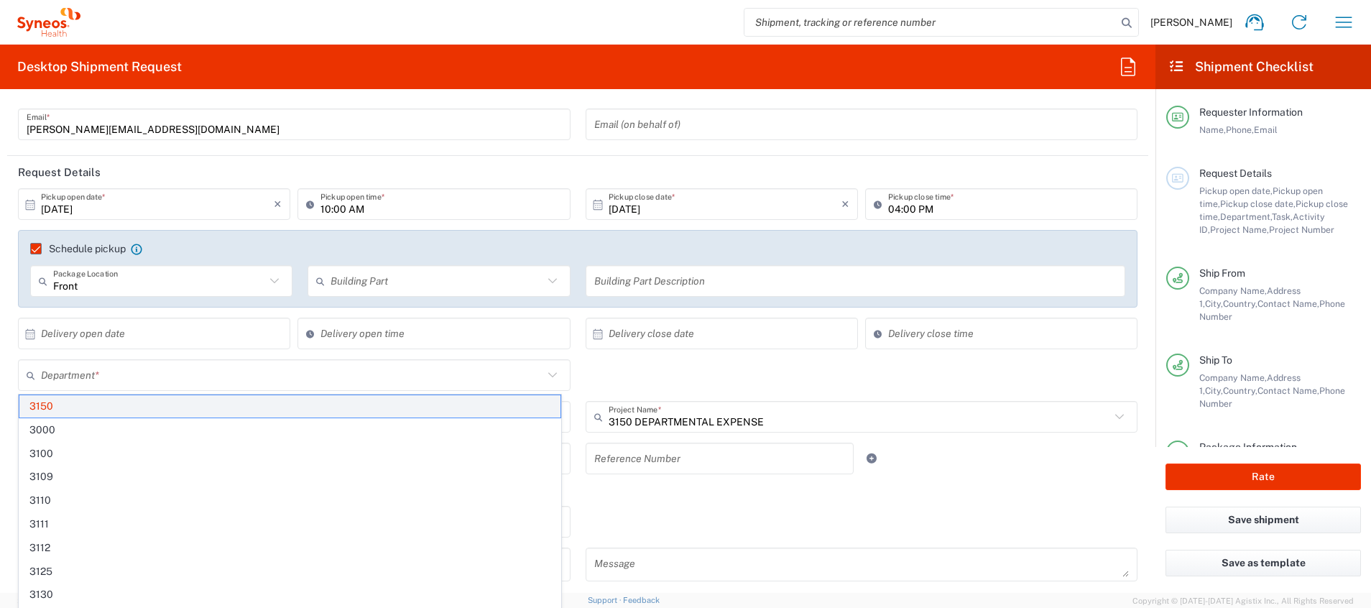
click at [283, 396] on span "3150" at bounding box center [289, 406] width 541 height 22
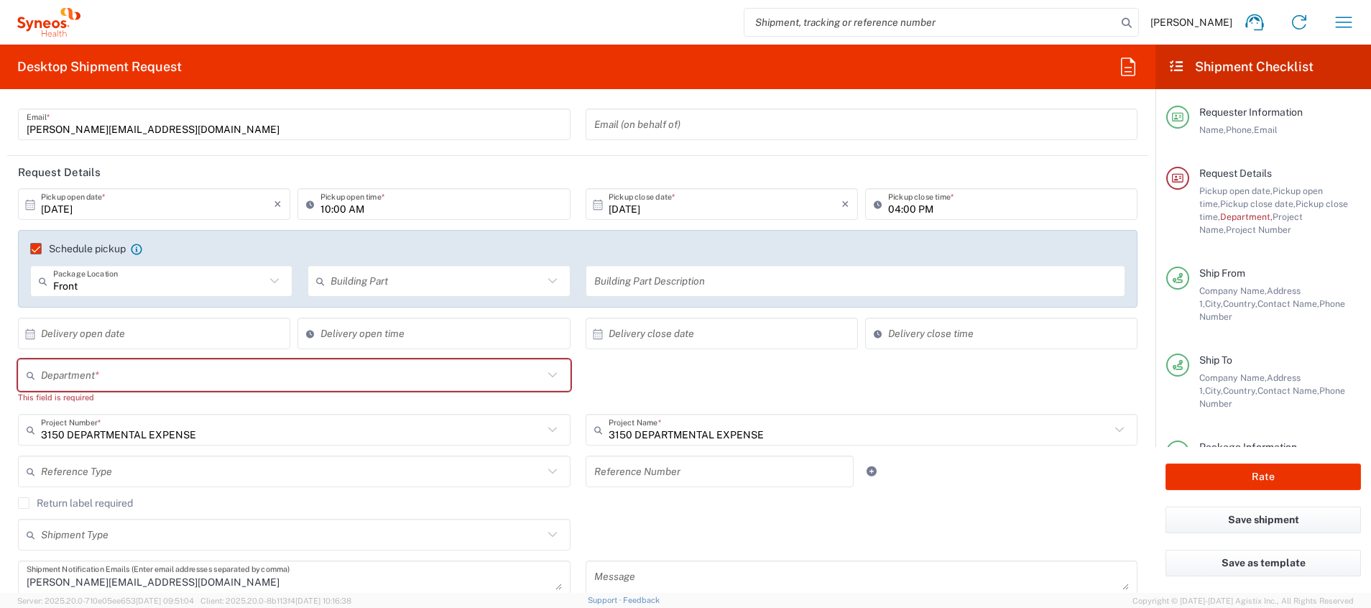
click at [284, 377] on input "text" at bounding box center [292, 375] width 502 height 25
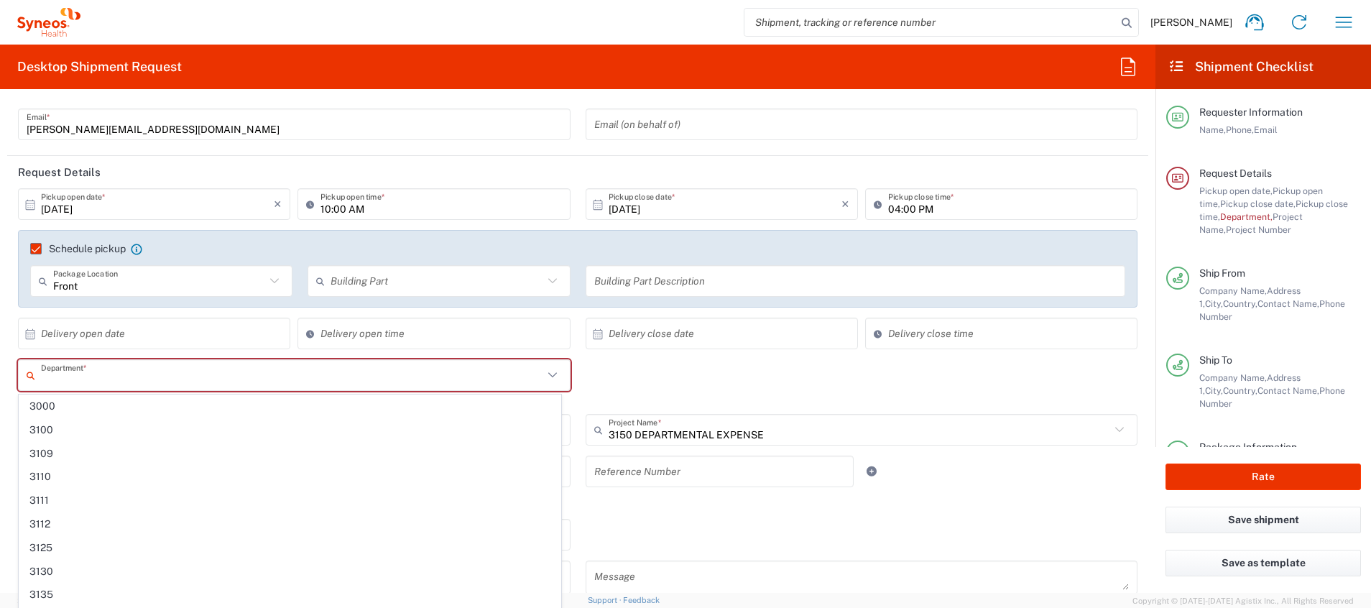
type input "c"
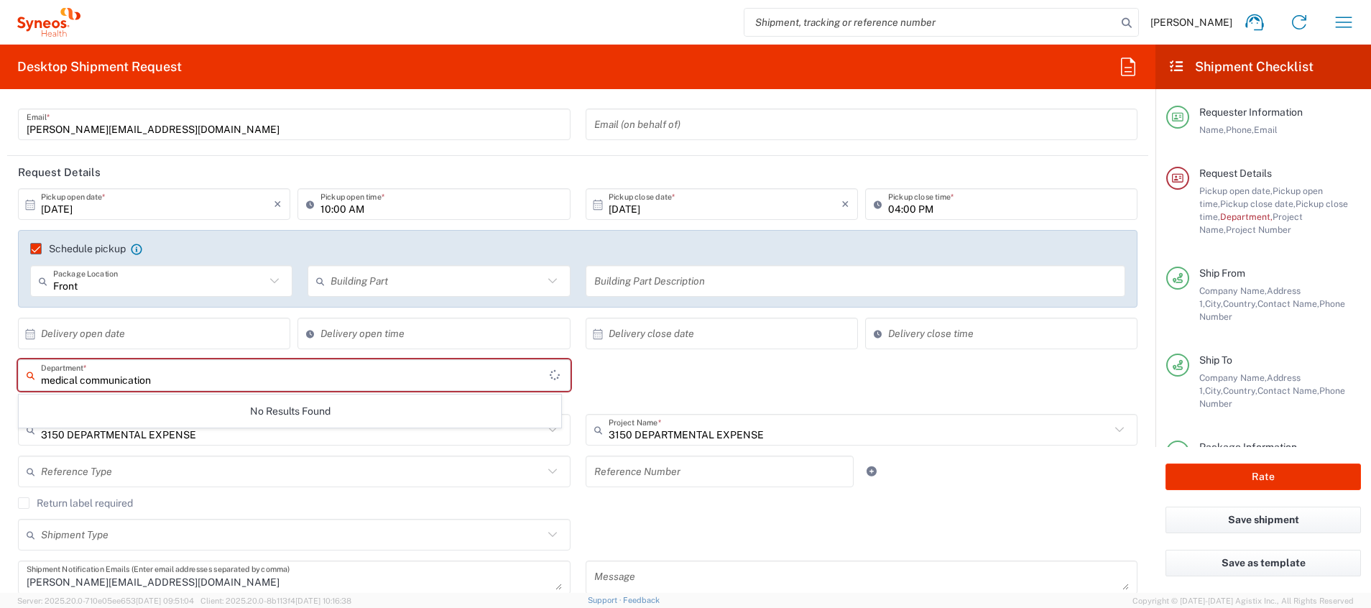
type input "medical communications"
drag, startPoint x: 252, startPoint y: 377, endPoint x: 50, endPoint y: 336, distance: 206.1
click at [11, 378] on div "medical communications Department * No Results Found This field is required" at bounding box center [295, 386] width 568 height 55
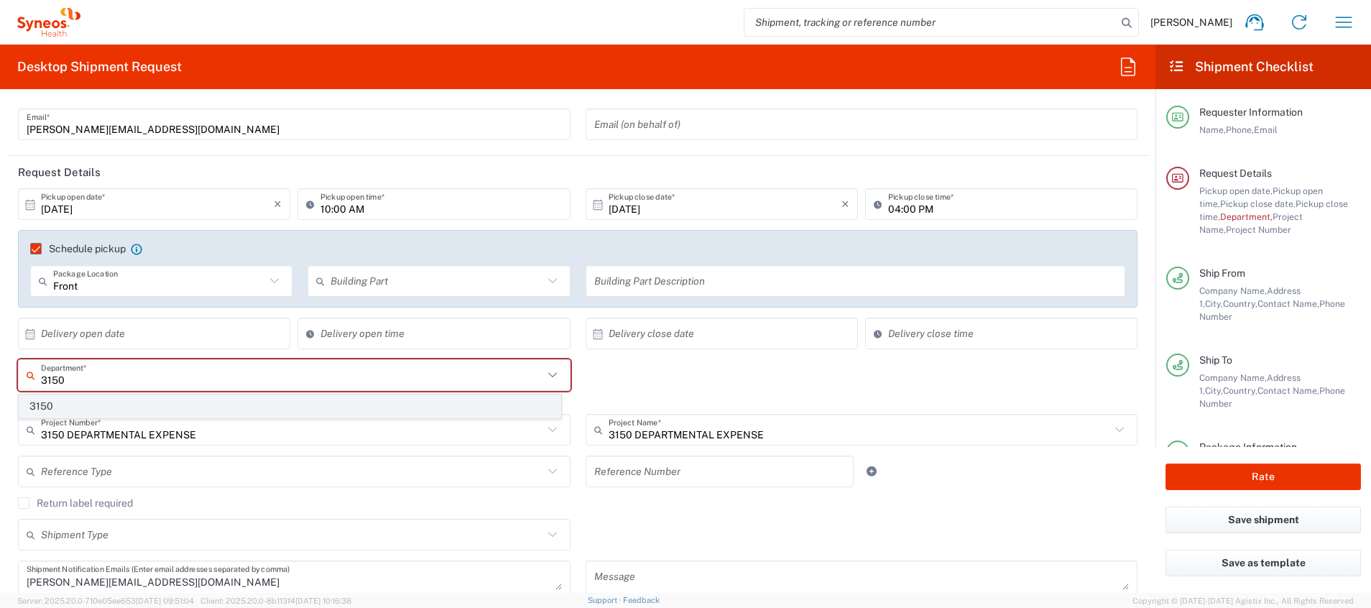
type input "3150"
click at [272, 405] on span "3150" at bounding box center [289, 406] width 541 height 22
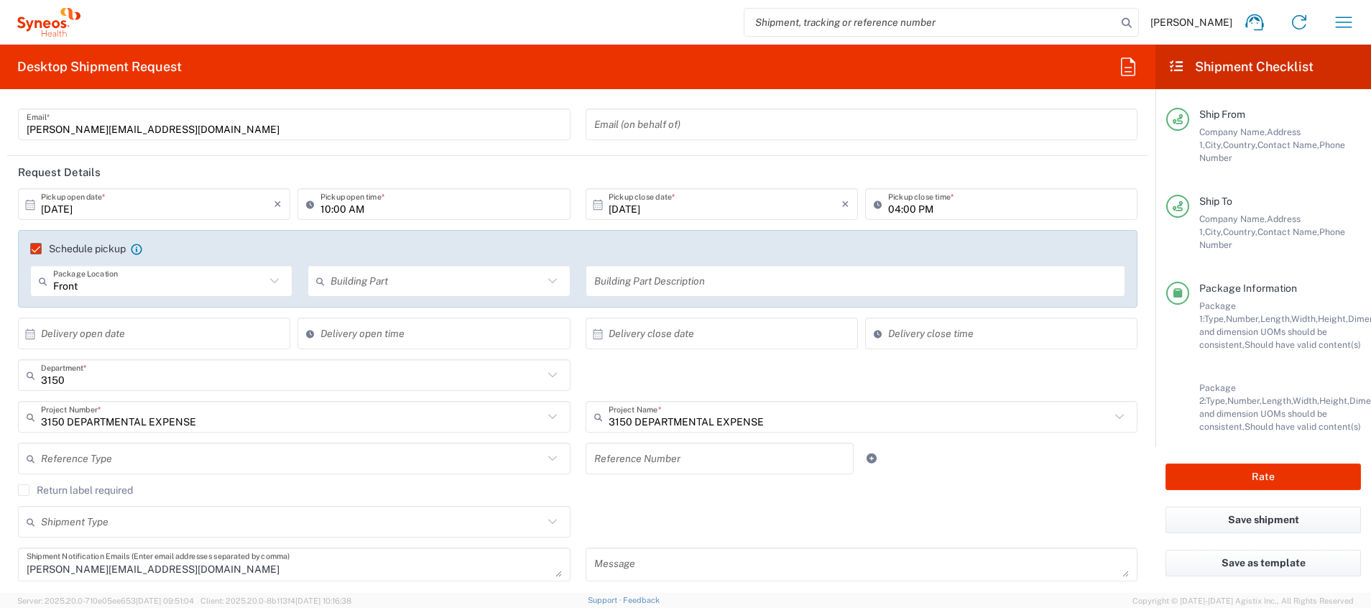
scroll to position [201, 0]
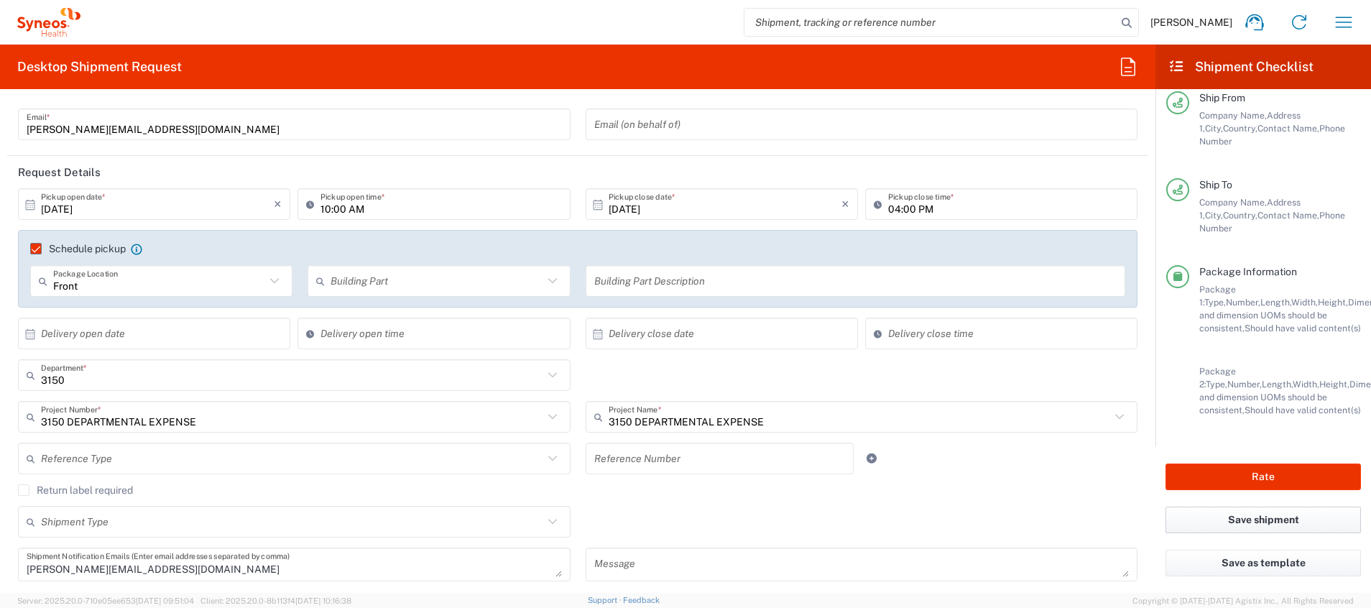
click at [1284, 516] on button "Save shipment" at bounding box center [1263, 520] width 195 height 27
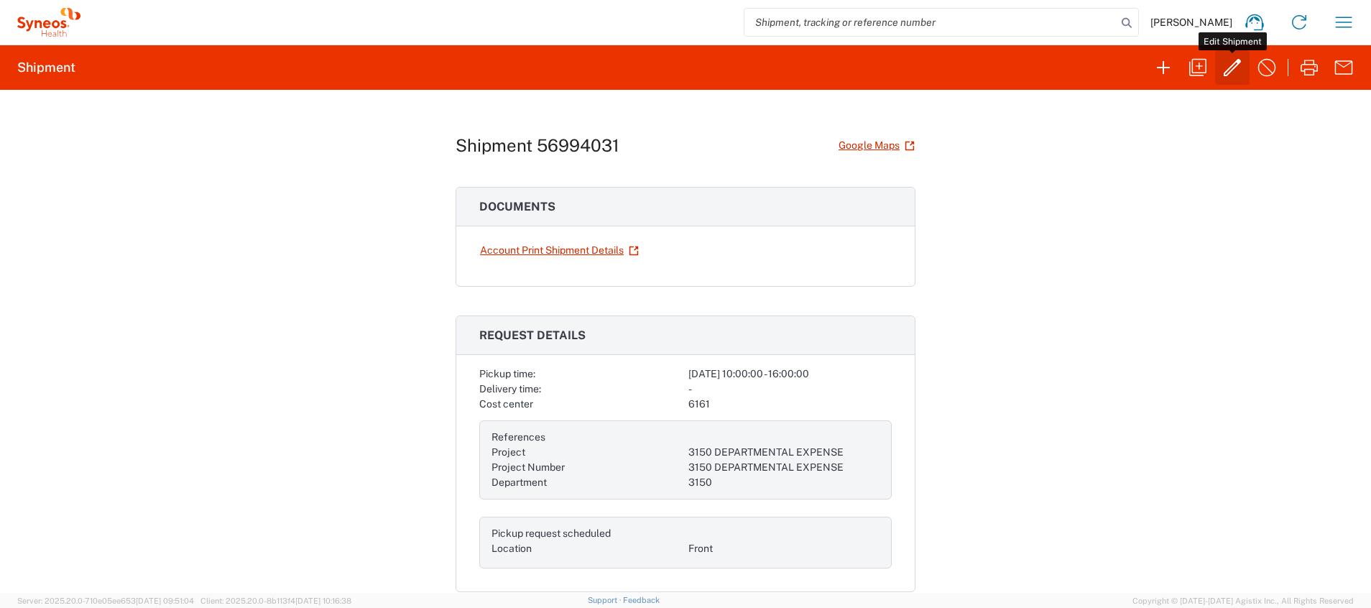
click at [1236, 63] on icon "button" at bounding box center [1232, 67] width 23 height 23
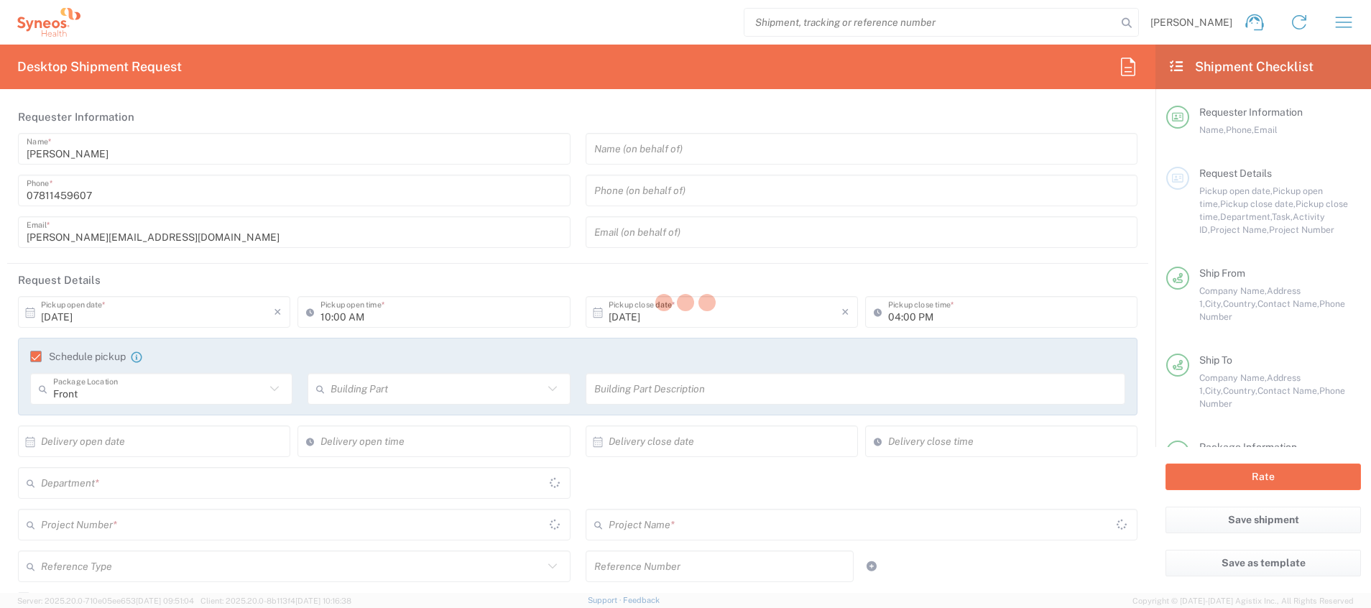
type input "3150"
type input "3150 DEPARTMENTAL EXPENSE"
type input "[GEOGRAPHIC_DATA]"
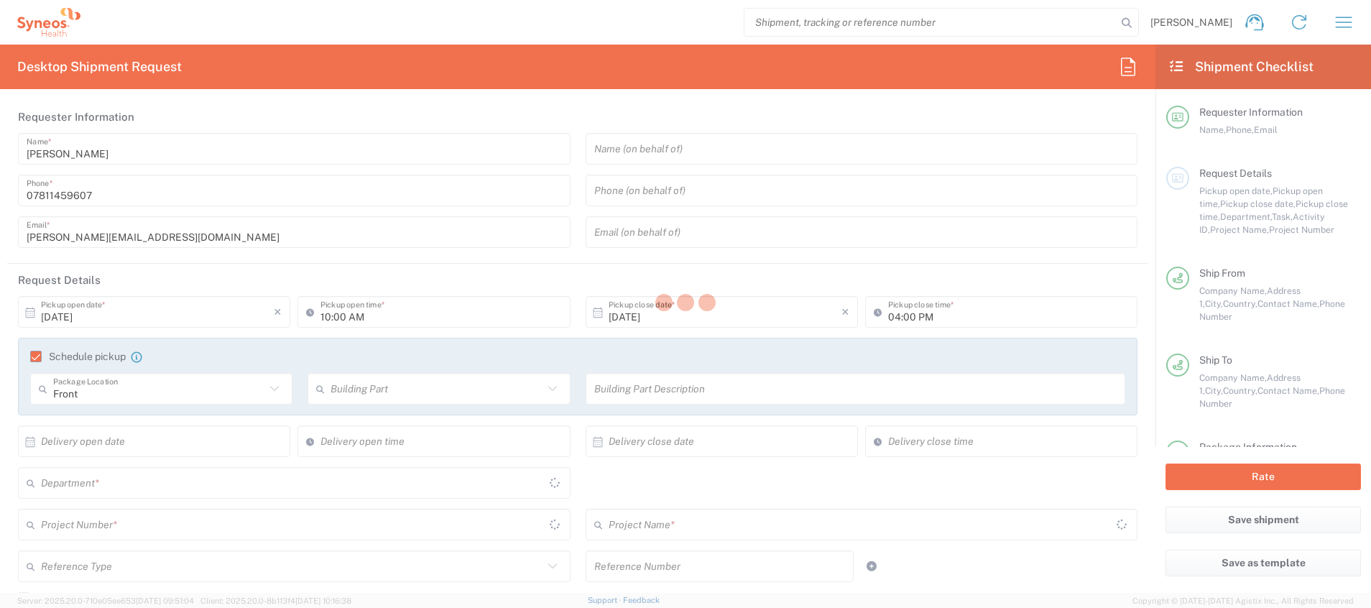
type input "Your Packaging"
type input "[GEOGRAPHIC_DATA]"
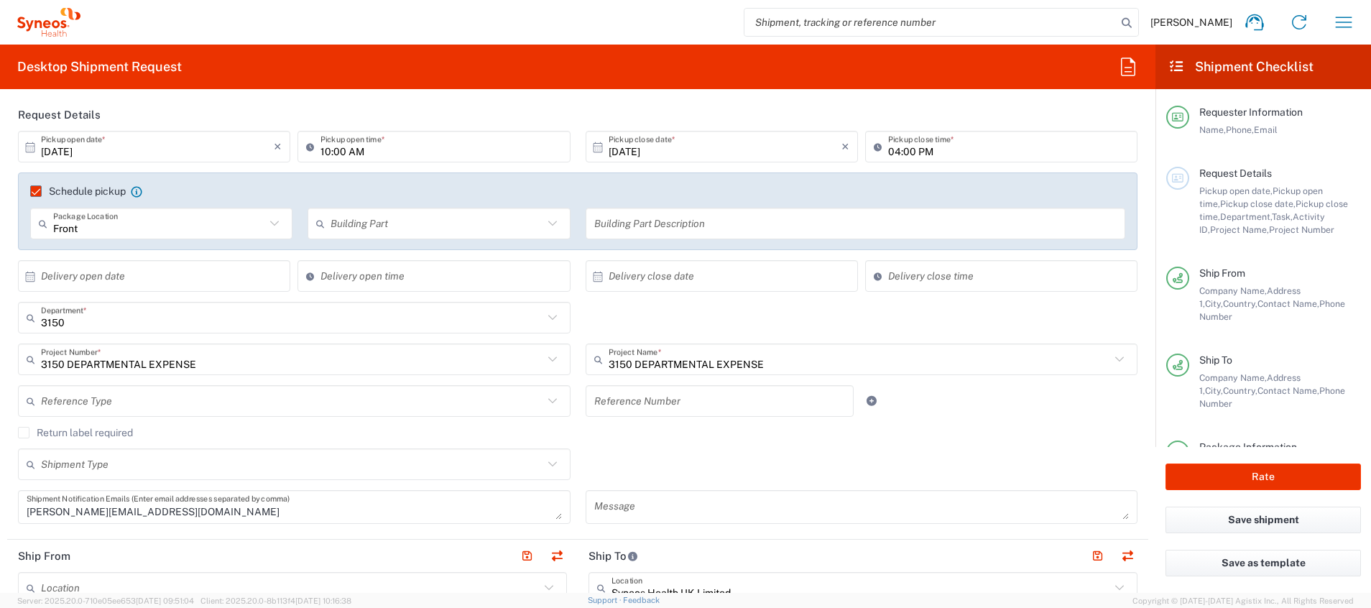
scroll to position [216, 0]
